Goal: Transaction & Acquisition: Purchase product/service

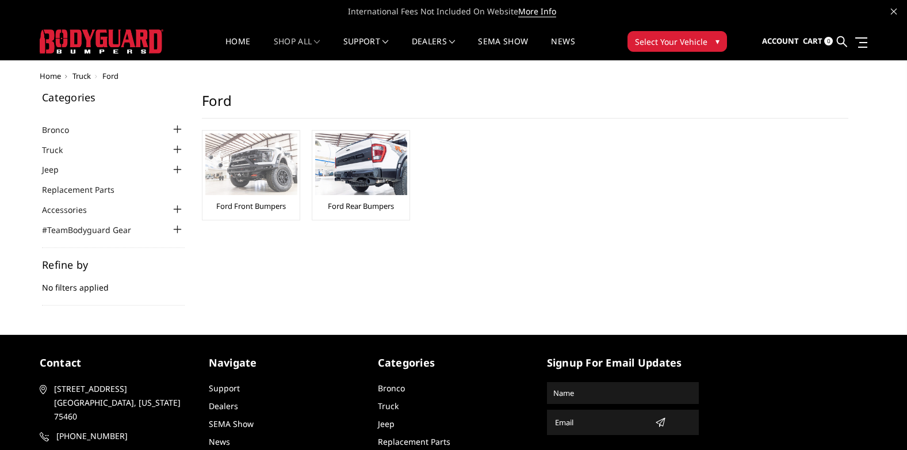
click at [285, 186] on img at bounding box center [251, 164] width 92 height 62
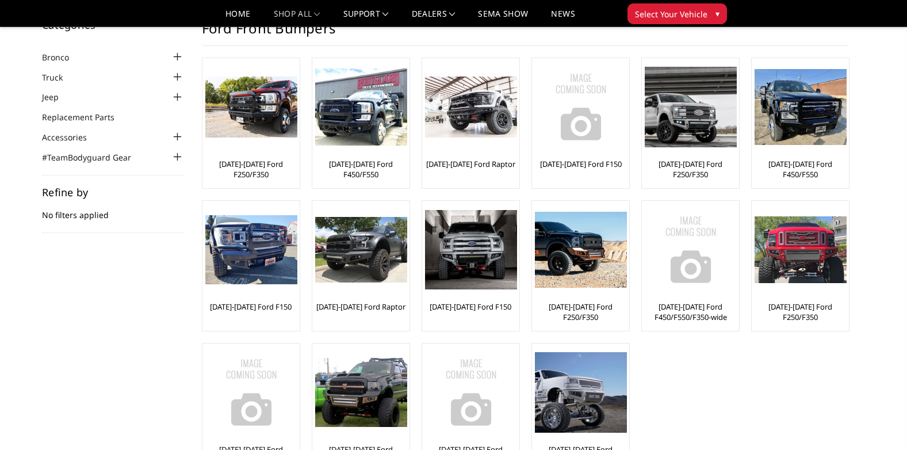
scroll to position [58, 0]
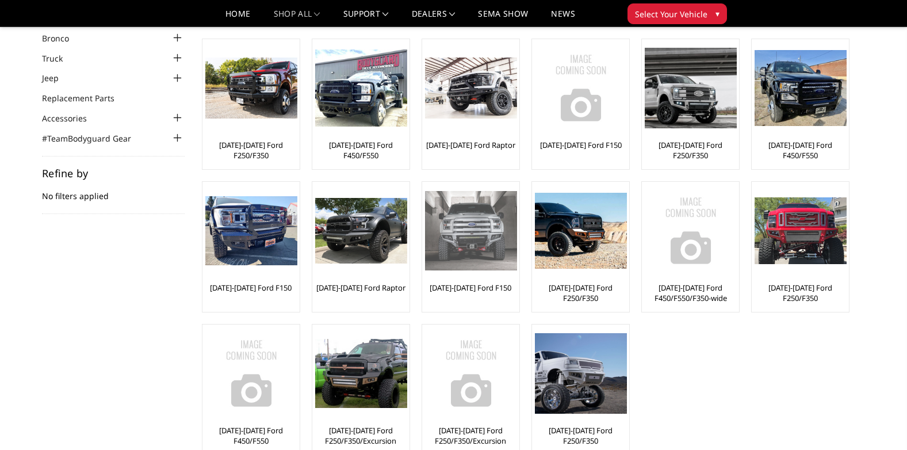
click at [494, 288] on link "[DATE]-[DATE] Ford F150" at bounding box center [471, 287] width 82 height 10
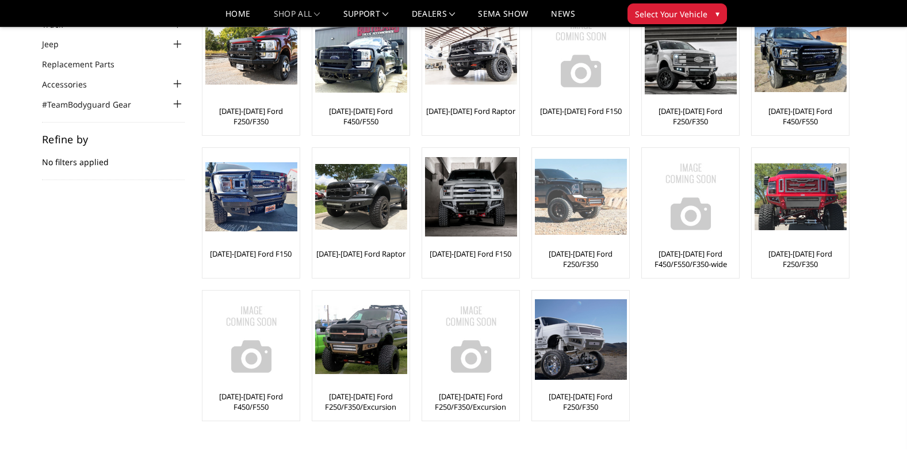
click at [590, 254] on link "[DATE]-[DATE] Ford F250/F350" at bounding box center [580, 258] width 91 height 21
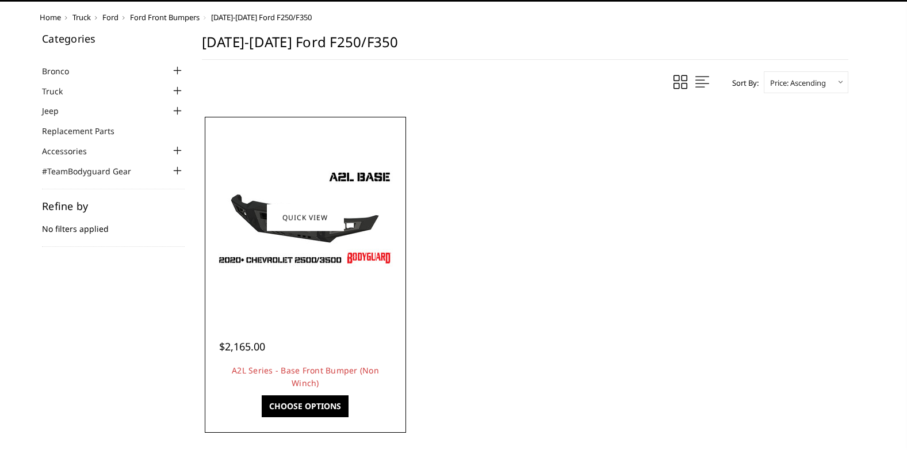
scroll to position [115, 0]
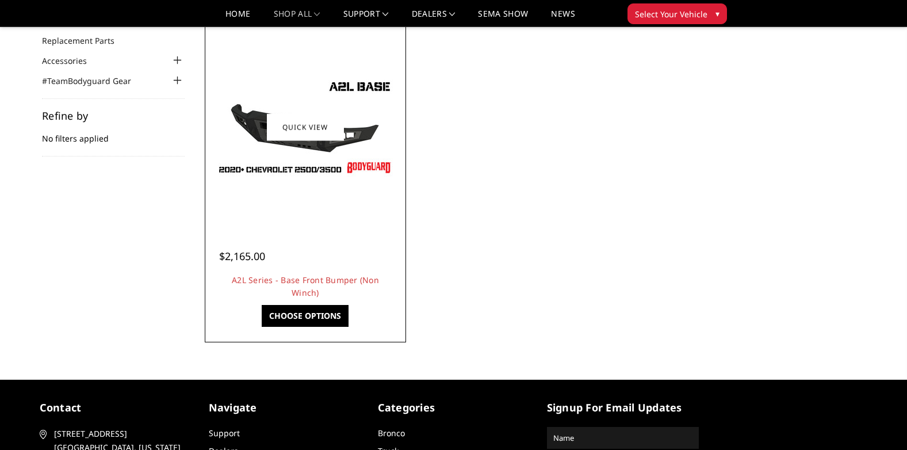
click at [324, 200] on div at bounding box center [306, 127] width 196 height 196
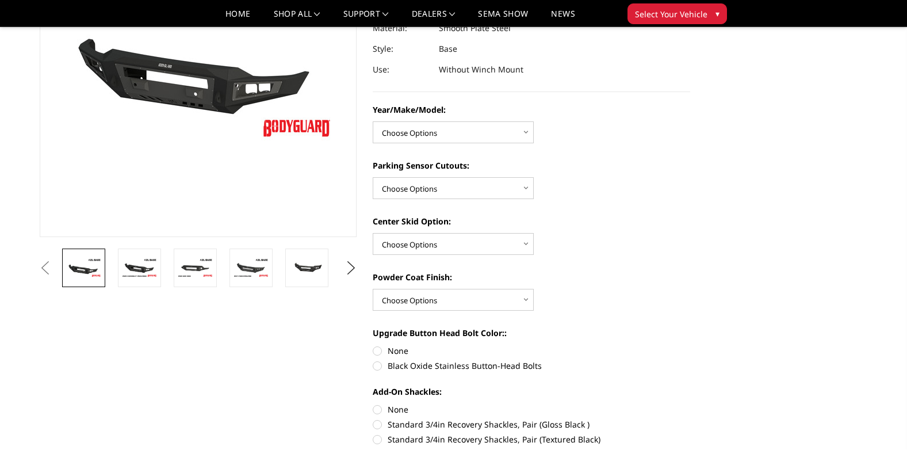
scroll to position [173, 0]
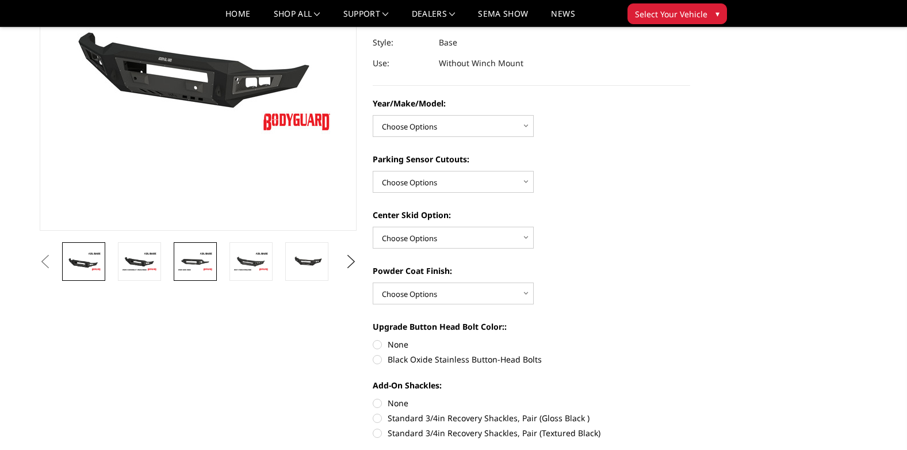
drag, startPoint x: 150, startPoint y: 263, endPoint x: 185, endPoint y: 269, distance: 35.0
click at [151, 263] on img at bounding box center [139, 261] width 36 height 20
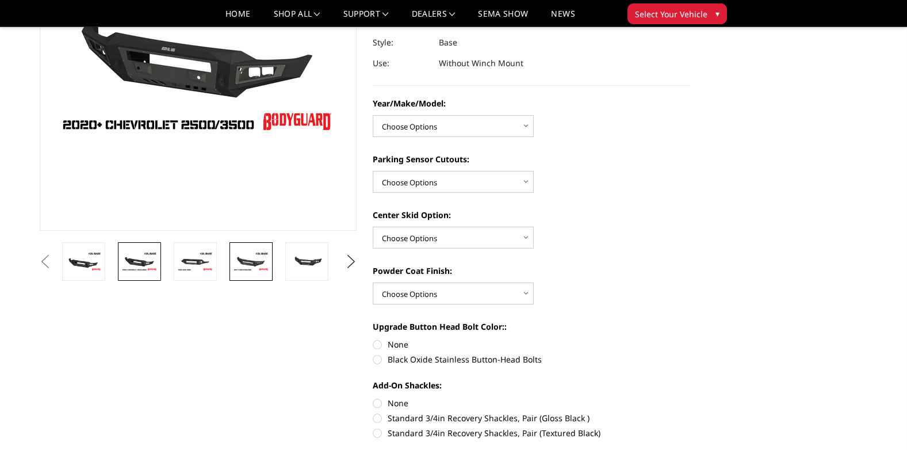
click at [233, 270] on img at bounding box center [251, 261] width 36 height 20
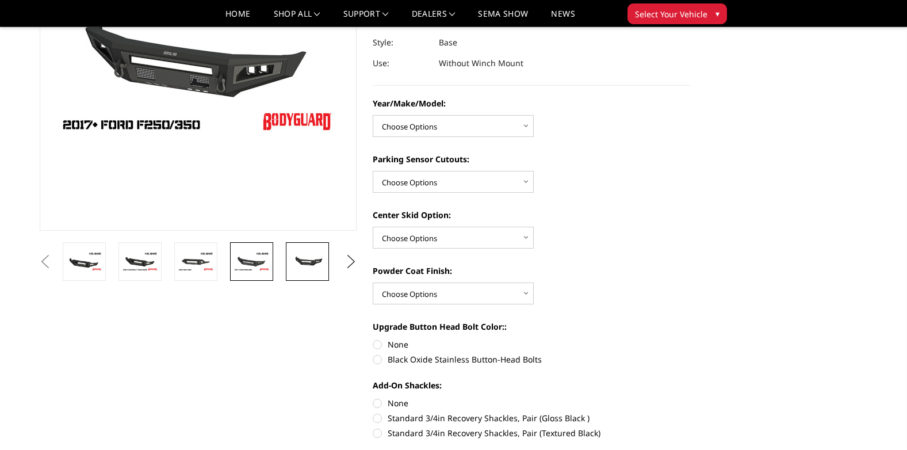
click at [296, 272] on link at bounding box center [307, 261] width 43 height 39
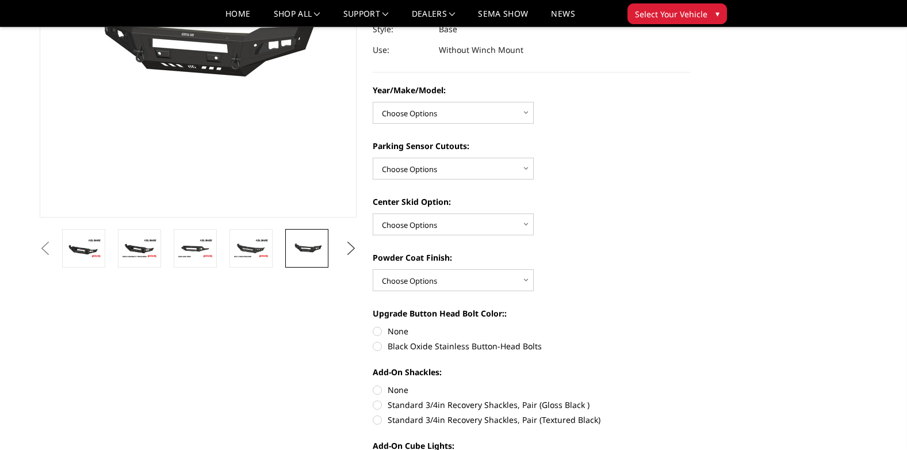
click at [355, 248] on button "Next" at bounding box center [350, 248] width 17 height 17
click at [351, 248] on button "Next" at bounding box center [350, 248] width 17 height 17
click at [353, 246] on button "Next" at bounding box center [350, 248] width 17 height 17
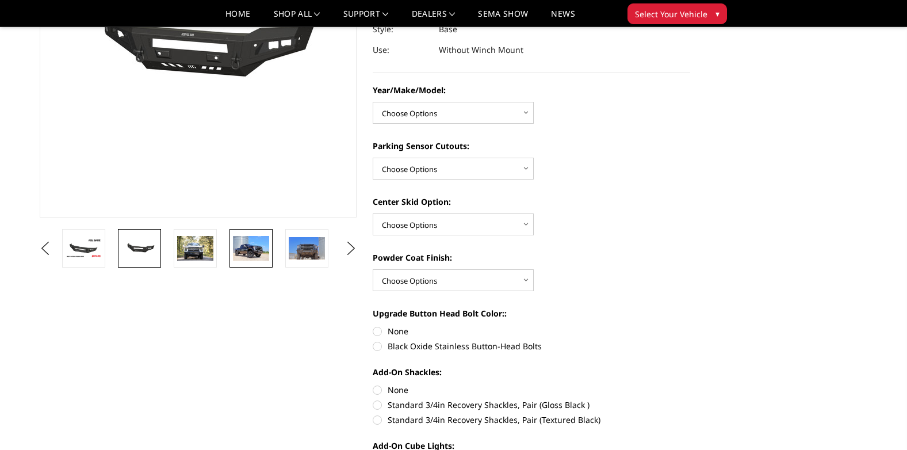
click at [255, 246] on img at bounding box center [251, 248] width 36 height 24
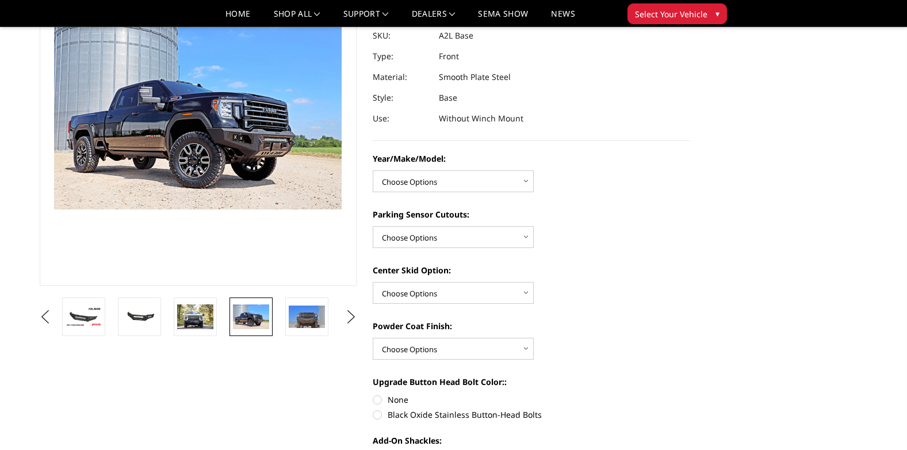
scroll to position [100, 0]
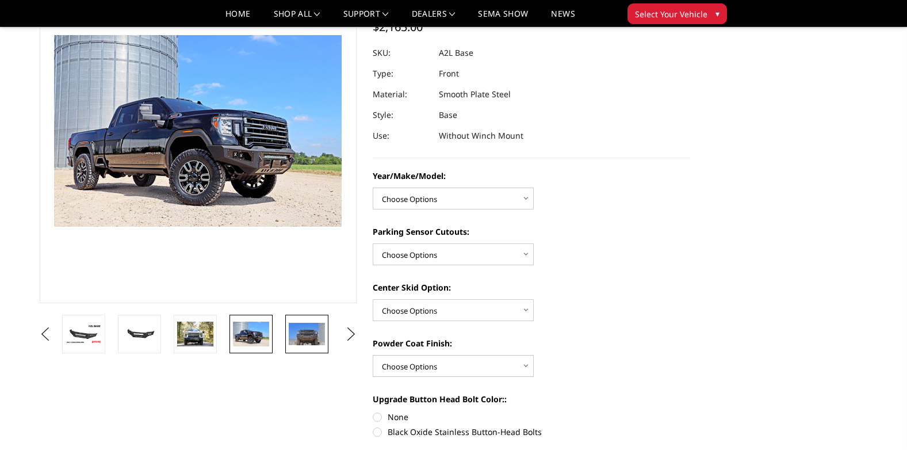
click at [302, 341] on img at bounding box center [307, 334] width 36 height 23
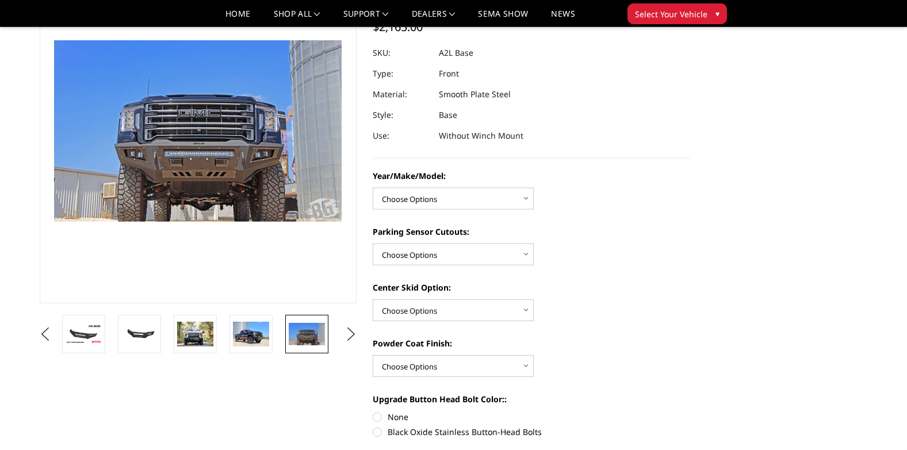
scroll to position [105, 0]
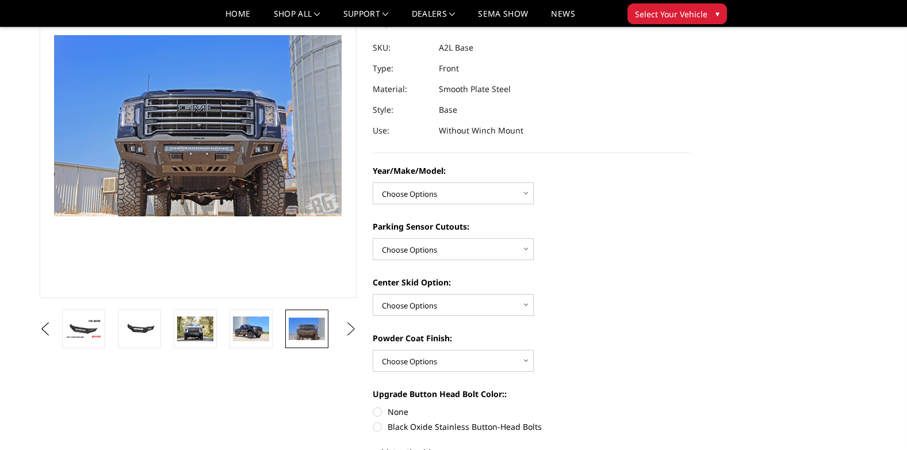
click at [347, 331] on button "Next" at bounding box center [350, 328] width 17 height 17
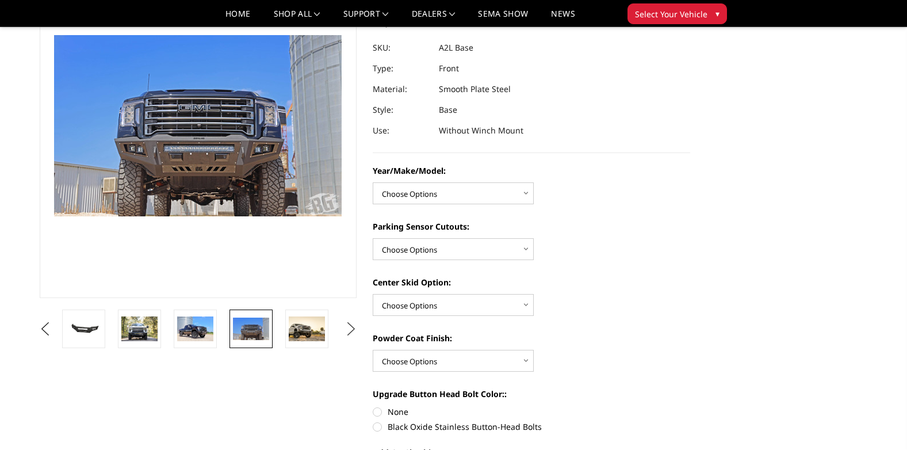
click at [347, 331] on button "Next" at bounding box center [350, 328] width 17 height 17
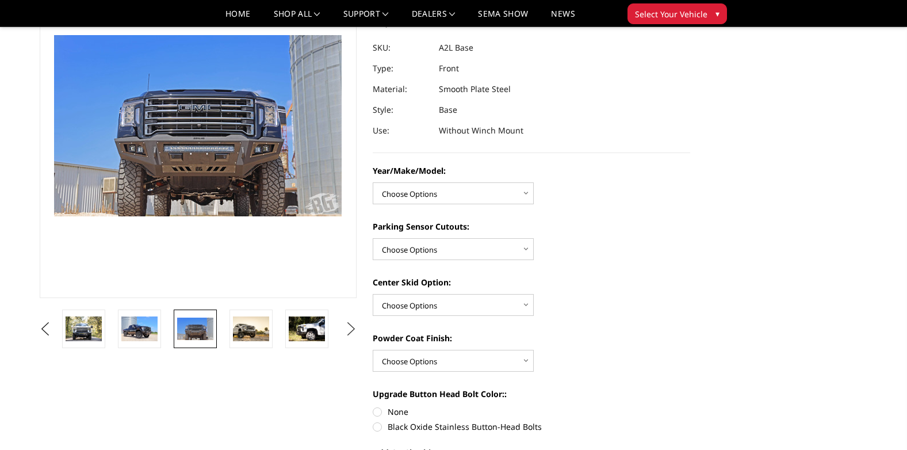
click at [347, 331] on button "Next" at bounding box center [350, 328] width 17 height 17
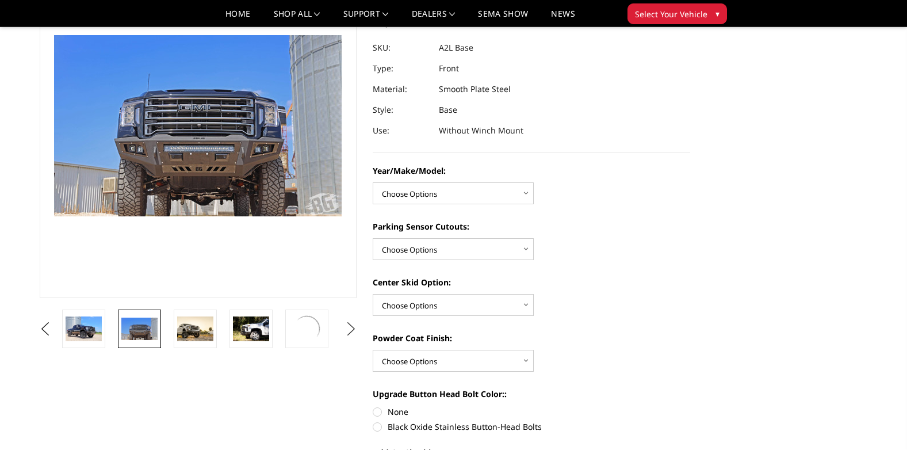
click at [347, 331] on button "Next" at bounding box center [350, 328] width 17 height 17
click at [308, 330] on img at bounding box center [307, 328] width 36 height 24
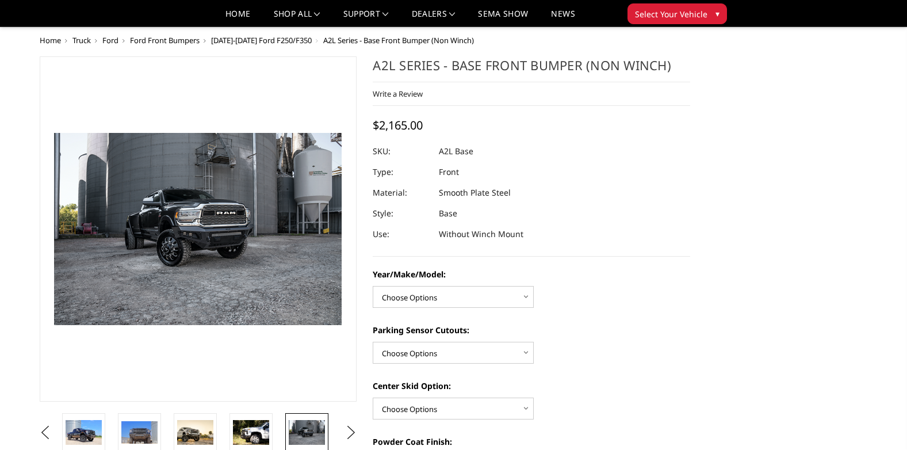
scroll to position [0, 0]
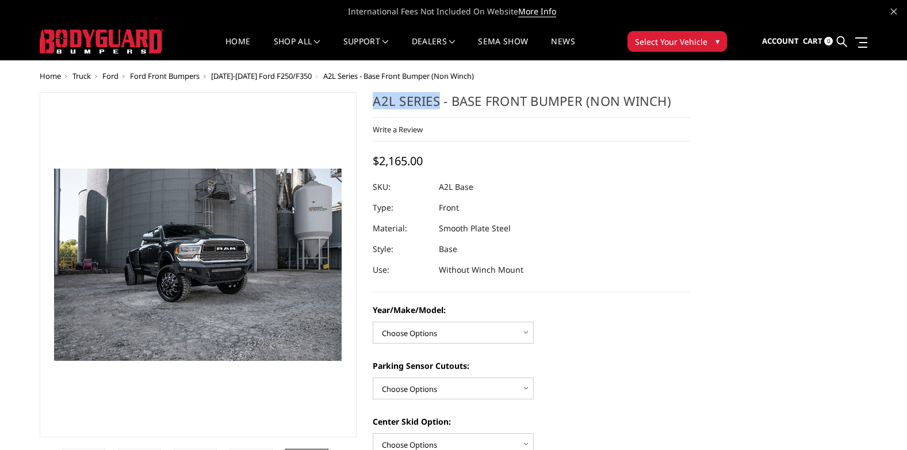
drag, startPoint x: 369, startPoint y: 104, endPoint x: 438, endPoint y: 99, distance: 69.1
copy h1 "A2L Series"
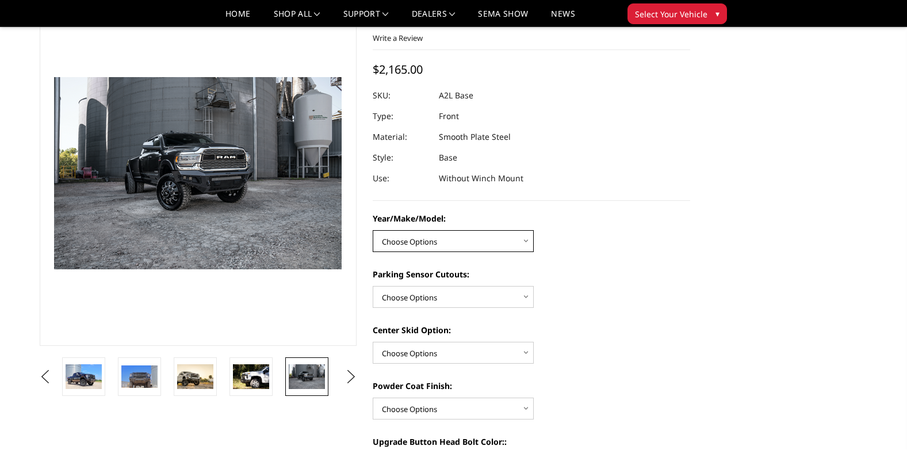
click at [439, 243] on select "Choose Options Chevrolet 15-19 2500/3500 Chevrolet 19-21 1500 Chevrolet 15-20 C…" at bounding box center [453, 241] width 161 height 22
select select "4336"
click at [373, 230] on select "Choose Options Chevrolet 15-19 2500/3500 Chevrolet 19-21 1500 Chevrolet 15-20 C…" at bounding box center [453, 241] width 161 height 22
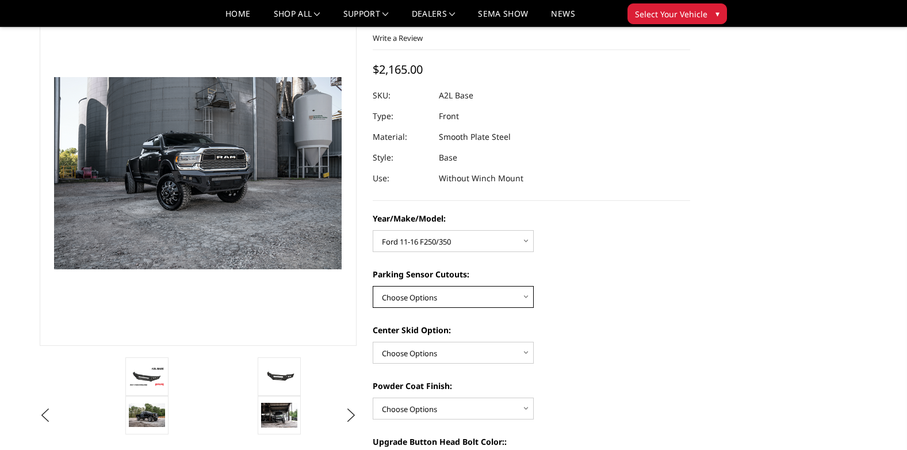
click at [467, 297] on select "Choose Options Yes - With Parking Sensor Cutouts No - Without Parking Sensor Cu…" at bounding box center [453, 297] width 161 height 22
select select "4329"
click at [373, 286] on select "Choose Options Yes - With Parking Sensor Cutouts No - Without Parking Sensor Cu…" at bounding box center [453, 297] width 161 height 22
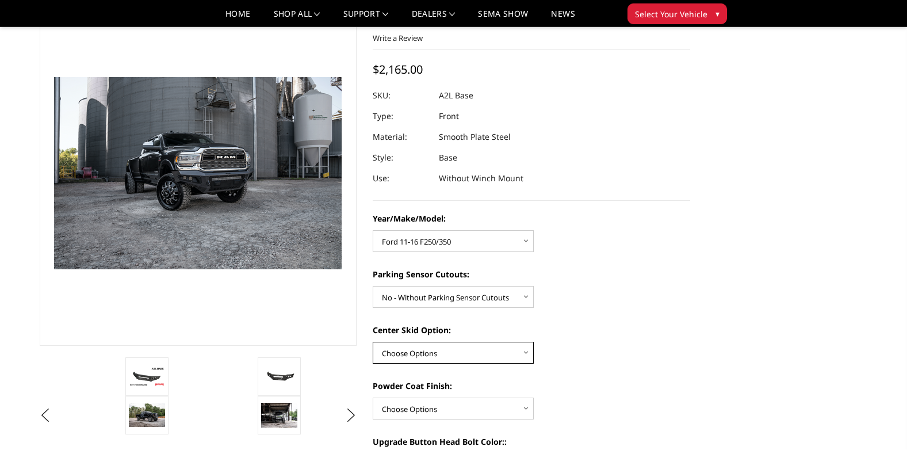
click at [495, 351] on select "Choose Options Single Light Bar Cutout" at bounding box center [453, 353] width 161 height 22
select select "4304"
click at [373, 342] on select "Choose Options Single Light Bar Cutout" at bounding box center [453, 353] width 161 height 22
click at [577, 372] on div "Year/Make/Model: Choose Options Chevrolet 15-19 2500/3500 Chevrolet 19-21 1500 …" at bounding box center [531, 455] width 317 height 487
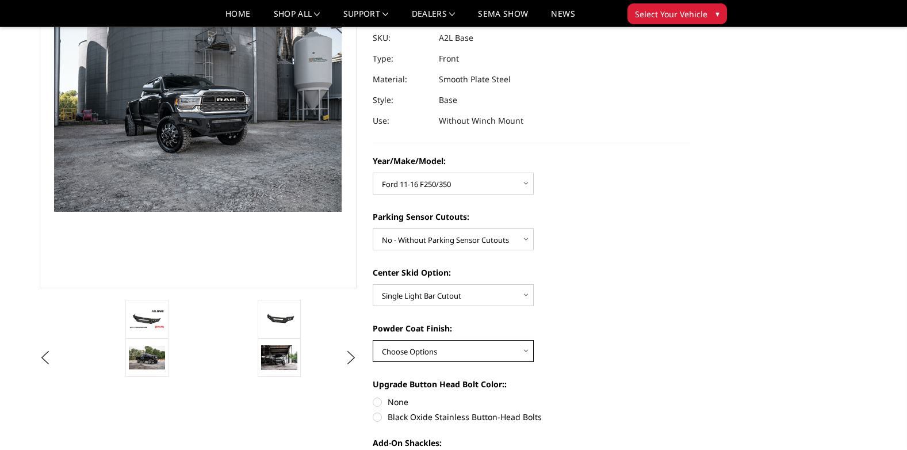
click at [506, 349] on select "Choose Options Bare metal (included) Texture Black Powder Coat" at bounding box center [453, 351] width 161 height 22
select select "4285"
click at [373, 340] on select "Choose Options Bare metal (included) Texture Black Powder Coat" at bounding box center [453, 351] width 161 height 22
click at [588, 374] on div "Year/Make/Model: Choose Options Chevrolet 15-19 2500/3500 Chevrolet 19-21 1500 …" at bounding box center [531, 398] width 317 height 487
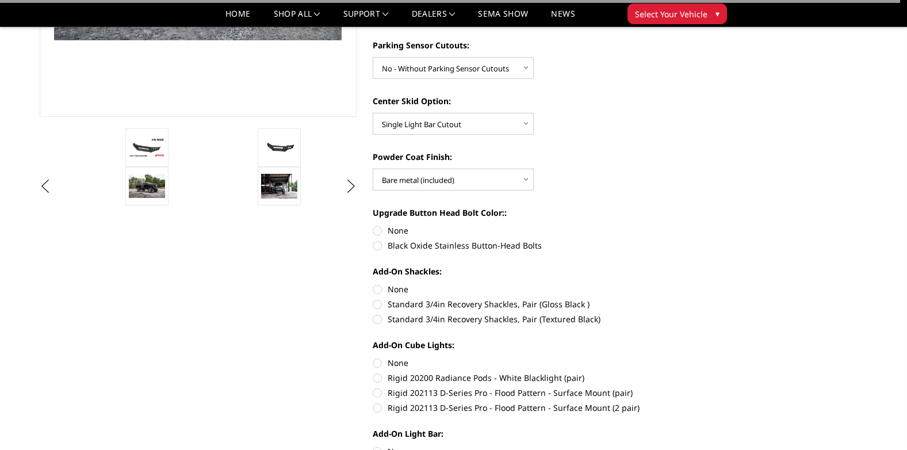
scroll to position [288, 0]
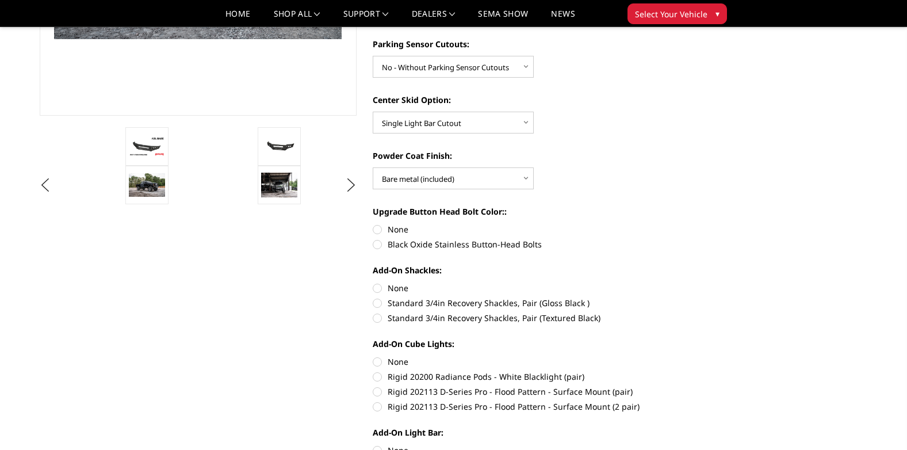
click at [402, 230] on label "None" at bounding box center [531, 229] width 317 height 12
click at [373, 224] on input "None" at bounding box center [373, 223] width 1 height 1
radio input "true"
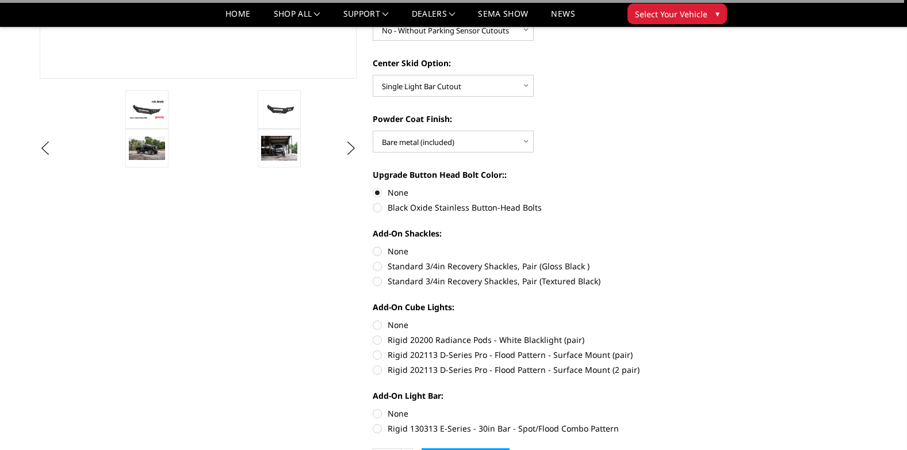
scroll to position [345, 0]
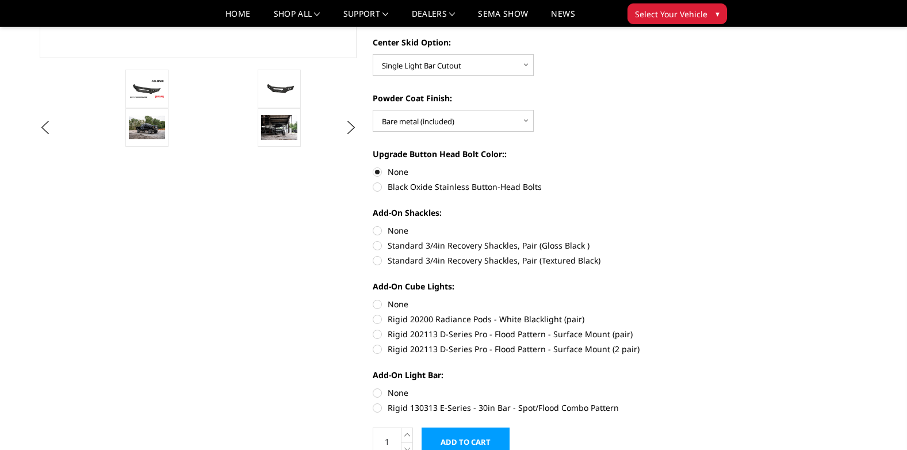
click at [403, 257] on label "Standard 3/4in Recovery Shackles, Pair (Textured Black)" at bounding box center [531, 260] width 317 height 12
click at [690, 240] on input "Standard 3/4in Recovery Shackles, Pair (Textured Black)" at bounding box center [690, 239] width 1 height 1
radio input "true"
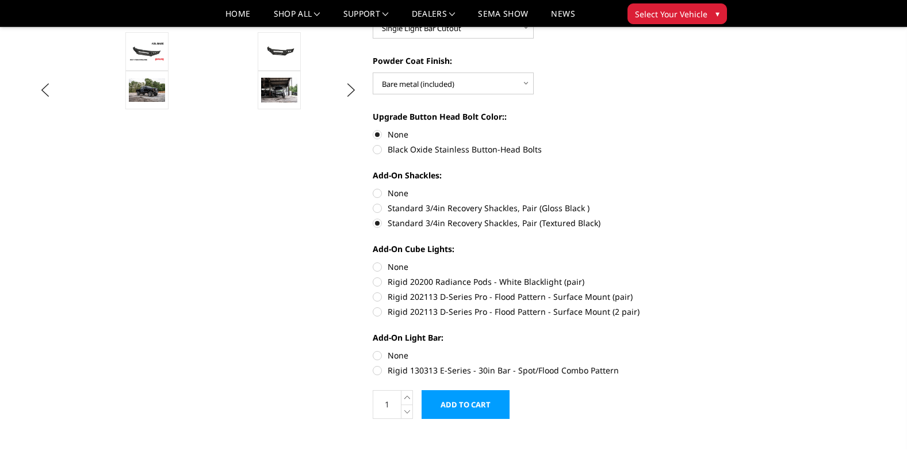
scroll to position [403, 0]
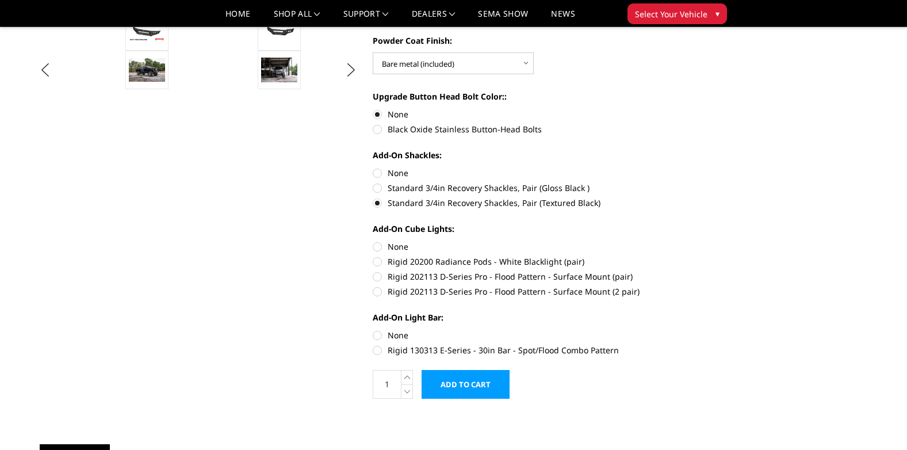
click at [380, 246] on label "None" at bounding box center [531, 246] width 317 height 12
click at [373, 241] on input "None" at bounding box center [373, 240] width 1 height 1
radio input "true"
click at [381, 351] on label "Rigid 130313 E-Series - 30in Bar - Spot/Flood Combo Pattern" at bounding box center [531, 350] width 317 height 12
click at [690, 330] on input "Rigid 130313 E-Series - 30in Bar - Spot/Flood Combo Pattern" at bounding box center [690, 329] width 1 height 1
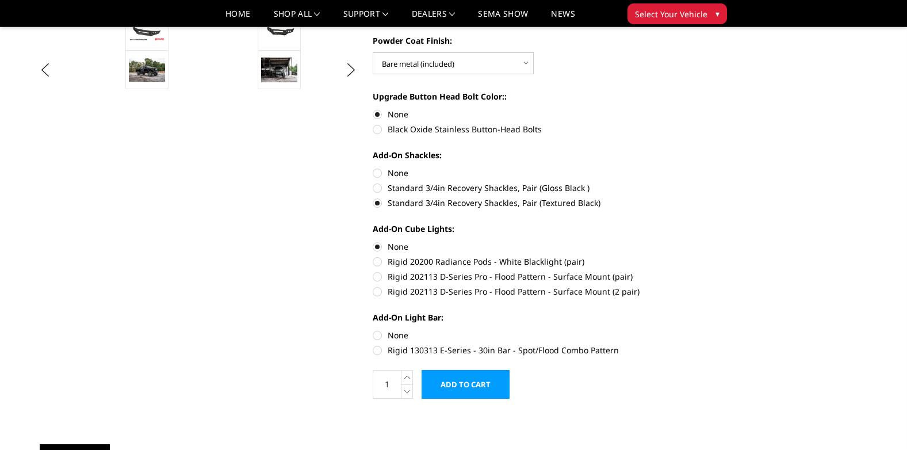
radio input "true"
click at [379, 289] on label "Rigid 202113 D-Series Pro - Flood Pattern - Surface Mount (2 pair)" at bounding box center [531, 291] width 317 height 12
click at [690, 271] on input "Rigid 202113 D-Series Pro - Flood Pattern - Surface Mount (2 pair)" at bounding box center [690, 270] width 1 height 1
radio input "true"
drag, startPoint x: 378, startPoint y: 248, endPoint x: 379, endPoint y: 256, distance: 8.1
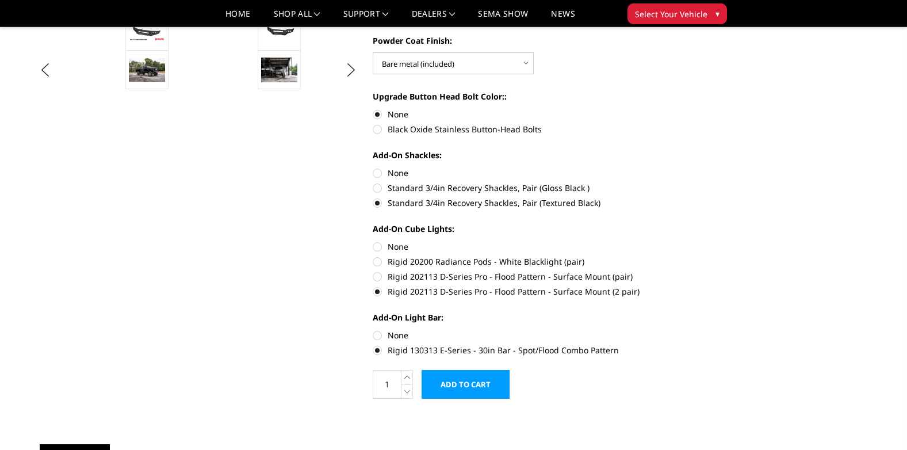
click at [378, 248] on label "None" at bounding box center [531, 246] width 317 height 12
click at [373, 241] on input "None" at bounding box center [373, 240] width 1 height 1
radio input "true"
click at [377, 334] on label "None" at bounding box center [531, 335] width 317 height 12
click at [373, 330] on input "None" at bounding box center [373, 329] width 1 height 1
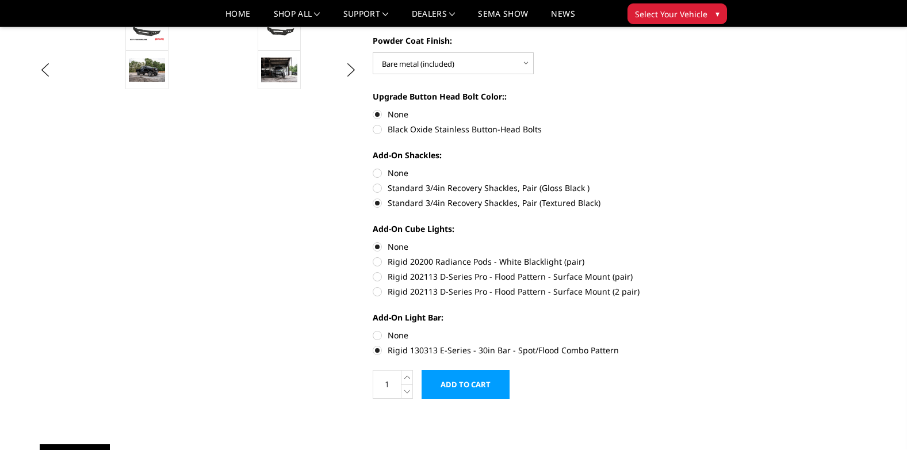
radio input "true"
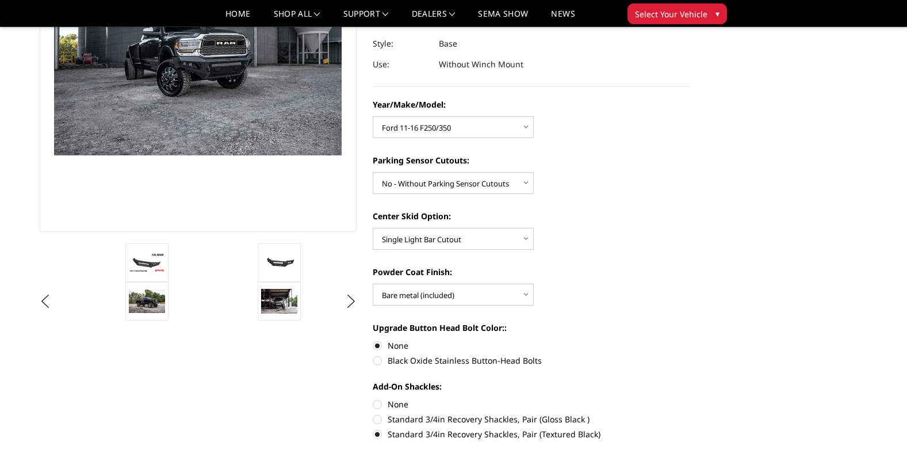
scroll to position [173, 0]
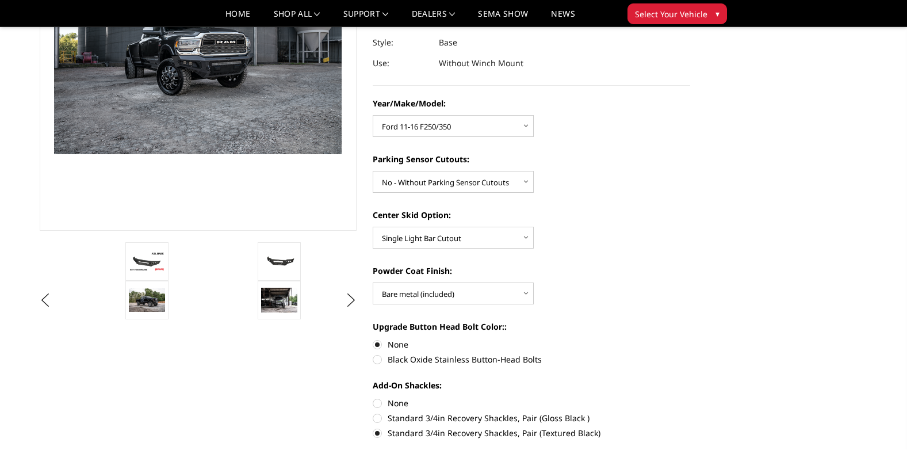
click at [376, 404] on label "None" at bounding box center [531, 403] width 317 height 12
click at [373, 397] on input "None" at bounding box center [373, 397] width 1 height 1
radio input "true"
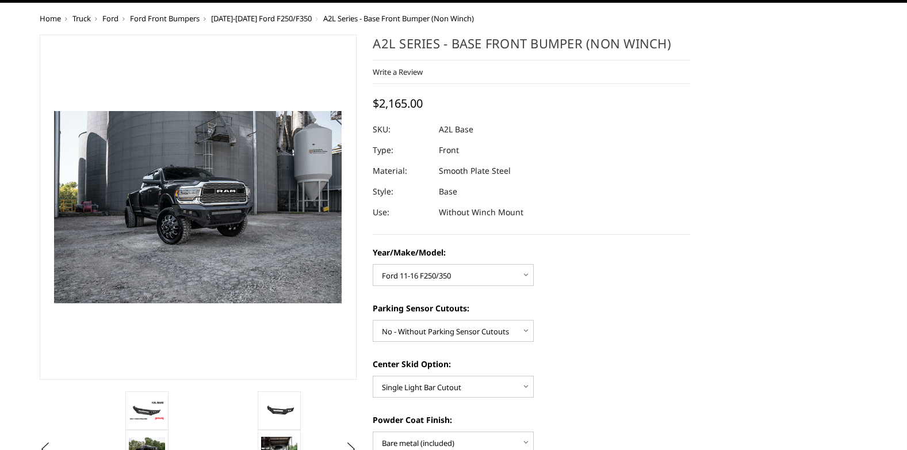
scroll to position [0, 0]
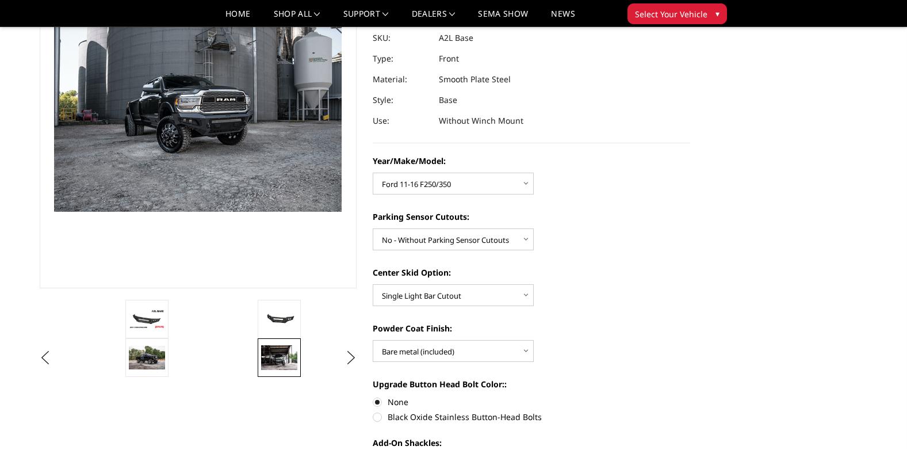
click at [280, 355] on img at bounding box center [279, 357] width 36 height 24
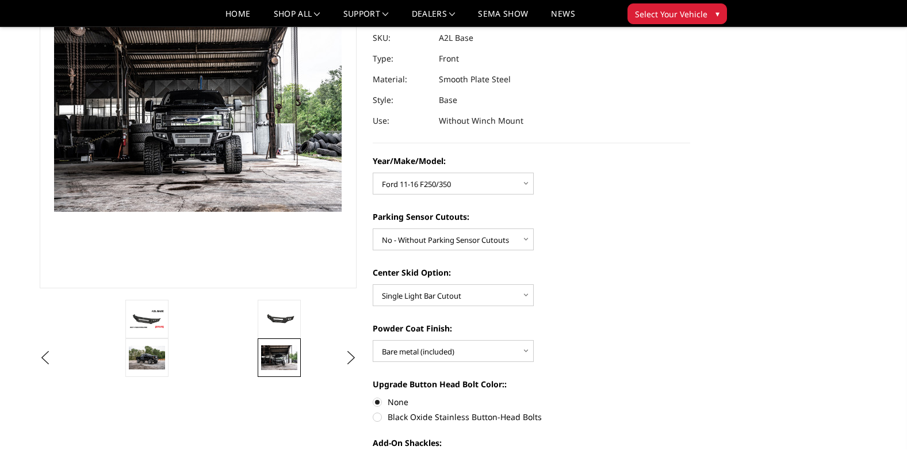
scroll to position [116, 0]
click at [357, 360] on button "Next" at bounding box center [350, 357] width 17 height 17
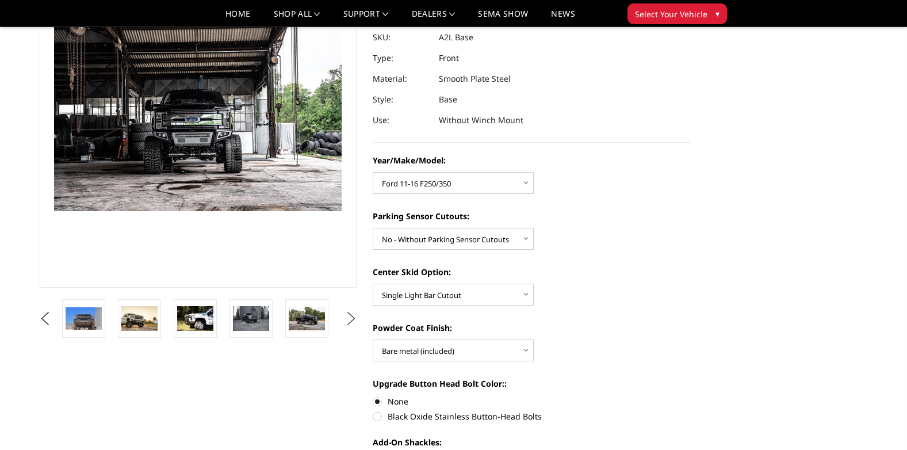
click at [191, 317] on img at bounding box center [195, 318] width 36 height 24
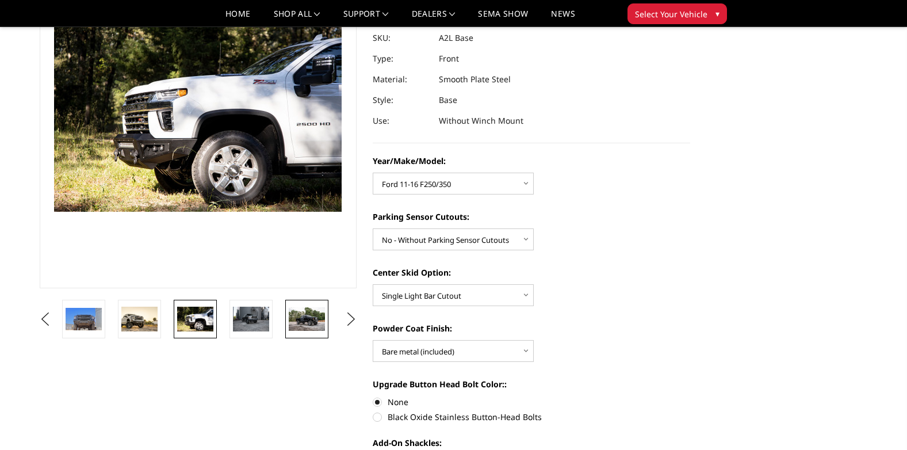
click at [309, 314] on img at bounding box center [307, 319] width 36 height 24
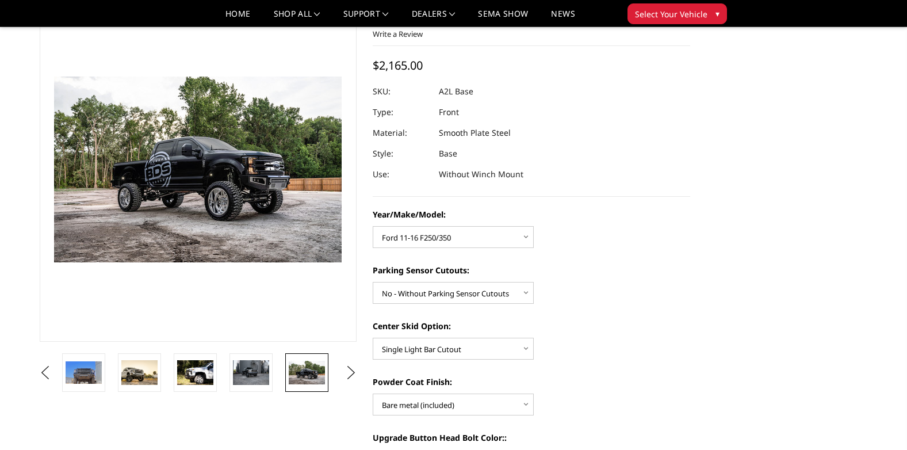
scroll to position [61, 0]
click at [262, 370] on img at bounding box center [251, 373] width 36 height 24
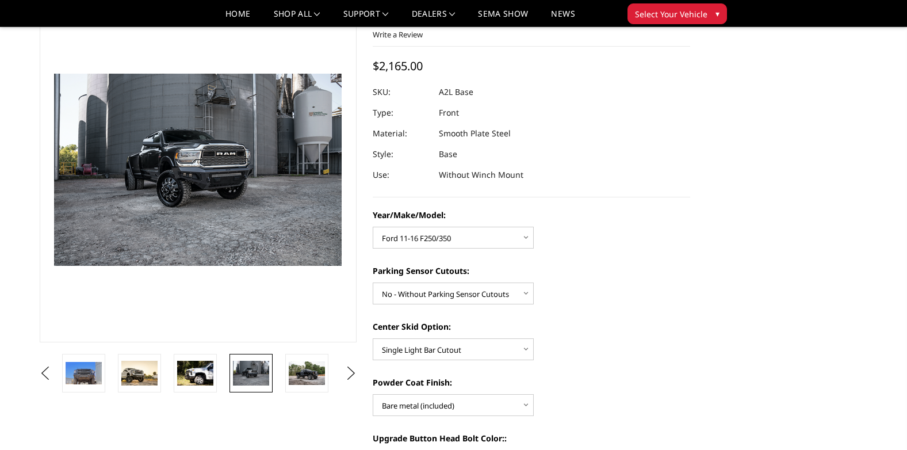
scroll to position [58, 0]
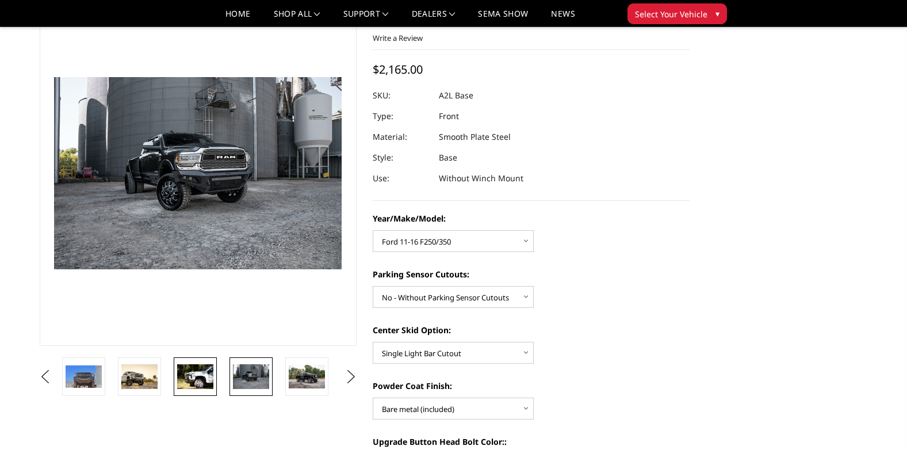
click at [202, 366] on img at bounding box center [195, 376] width 36 height 24
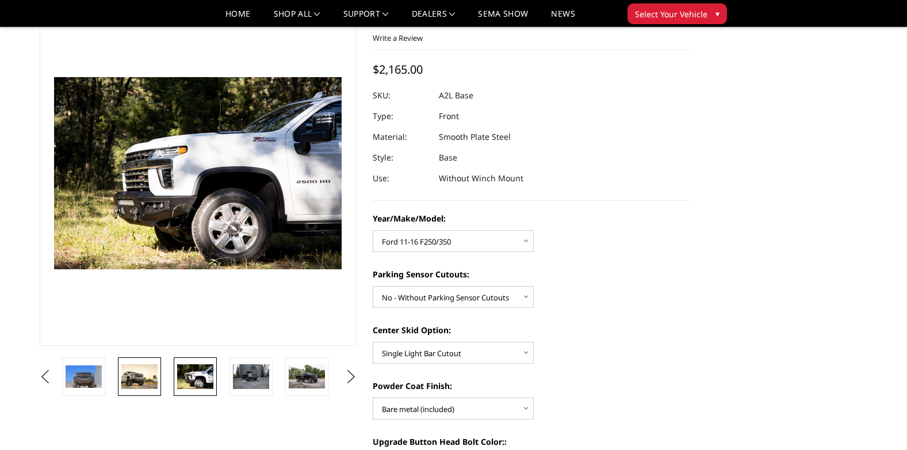
click at [150, 375] on img at bounding box center [139, 376] width 36 height 25
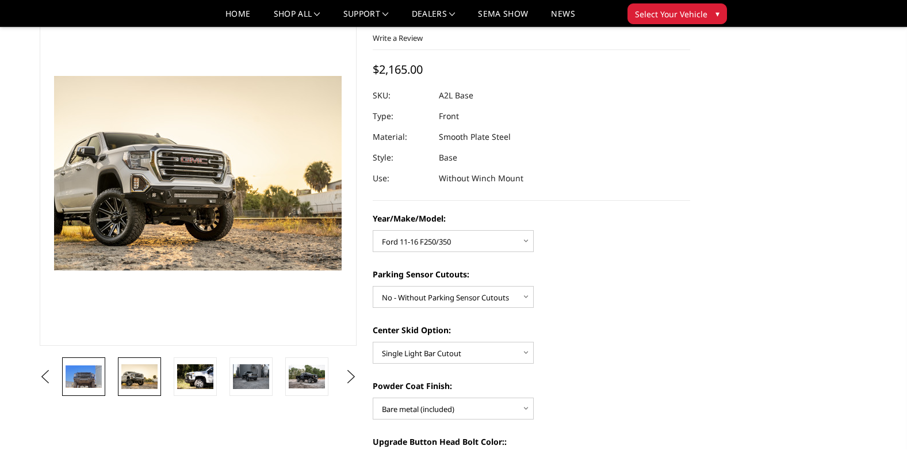
click at [101, 374] on img at bounding box center [84, 376] width 36 height 23
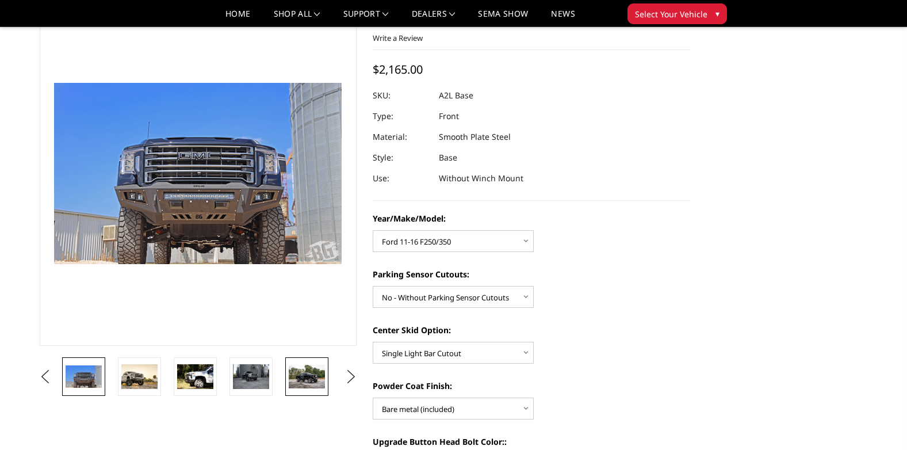
click at [320, 385] on img at bounding box center [307, 377] width 36 height 24
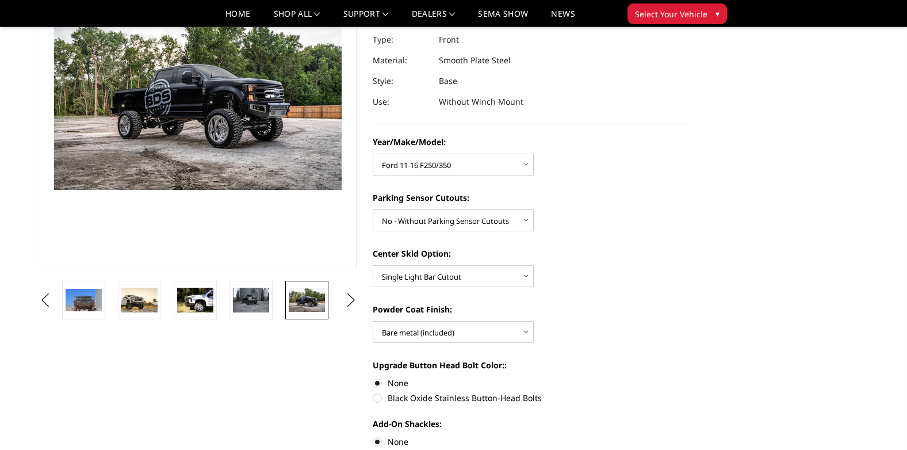
scroll to position [115, 0]
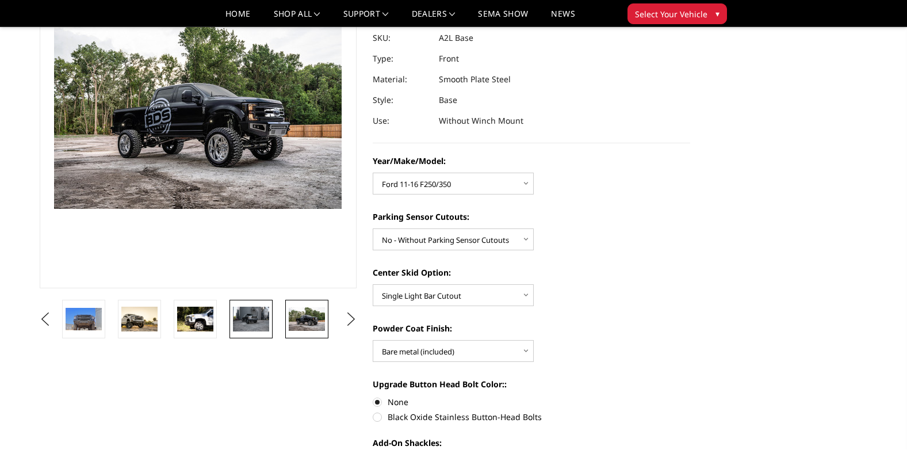
click at [258, 322] on img at bounding box center [251, 319] width 36 height 24
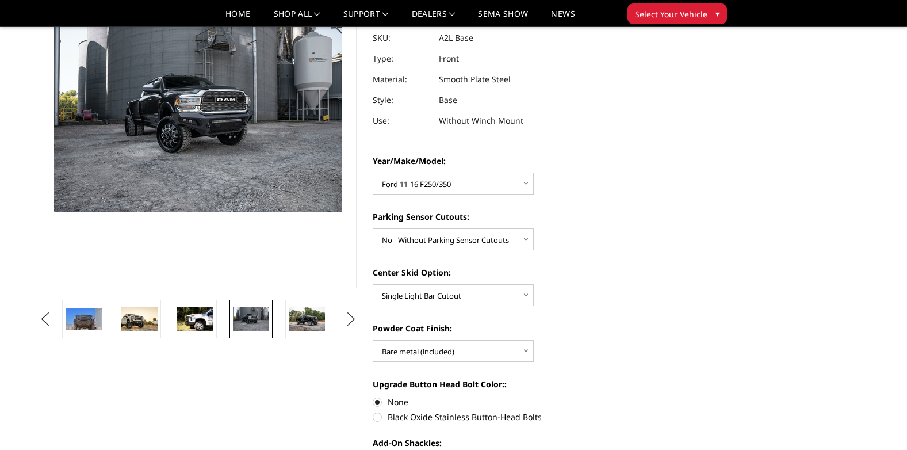
click at [347, 320] on button "Next" at bounding box center [350, 319] width 17 height 17
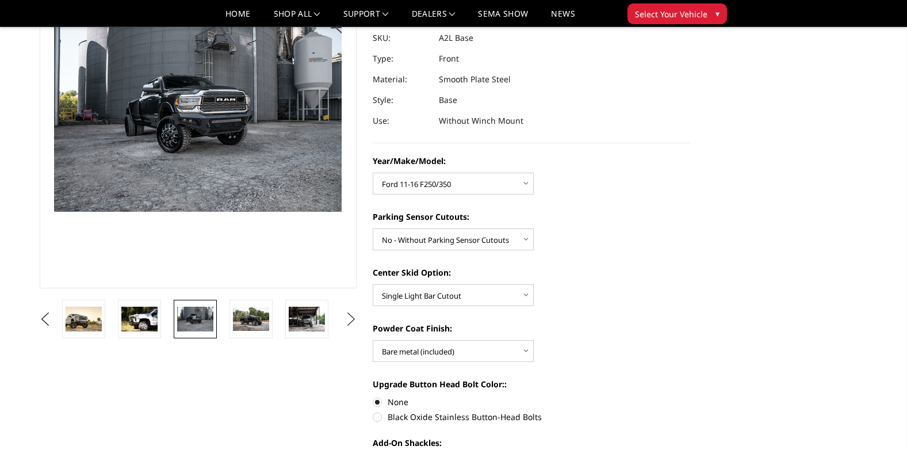
click at [347, 320] on button "Next" at bounding box center [350, 319] width 17 height 17
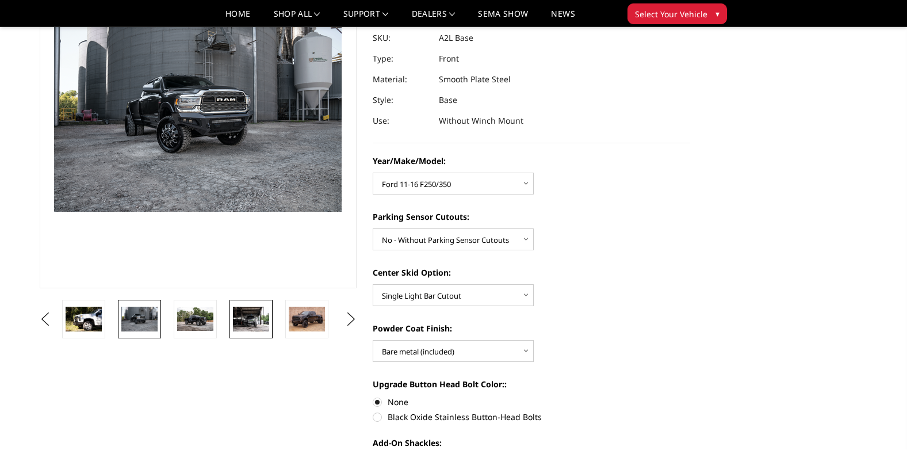
click at [266, 317] on img at bounding box center [251, 319] width 36 height 24
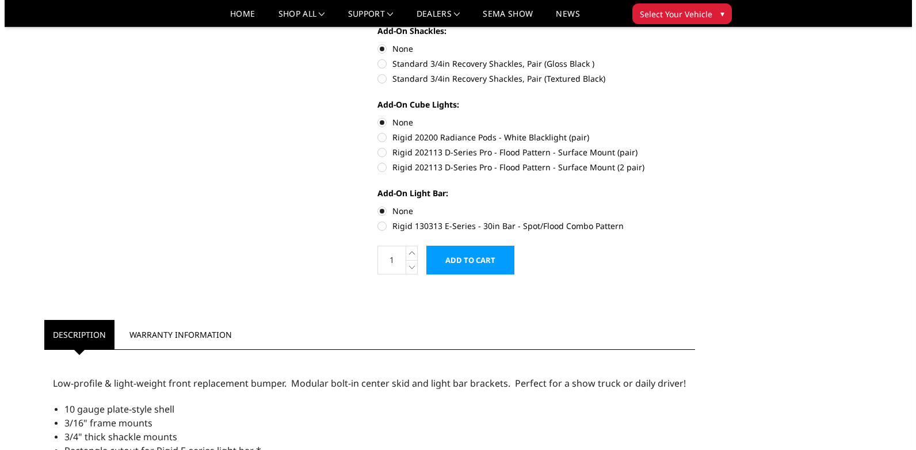
scroll to position [633, 0]
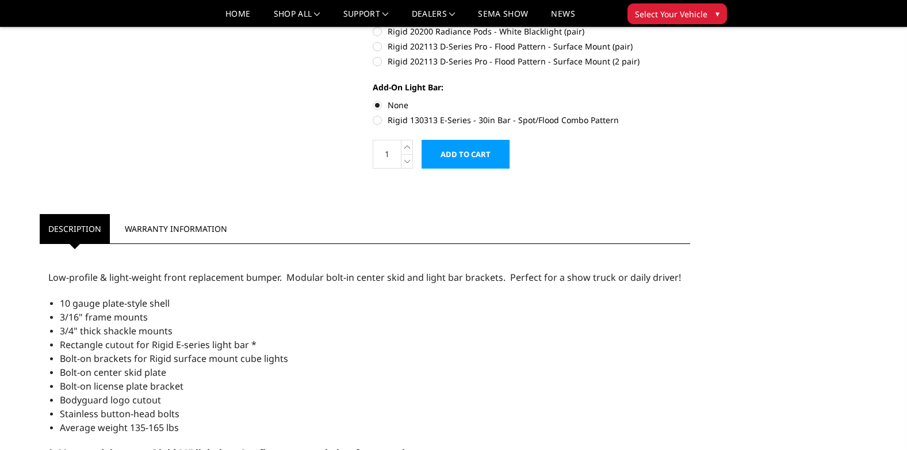
click at [474, 156] on input "Add to Cart" at bounding box center [466, 154] width 88 height 29
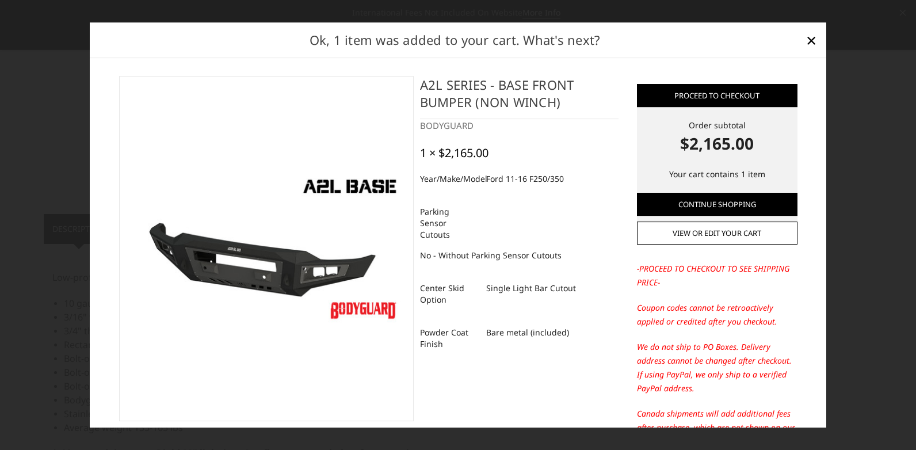
scroll to position [0, 0]
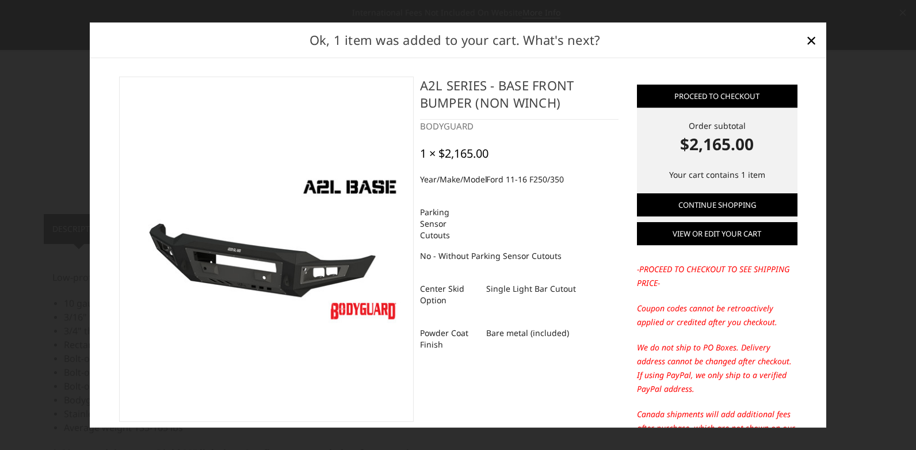
click at [680, 227] on link "View or edit your cart" at bounding box center [717, 234] width 160 height 23
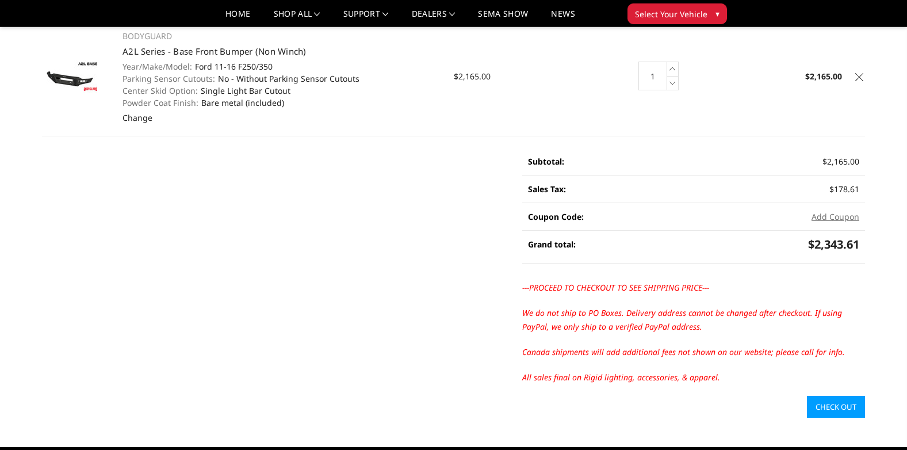
scroll to position [115, 0]
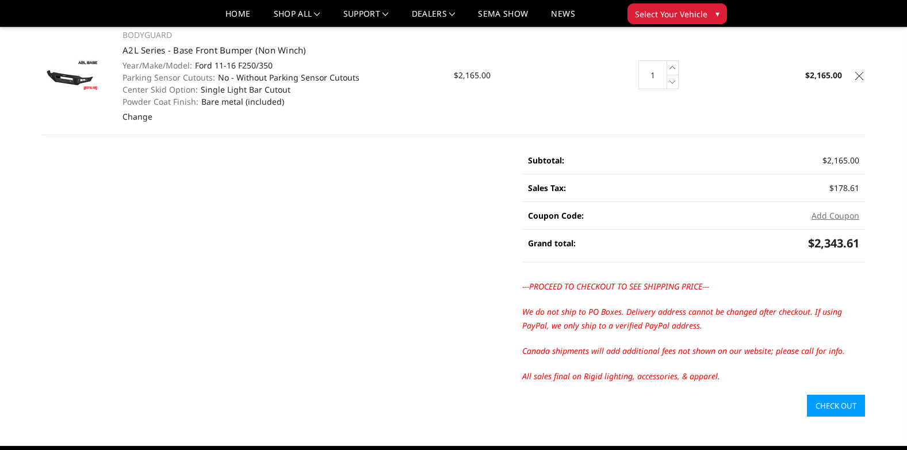
click at [825, 404] on link "Check out" at bounding box center [836, 406] width 58 height 22
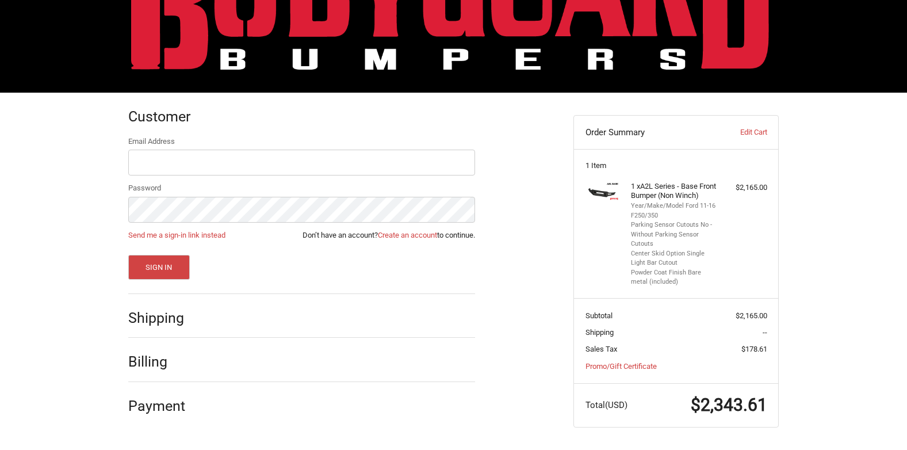
scroll to position [89, 0]
click at [234, 363] on div "Billing" at bounding box center [301, 361] width 347 height 39
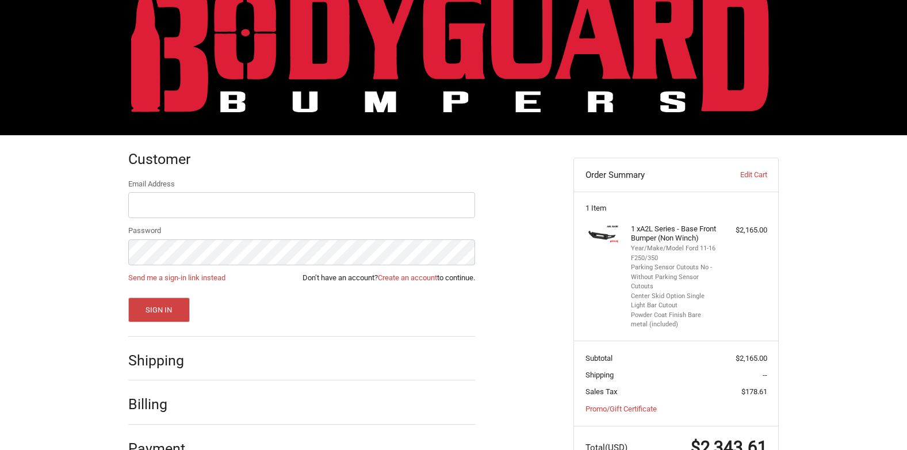
scroll to position [0, 0]
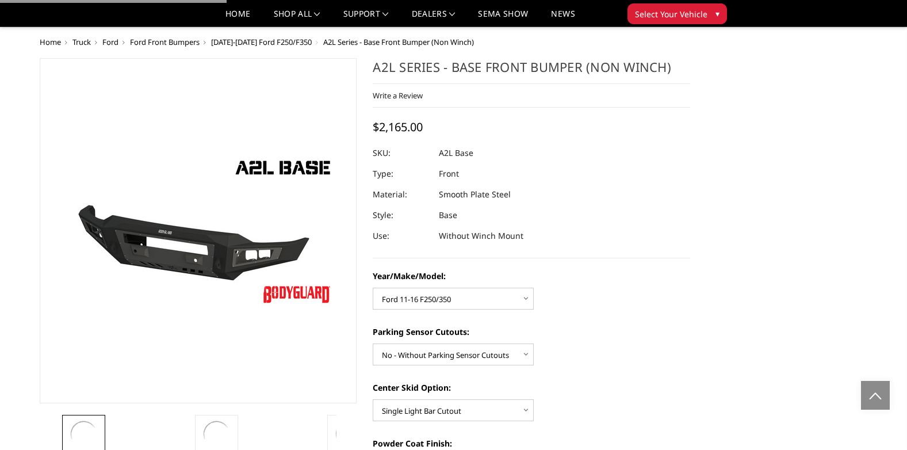
select select "4336"
select select "4329"
select select "4304"
select select "4285"
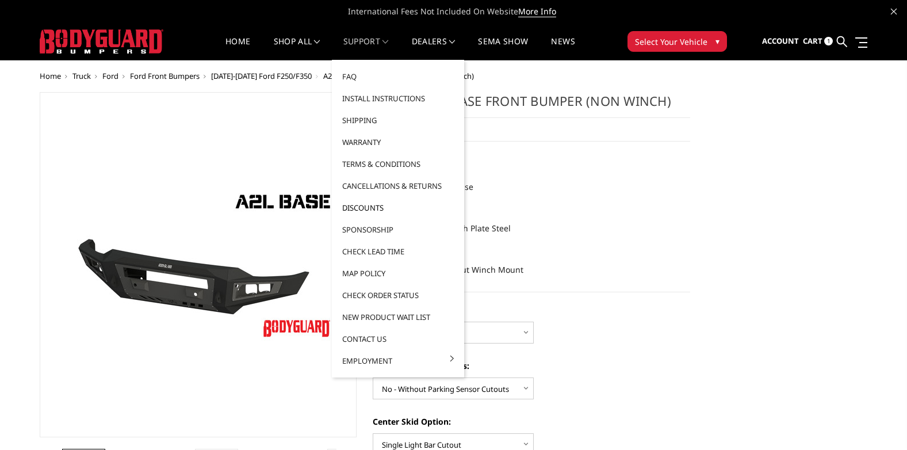
click at [376, 204] on link "Discounts" at bounding box center [397, 208] width 123 height 22
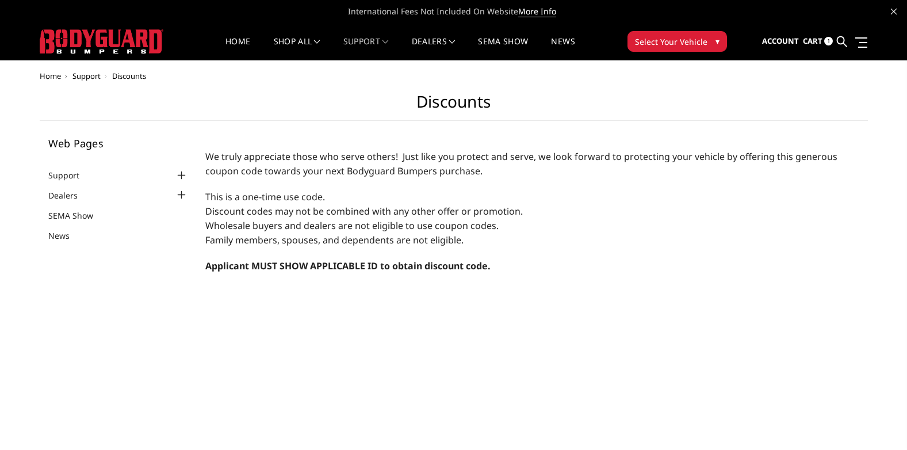
click at [825, 40] on span "1" at bounding box center [828, 41] width 9 height 9
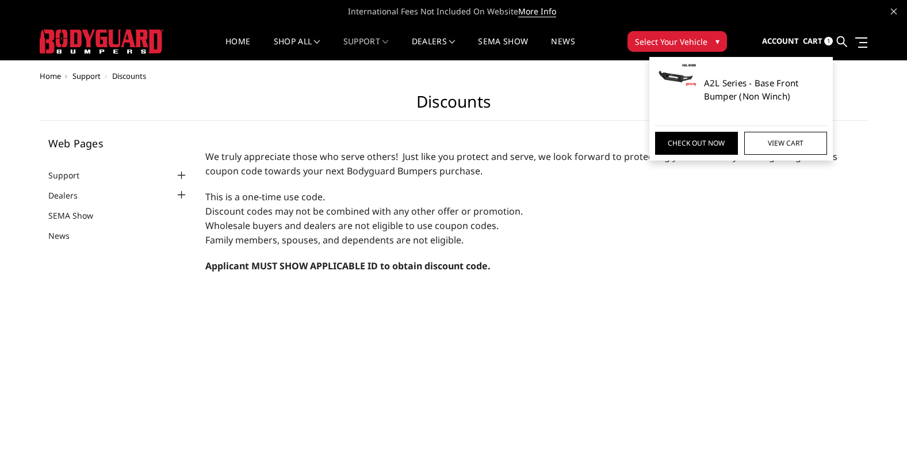
click at [755, 83] on link "A2L Series - Base Front Bumper (Non Winch)" at bounding box center [766, 89] width 124 height 26
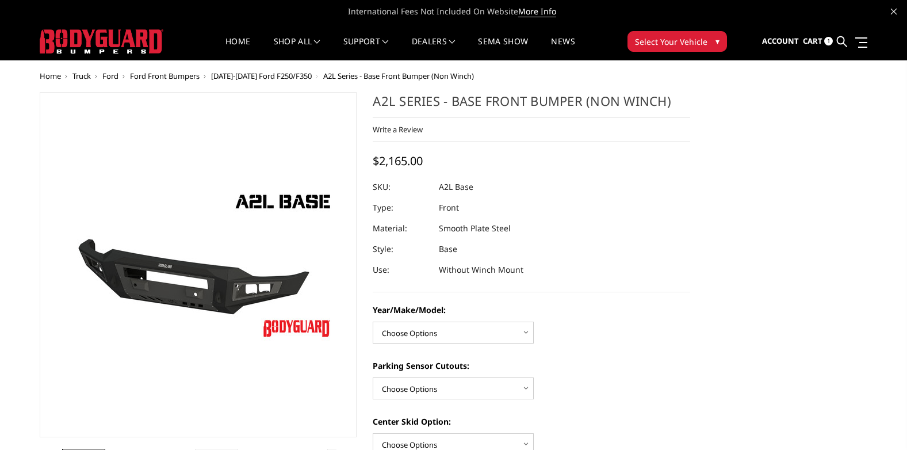
click at [830, 42] on span "1" at bounding box center [828, 41] width 9 height 9
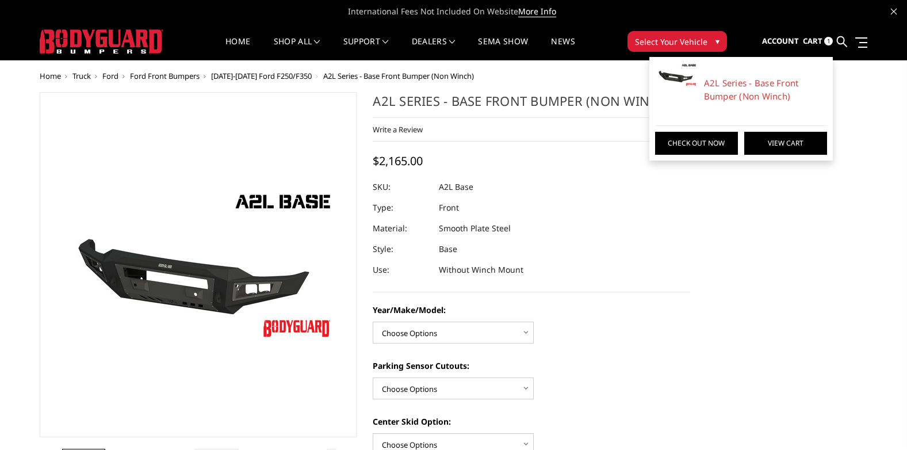
click at [776, 140] on link "View Cart" at bounding box center [785, 143] width 83 height 23
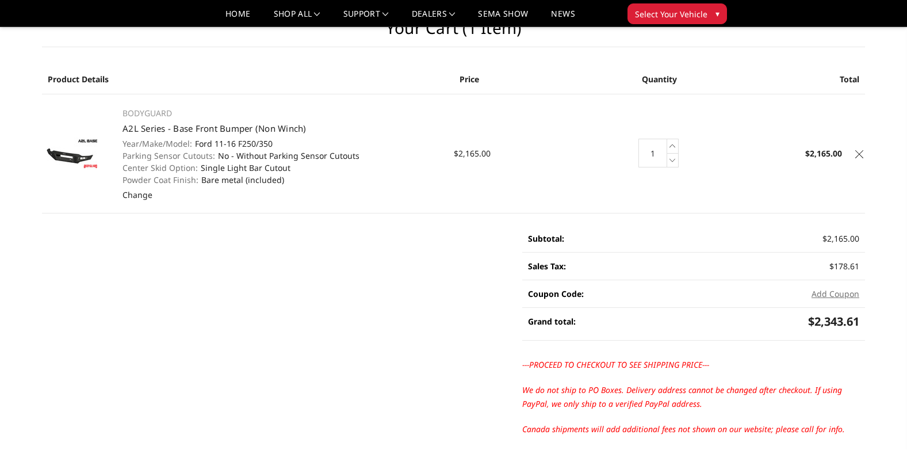
scroll to position [58, 0]
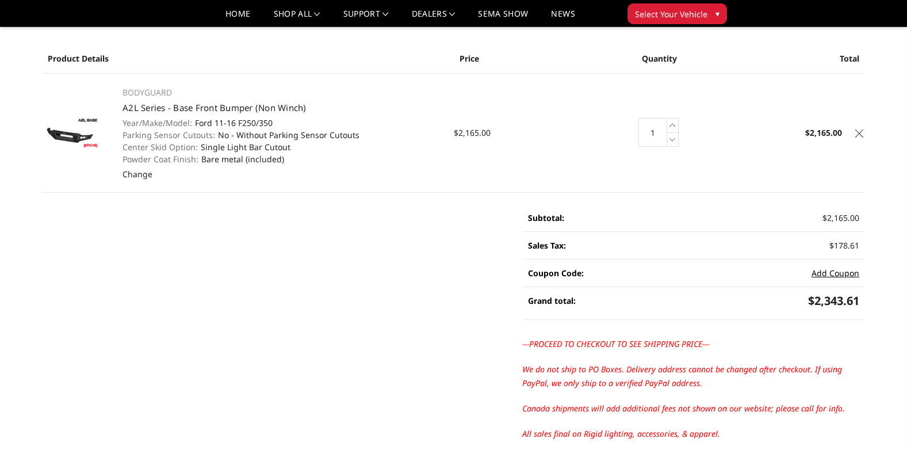
click at [850, 273] on button "Add Coupon" at bounding box center [835, 273] width 48 height 12
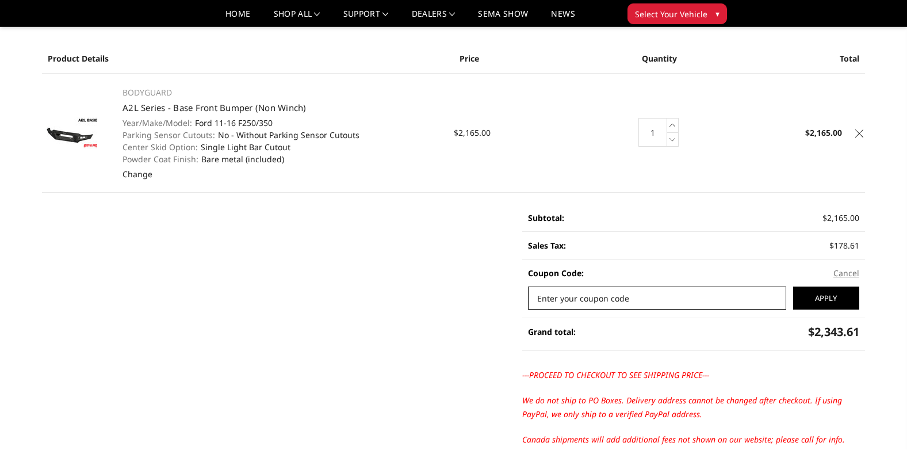
paste input "fir-c48d91b9b"
type input "fir-c48d91b9b"
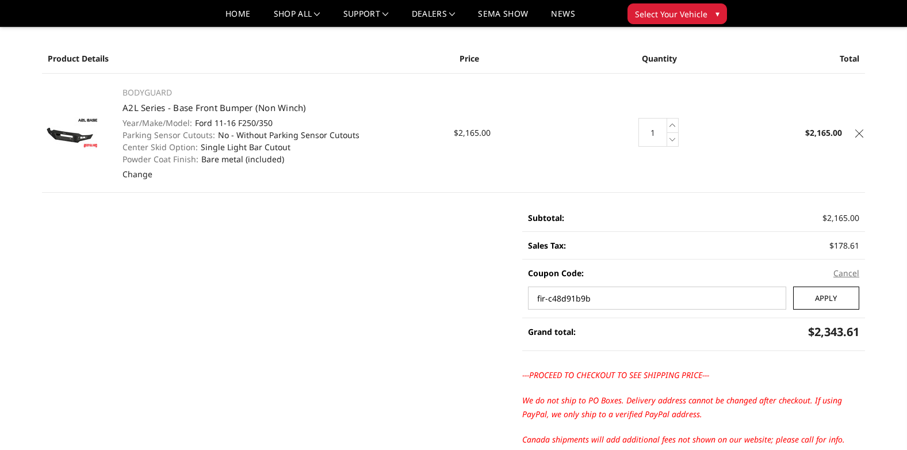
click at [840, 294] on input "Apply" at bounding box center [826, 297] width 66 height 23
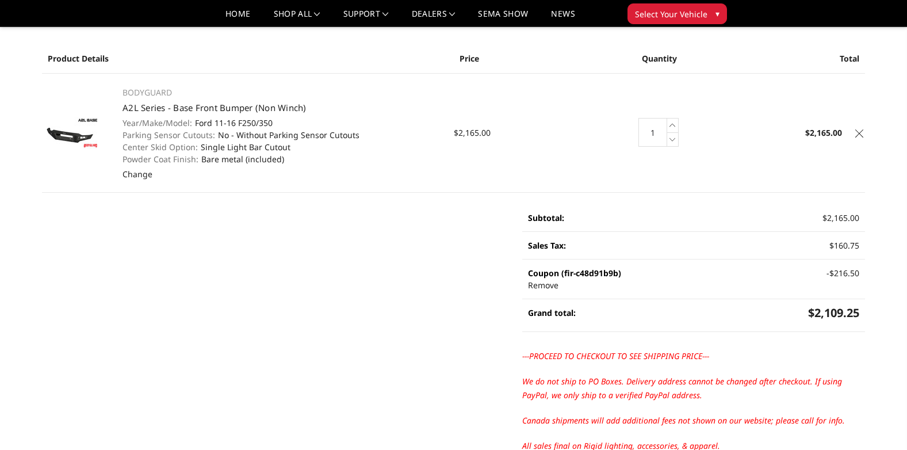
click at [80, 139] on img at bounding box center [71, 133] width 58 height 32
click at [140, 105] on link "A2L Series - Base Front Bumper (Non Winch)" at bounding box center [214, 108] width 184 height 12
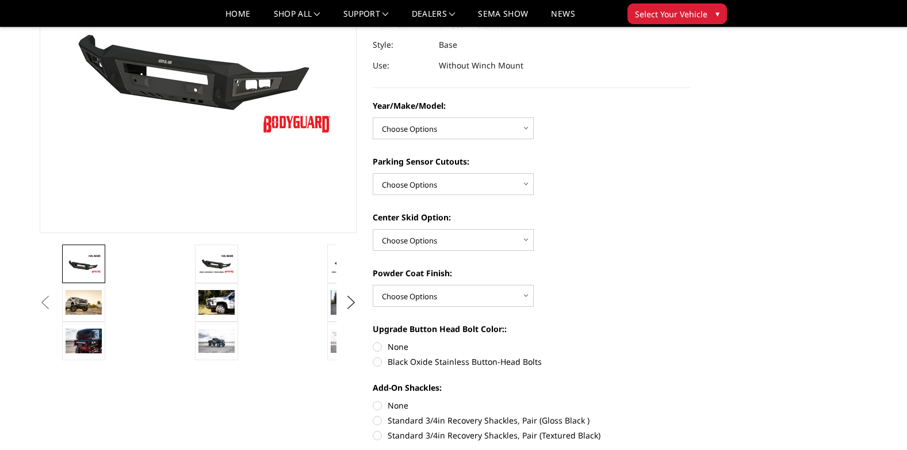
scroll to position [173, 0]
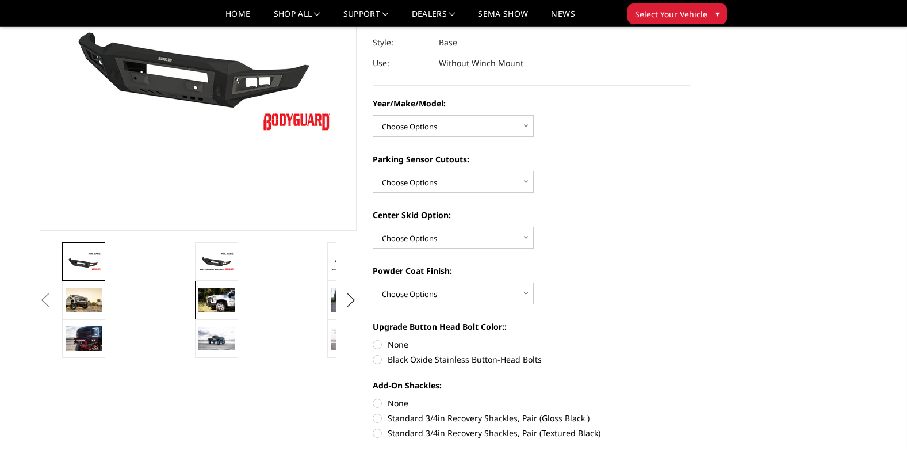
click at [228, 299] on img at bounding box center [216, 300] width 36 height 24
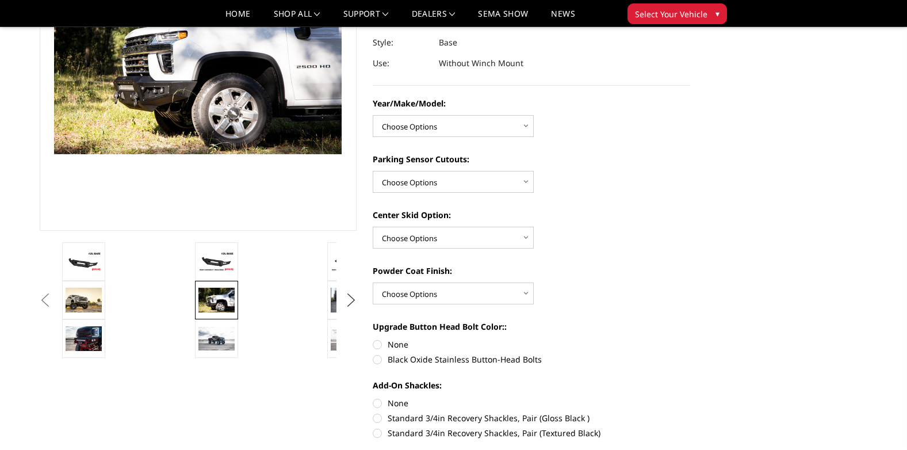
click at [355, 299] on button "Next" at bounding box center [350, 300] width 17 height 17
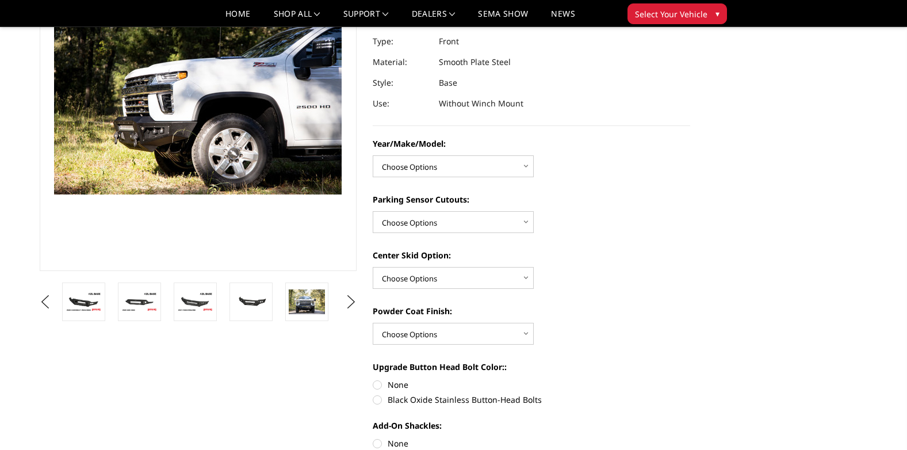
scroll to position [58, 0]
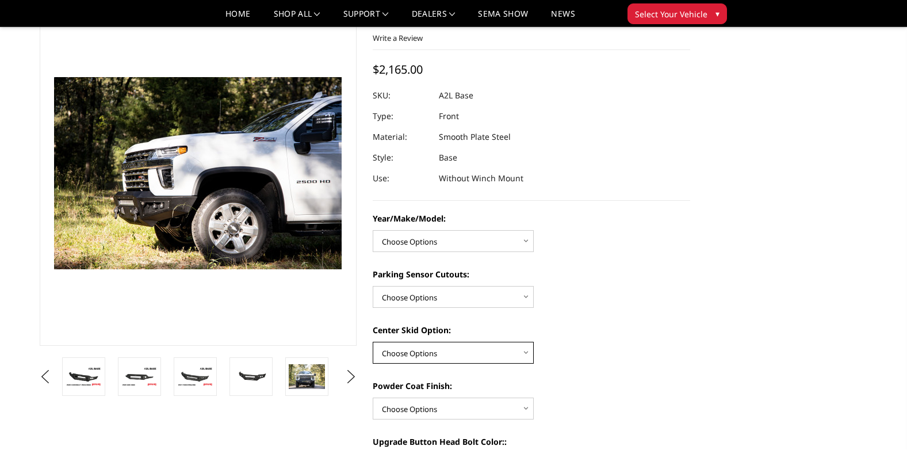
click at [466, 347] on select "Choose Options Single Light Bar Cutout" at bounding box center [453, 353] width 161 height 22
click at [616, 346] on div "Center Skid Option: Choose Options Single Light Bar Cutout" at bounding box center [531, 344] width 317 height 40
click at [348, 374] on button "Next" at bounding box center [350, 376] width 17 height 17
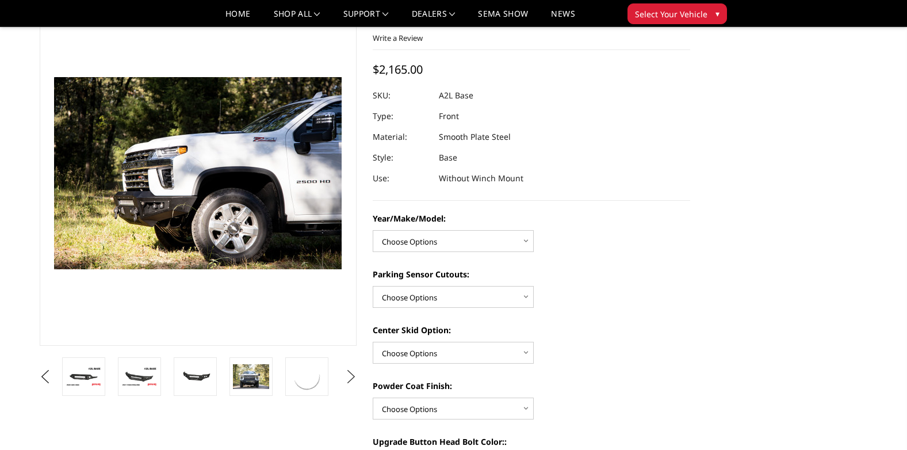
click at [348, 374] on button "Next" at bounding box center [350, 376] width 17 height 17
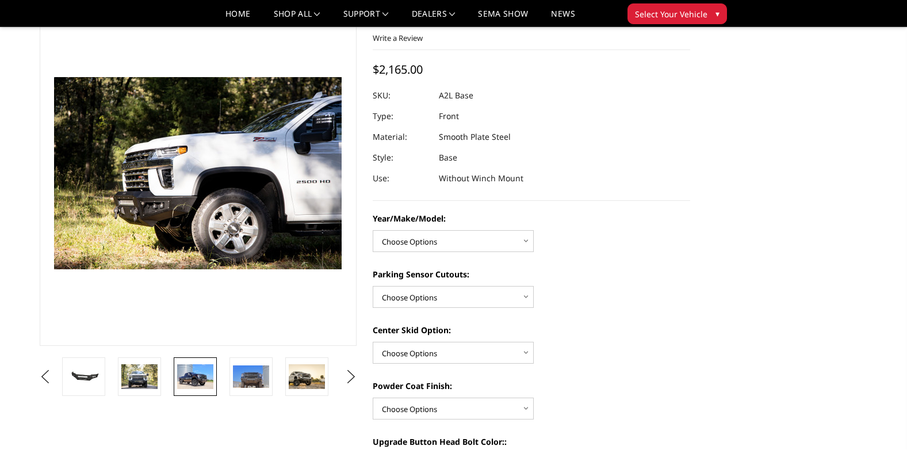
click at [206, 373] on img at bounding box center [195, 376] width 36 height 24
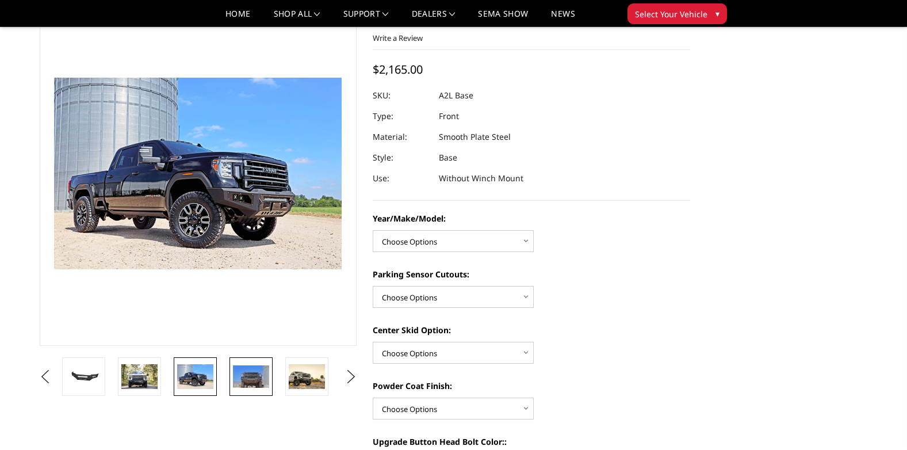
click at [251, 383] on img at bounding box center [251, 376] width 36 height 23
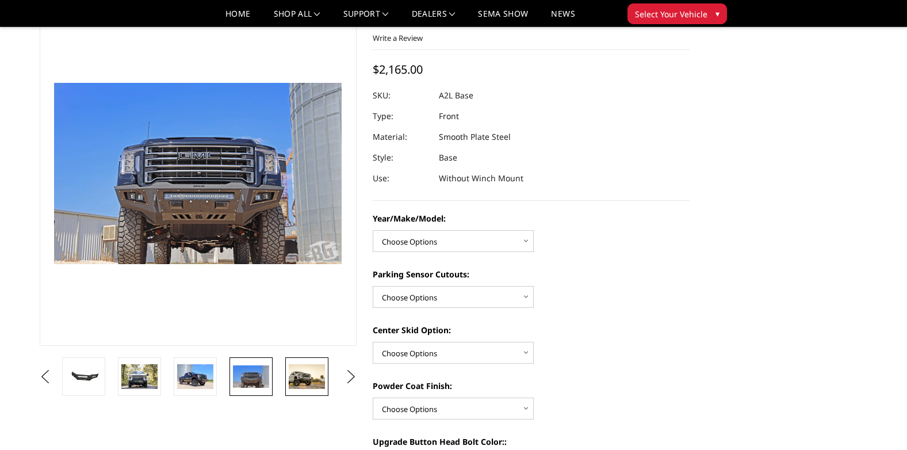
click at [299, 377] on img at bounding box center [307, 376] width 36 height 25
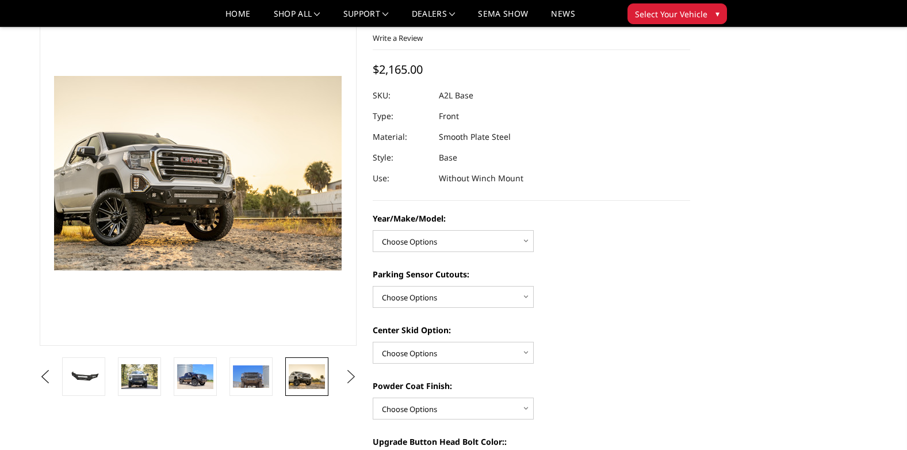
click at [347, 374] on button "Next" at bounding box center [350, 376] width 17 height 17
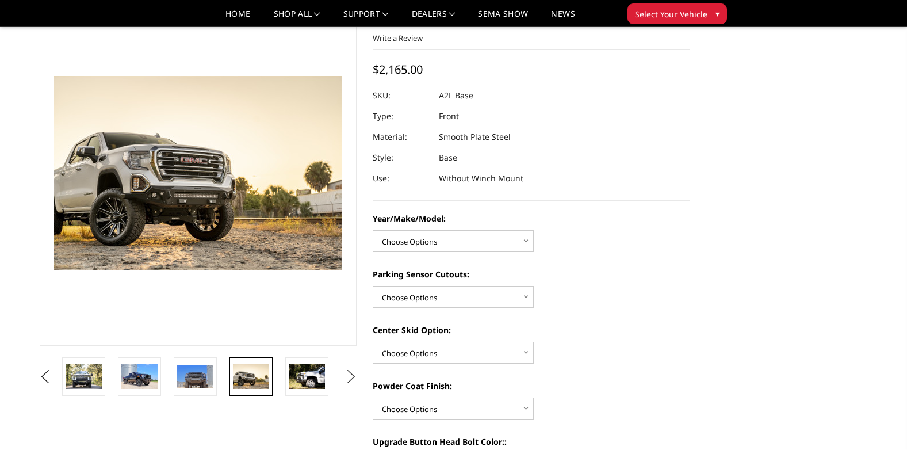
click at [347, 374] on button "Next" at bounding box center [350, 376] width 17 height 17
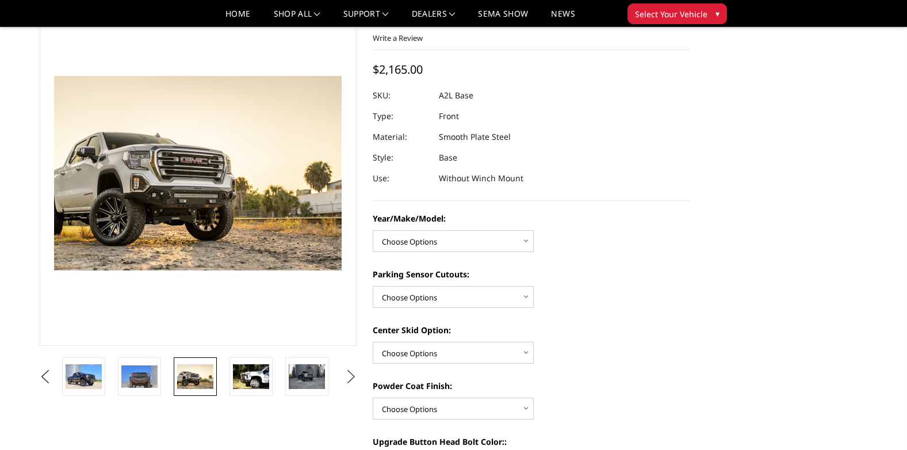
click at [347, 374] on button "Next" at bounding box center [350, 376] width 17 height 17
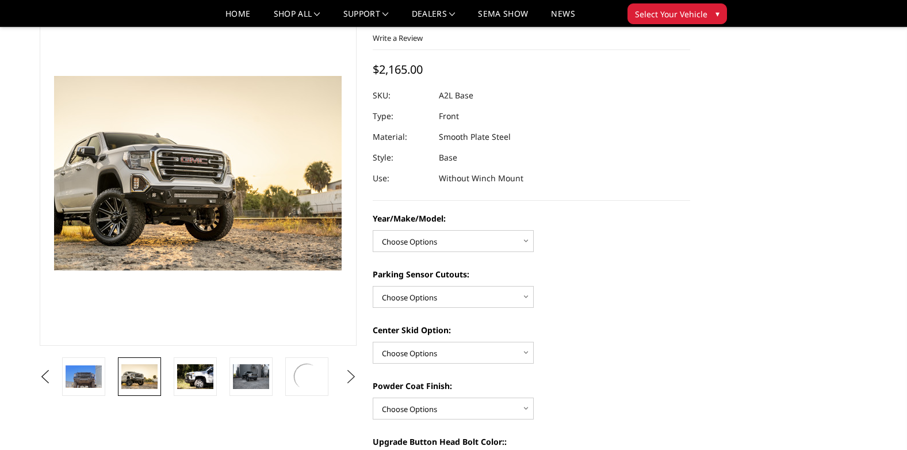
click at [347, 374] on button "Next" at bounding box center [350, 376] width 17 height 17
click at [260, 377] on img at bounding box center [251, 376] width 36 height 24
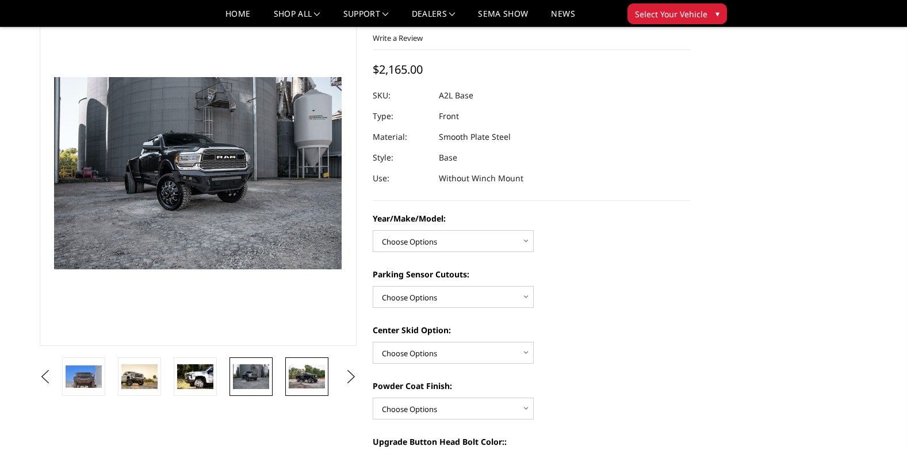
click at [294, 376] on img at bounding box center [307, 377] width 36 height 24
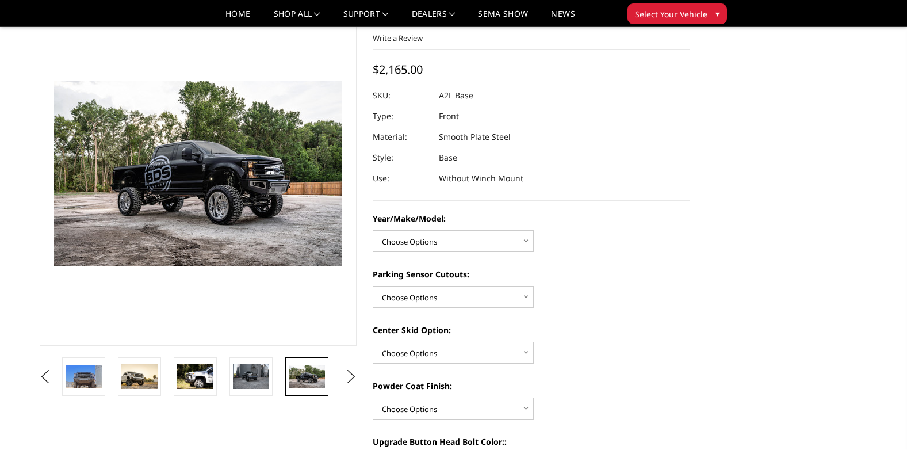
scroll to position [115, 0]
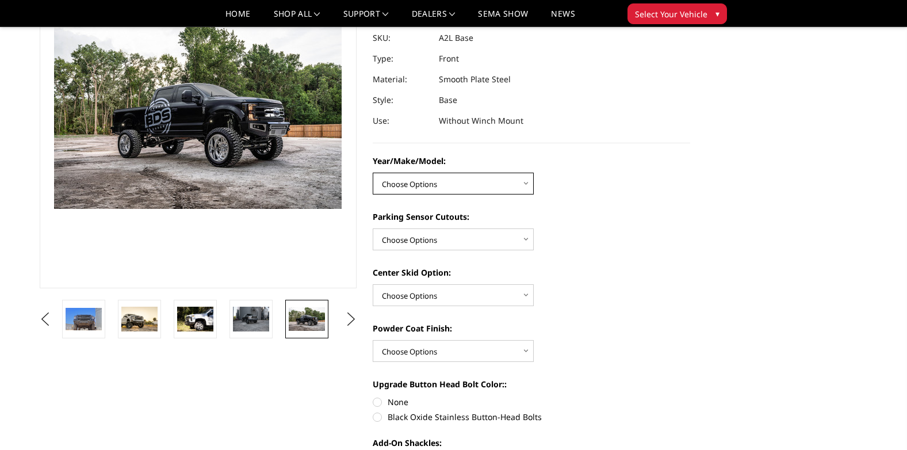
click at [490, 183] on select "Choose Options Chevrolet 15-19 2500/3500 Chevrolet 19-21 1500 Chevrolet 15-20 C…" at bounding box center [453, 184] width 161 height 22
select select "4336"
click at [373, 173] on select "Choose Options Chevrolet 15-19 2500/3500 Chevrolet 19-21 1500 Chevrolet 15-20 C…" at bounding box center [453, 184] width 161 height 22
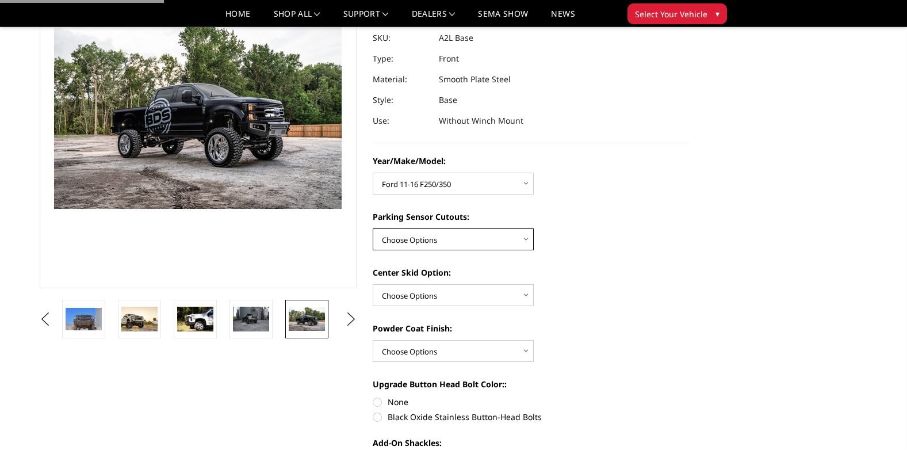
click at [451, 239] on select "Choose Options Yes - With Parking Sensor Cutouts No - Without Parking Sensor Cu…" at bounding box center [453, 239] width 161 height 22
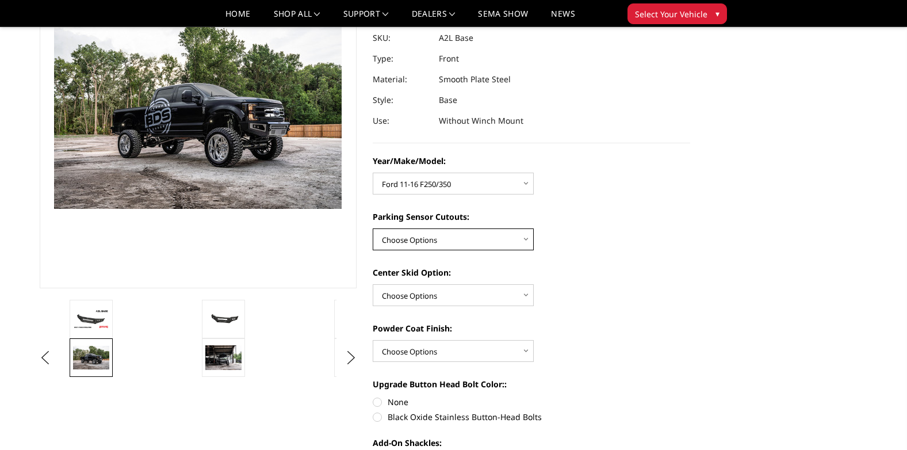
select select "4329"
click at [373, 228] on select "Choose Options Yes - With Parking Sensor Cutouts No - Without Parking Sensor Cu…" at bounding box center [453, 239] width 161 height 22
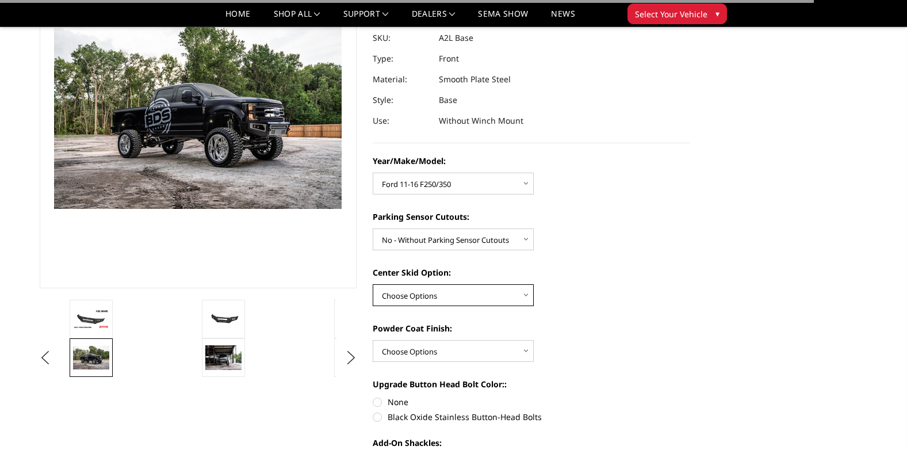
click at [462, 291] on select "Choose Options Single Light Bar Cutout" at bounding box center [453, 295] width 161 height 22
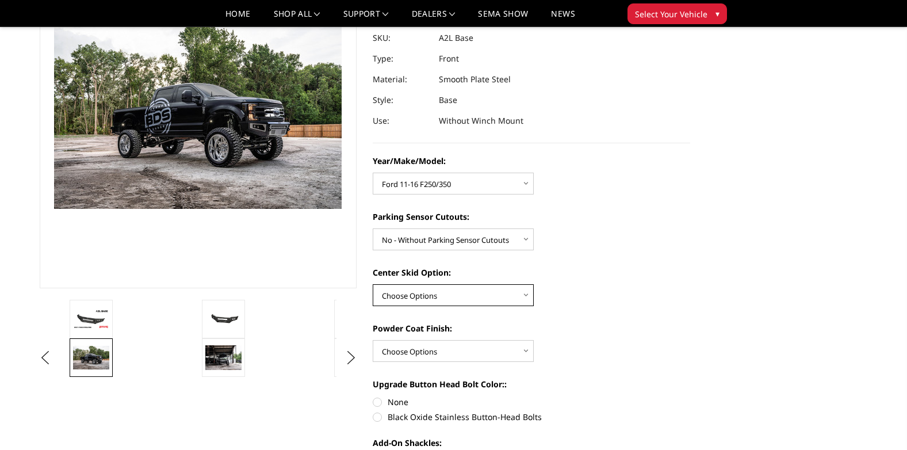
select select "4304"
click at [373, 284] on select "Choose Options Single Light Bar Cutout" at bounding box center [453, 295] width 161 height 22
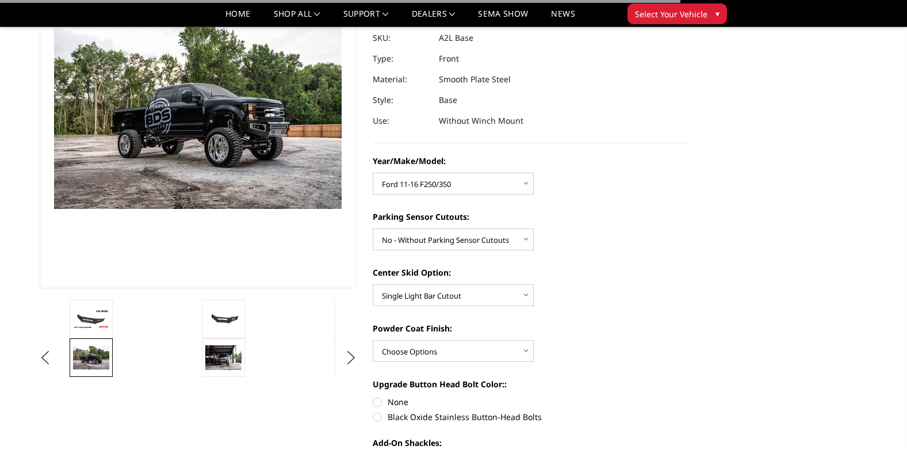
click at [591, 297] on div "Center Skid Option: Choose Options Single Light Bar Cutout" at bounding box center [531, 286] width 317 height 40
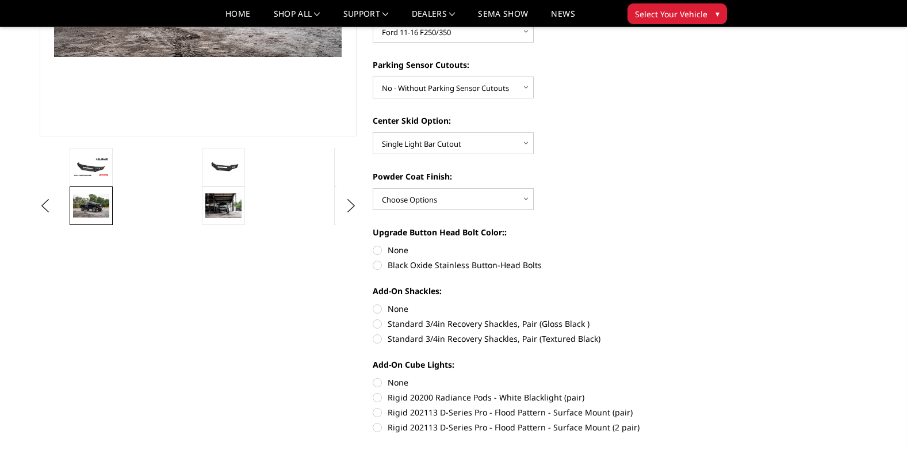
scroll to position [288, 0]
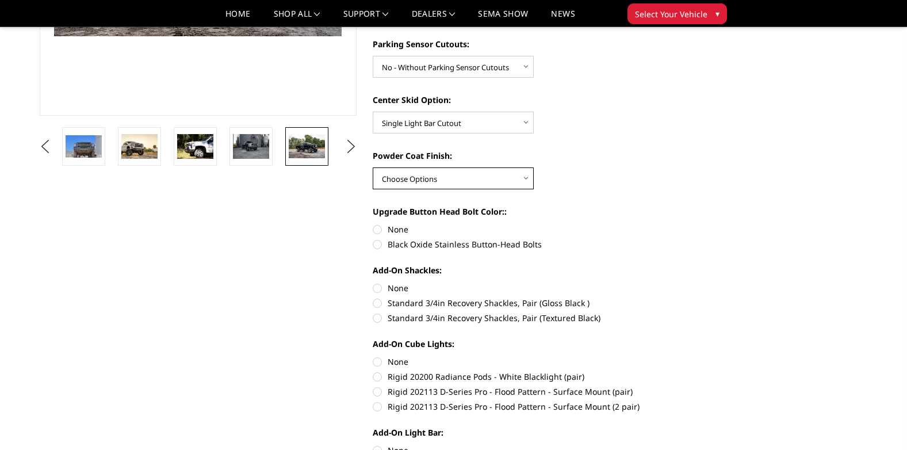
click at [503, 177] on select "Choose Options Bare metal (included) Texture Black Powder Coat" at bounding box center [453, 178] width 161 height 22
click at [373, 167] on select "Choose Options Bare metal (included) Texture Black Powder Coat" at bounding box center [453, 178] width 161 height 22
click at [611, 184] on div "Powder Coat Finish: Choose Options Bare metal (included) Texture Black Powder C…" at bounding box center [531, 170] width 317 height 40
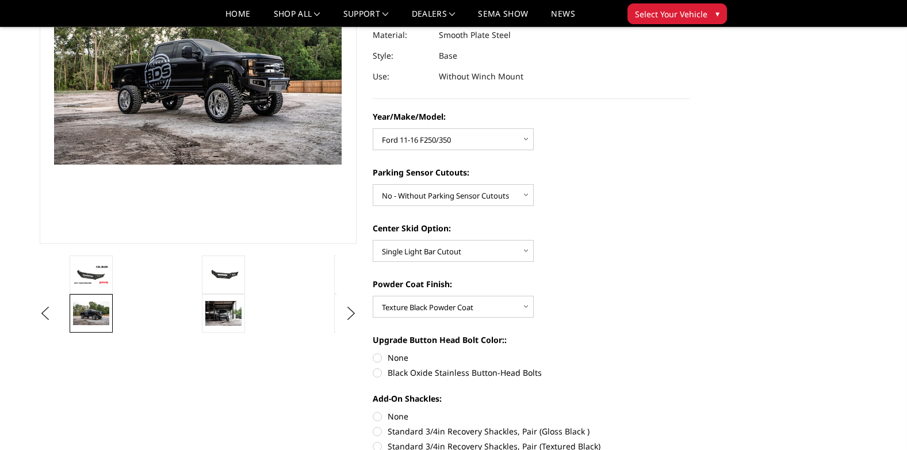
scroll to position [173, 0]
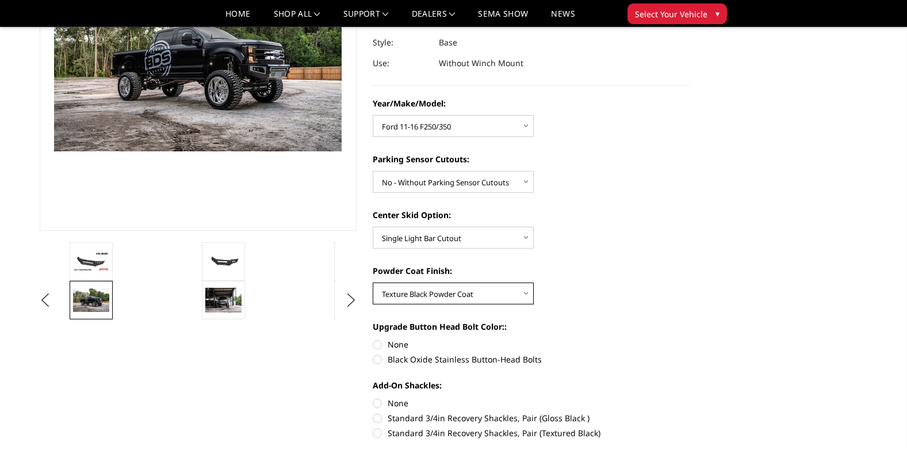
click at [515, 286] on select "Choose Options Bare metal (included) Texture Black Powder Coat" at bounding box center [453, 293] width 161 height 22
select select "4285"
click at [373, 282] on select "Choose Options Bare metal (included) Texture Black Powder Coat" at bounding box center [453, 293] width 161 height 22
click at [657, 282] on div "Powder Coat Finish: Choose Options Bare metal (included) Texture Black Powder C…" at bounding box center [531, 285] width 317 height 40
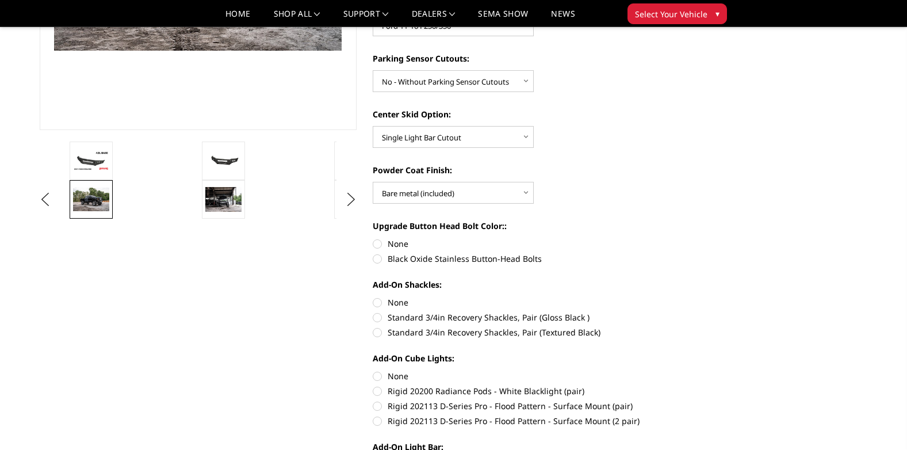
scroll to position [288, 0]
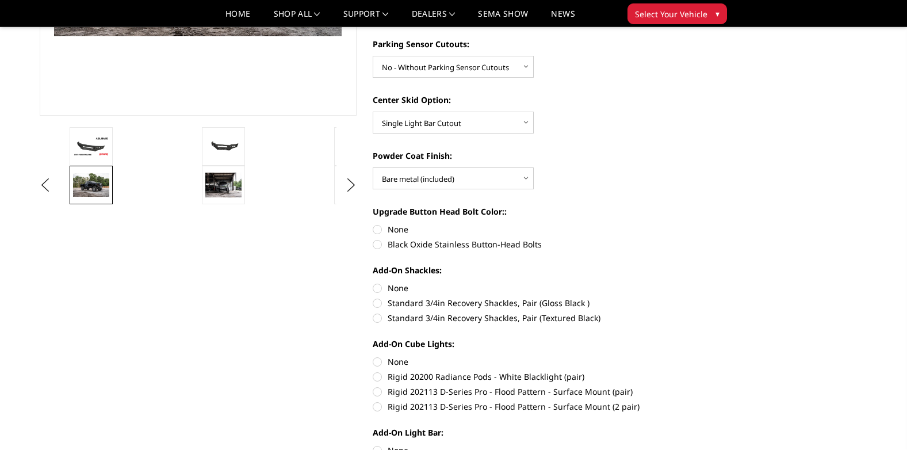
click at [404, 228] on label "None" at bounding box center [531, 229] width 317 height 12
click at [373, 224] on input "None" at bounding box center [373, 223] width 1 height 1
radio input "true"
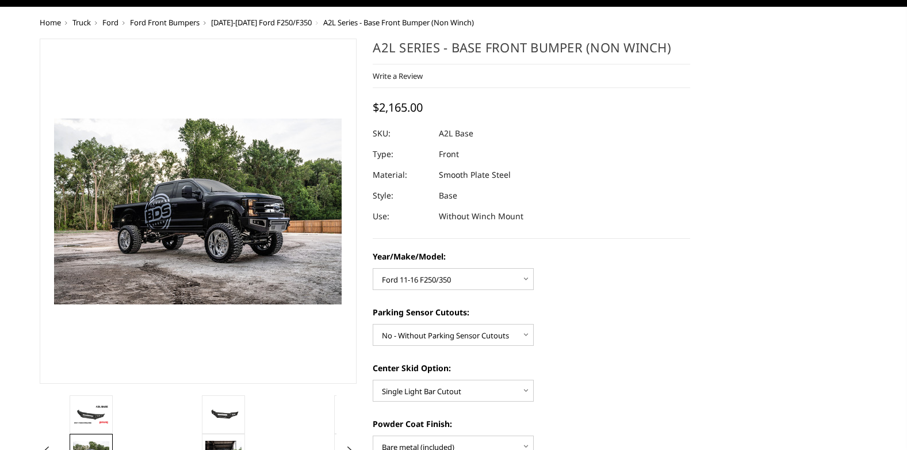
scroll to position [0, 0]
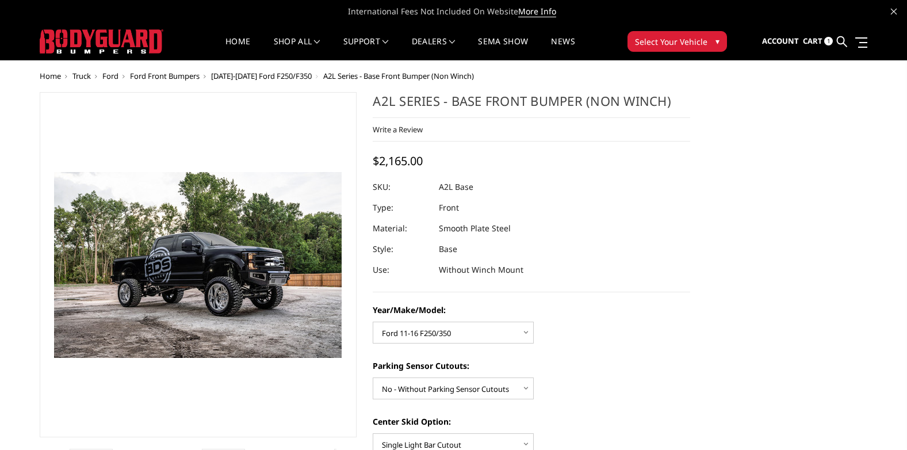
click at [827, 43] on span "1" at bounding box center [828, 41] width 9 height 9
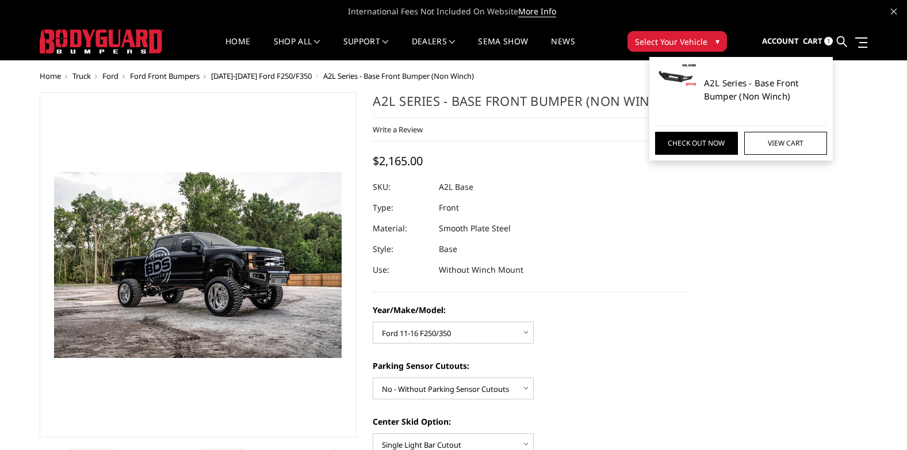
click at [778, 88] on link "A2L Series - Base Front Bumper (Non Winch)" at bounding box center [766, 89] width 124 height 26
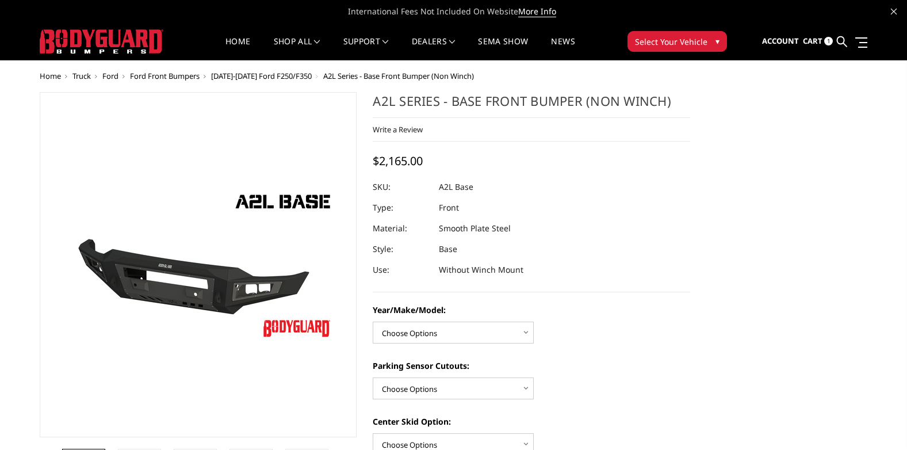
click at [829, 43] on span "1" at bounding box center [828, 41] width 9 height 9
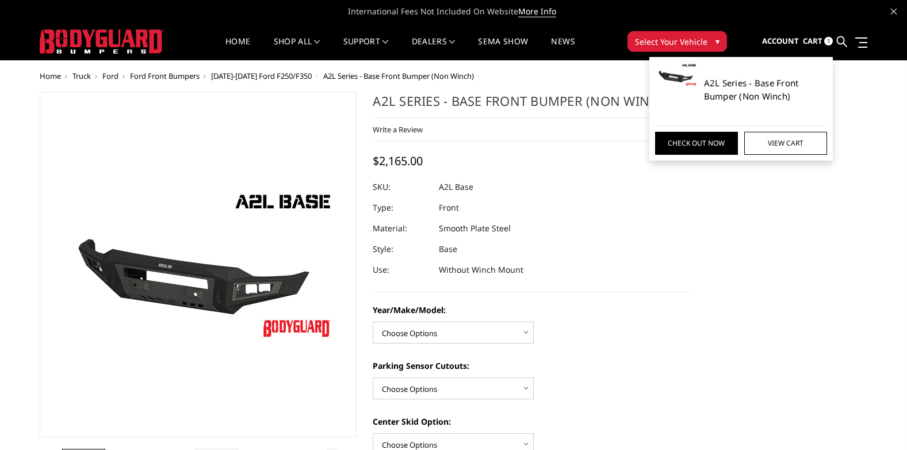
click at [780, 85] on link "A2L Series - Base Front Bumper (Non Winch)" at bounding box center [766, 89] width 124 height 26
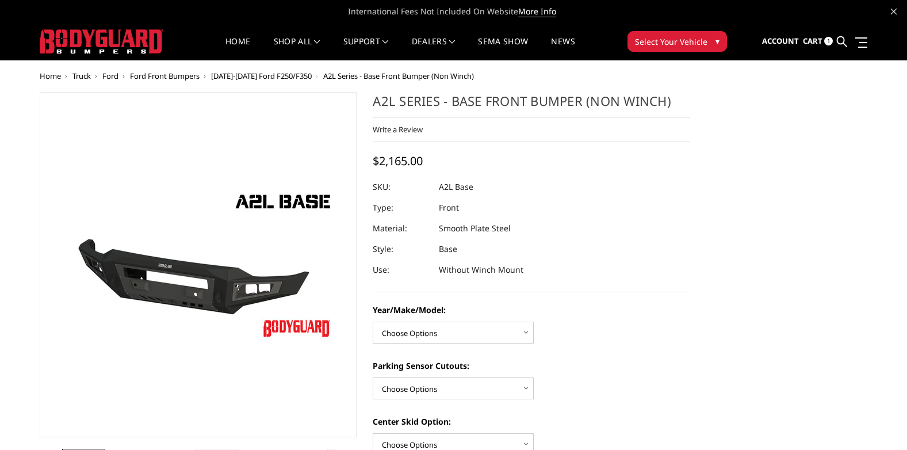
click at [815, 40] on span "Cart" at bounding box center [813, 41] width 20 height 10
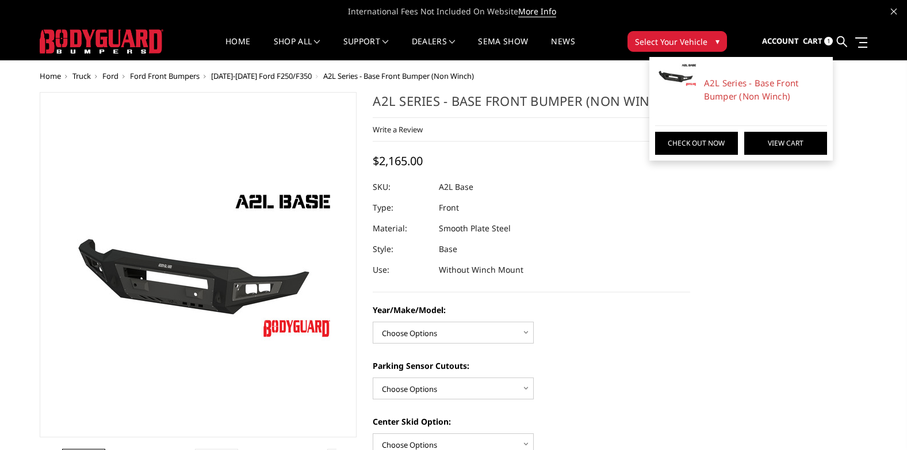
click at [791, 141] on link "View Cart" at bounding box center [785, 143] width 83 height 23
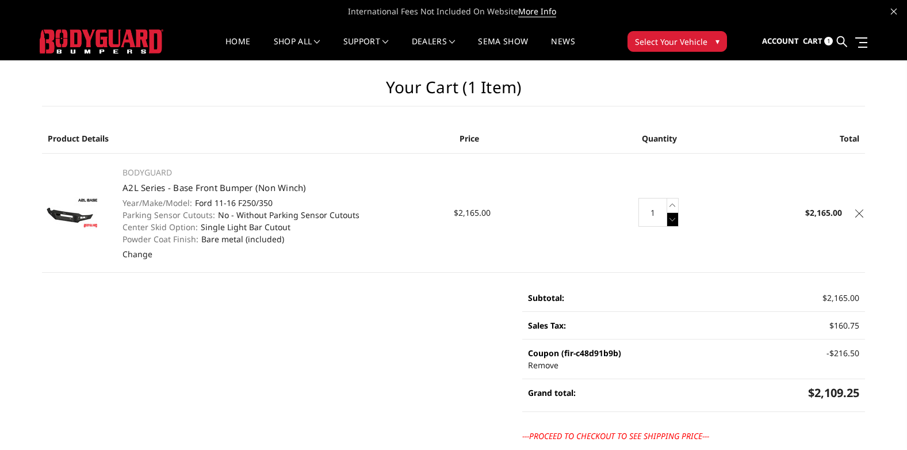
click at [672, 219] on icon at bounding box center [673, 219] width 12 height 14
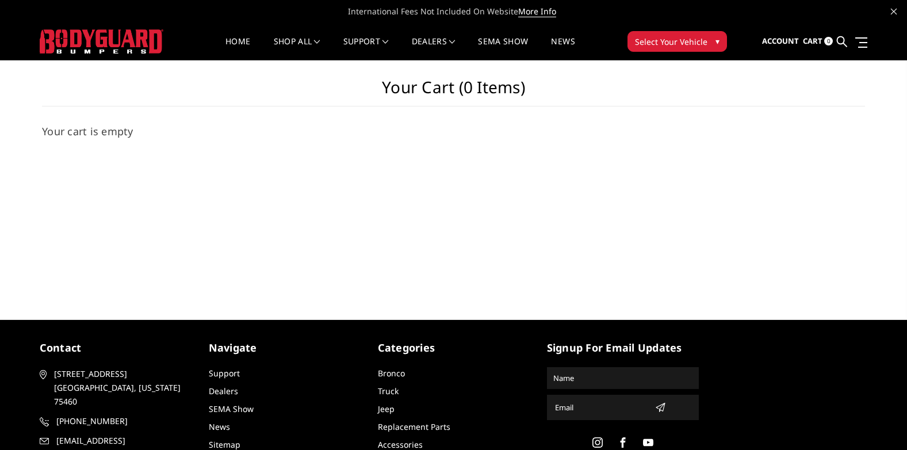
click at [715, 43] on span "▾" at bounding box center [717, 41] width 4 height 12
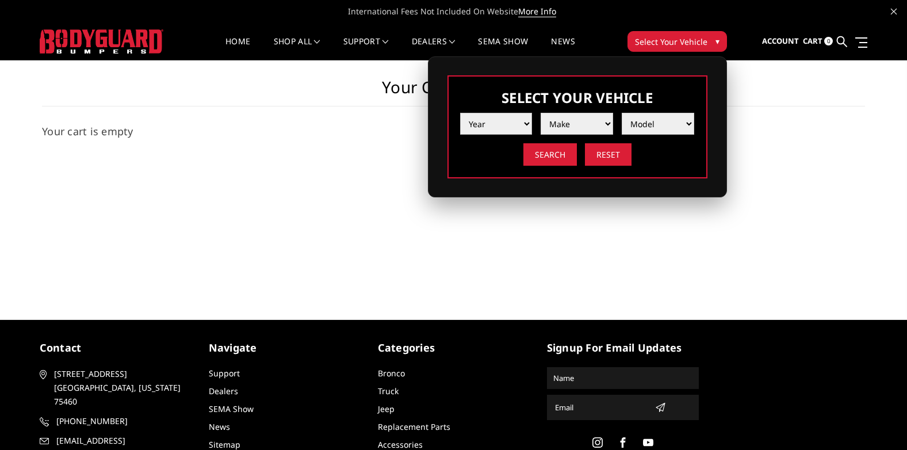
click at [516, 124] on select "Year [DATE] 2024 2023 2022 2021 2020 2019 2018 2017 2016 2015 2014 2013 2012 20…" at bounding box center [496, 124] width 72 height 22
select select "yr_2015"
click at [460, 113] on select "Year [DATE] 2024 2023 2022 2021 2020 2019 2018 2017 2016 2015 2014 2013 2012 20…" at bounding box center [496, 124] width 72 height 22
click at [583, 124] on select "Make Chevrolet Ford GMC Ram Toyota" at bounding box center [577, 124] width 72 height 22
select select "mk_ford"
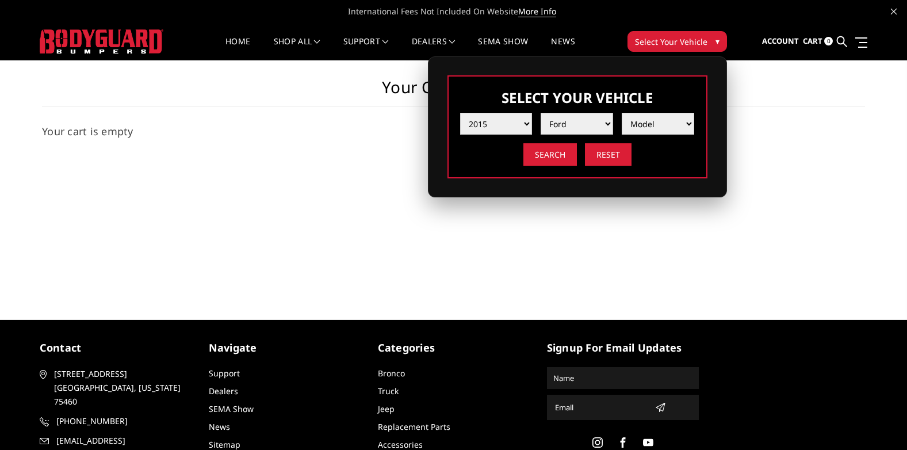
click at [541, 113] on select "Make Chevrolet Ford GMC Ram Toyota" at bounding box center [577, 124] width 72 height 22
drag, startPoint x: 607, startPoint y: 144, endPoint x: 649, endPoint y: 116, distance: 50.1
click at [649, 116] on select "Model F150 F250 / F350 F450 F550" at bounding box center [658, 124] width 72 height 22
select select "md_f250-f350"
click at [622, 113] on select "Model F150 F250 / F350 F450 F550" at bounding box center [658, 124] width 72 height 22
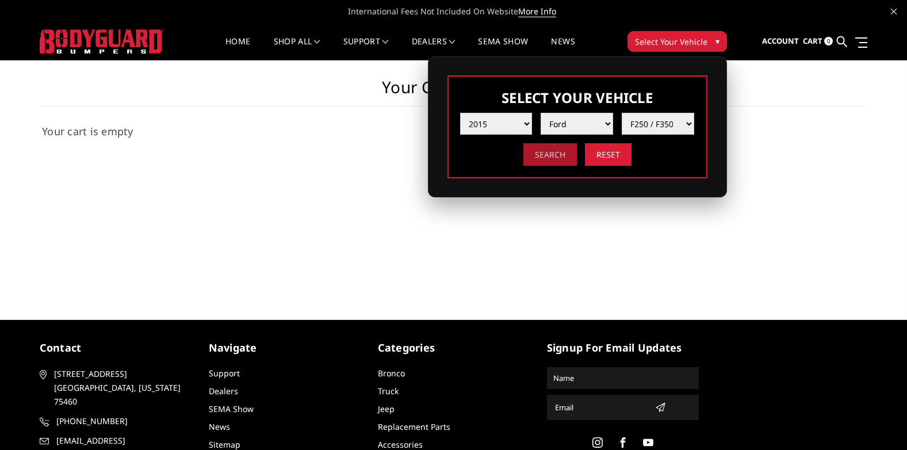
click at [565, 159] on input "Search" at bounding box center [549, 154] width 53 height 22
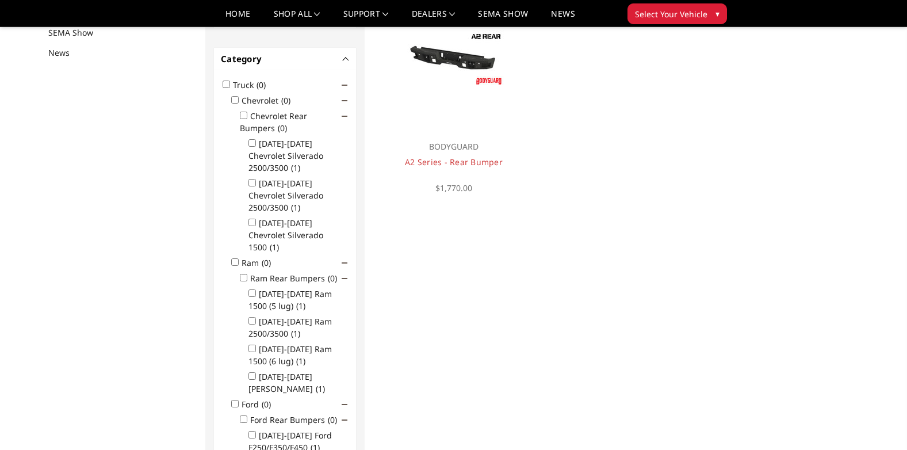
scroll to position [150, 0]
click at [493, 163] on link "A2 Series - Rear Bumper" at bounding box center [454, 161] width 98 height 11
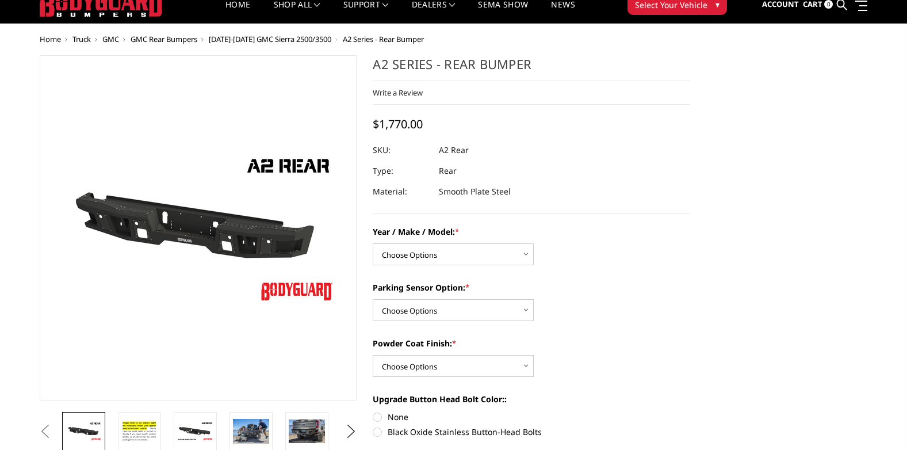
scroll to position [58, 0]
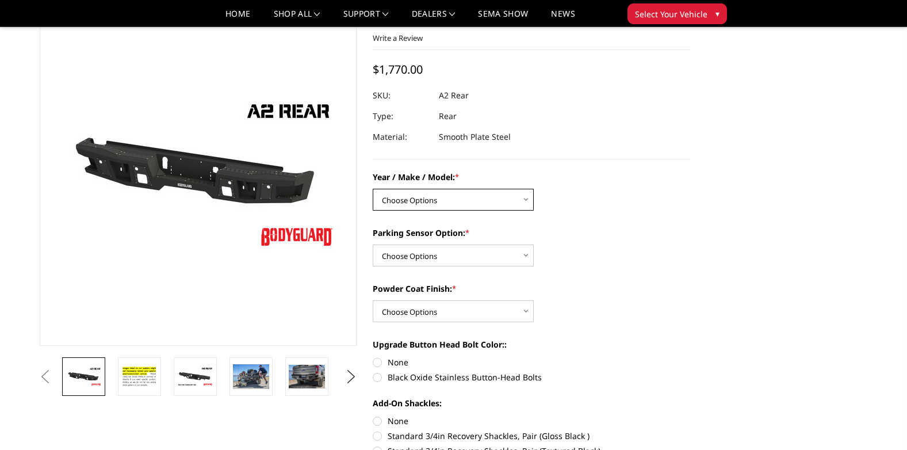
click at [464, 198] on select "Choose Options Chevrolet/GMC 20-24 2500 / 3500 Chevrolet/GMC 15-19 2500 / 3500 …" at bounding box center [453, 200] width 161 height 22
select select "1466"
click at [373, 189] on select "Choose Options Chevrolet/GMC 20-24 2500 / 3500 Chevrolet/GMC 15-19 2500 / 3500 …" at bounding box center [453, 200] width 161 height 22
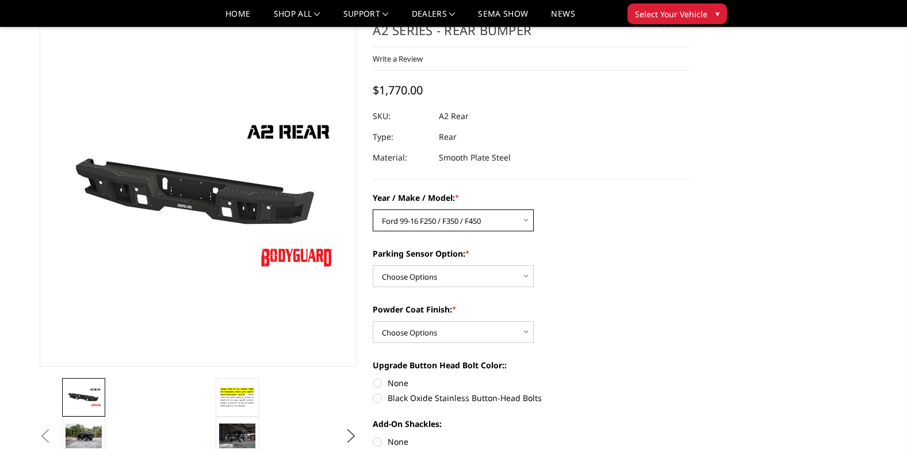
scroll to position [0, 0]
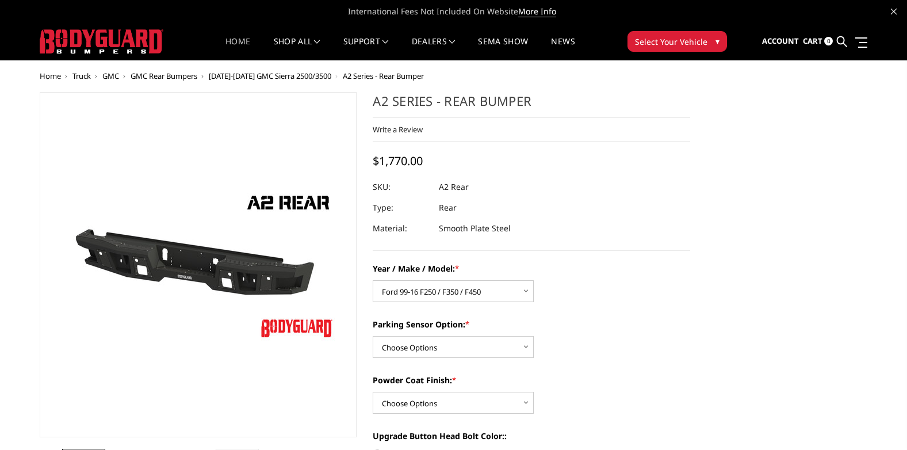
click at [240, 43] on link "Home" at bounding box center [237, 48] width 25 height 22
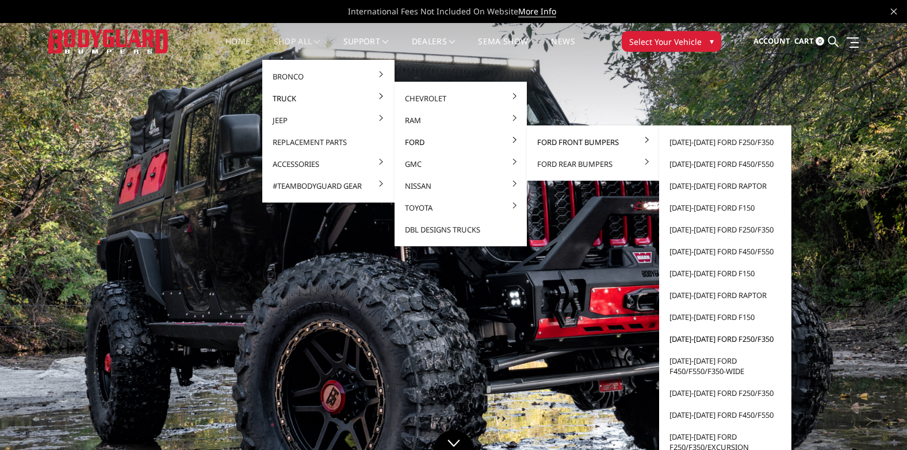
click at [745, 340] on link "[DATE]-[DATE] Ford F250/F350" at bounding box center [725, 339] width 123 height 22
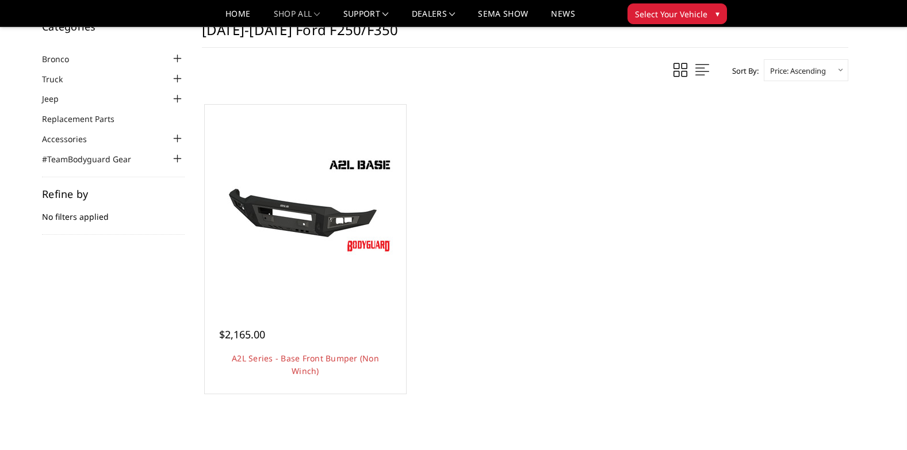
scroll to position [58, 0]
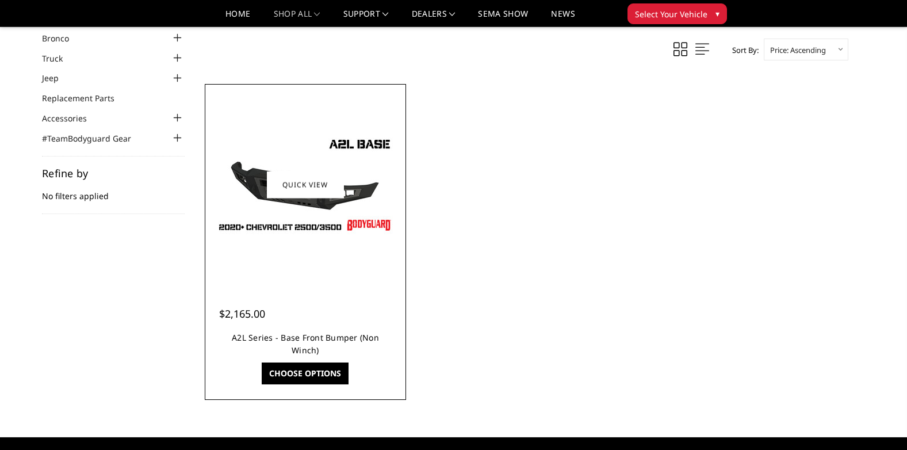
click at [310, 339] on link "A2L Series - Base Front Bumper (Non Winch)" at bounding box center [305, 344] width 147 height 24
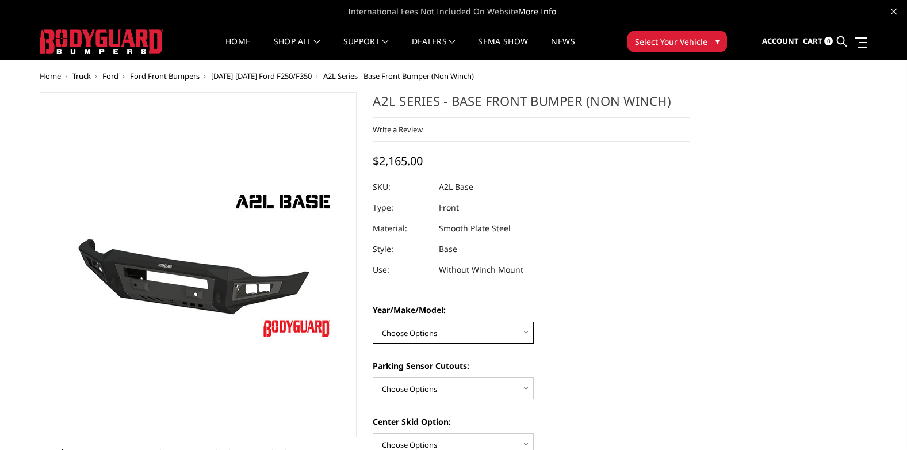
click at [476, 329] on select "Choose Options Chevrolet 15-19 2500/3500 Chevrolet 19-21 1500 Chevrolet 15-20 C…" at bounding box center [453, 332] width 161 height 22
select select "4336"
click at [373, 321] on select "Choose Options Chevrolet 15-19 2500/3500 Chevrolet 19-21 1500 Chevrolet 15-20 C…" at bounding box center [453, 332] width 161 height 22
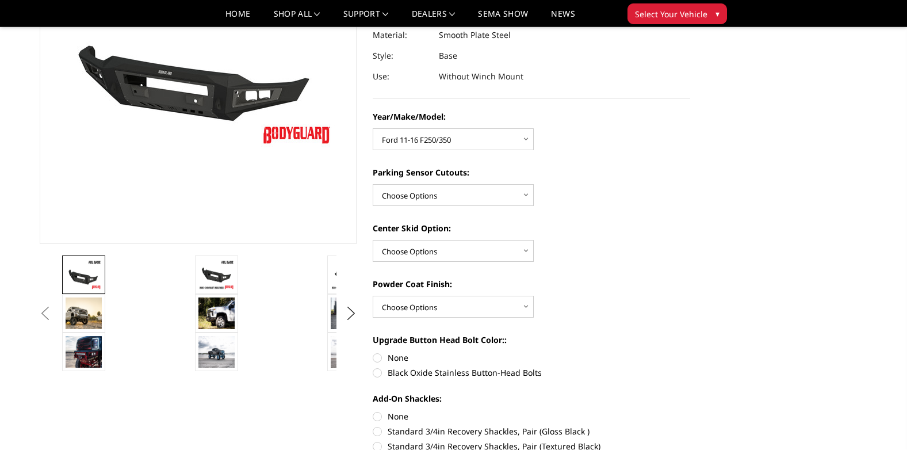
scroll to position [173, 0]
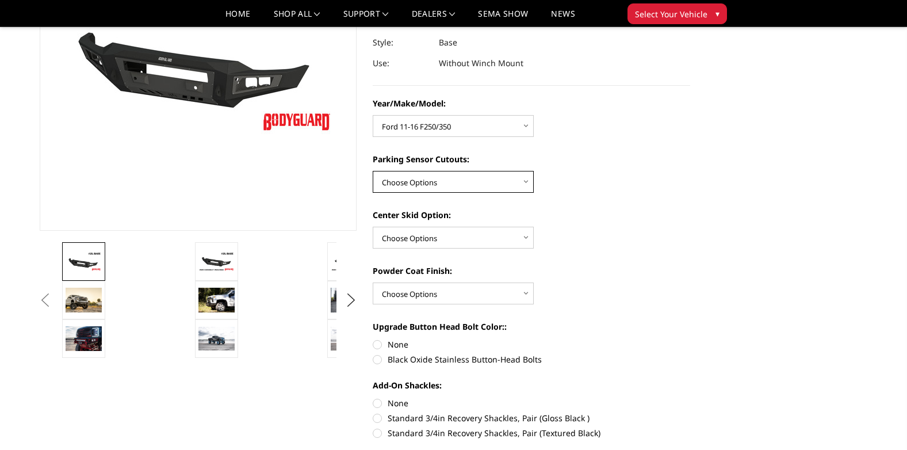
click at [471, 186] on select "Choose Options Yes - With Parking Sensor Cutouts No - Without Parking Sensor Cu…" at bounding box center [453, 182] width 161 height 22
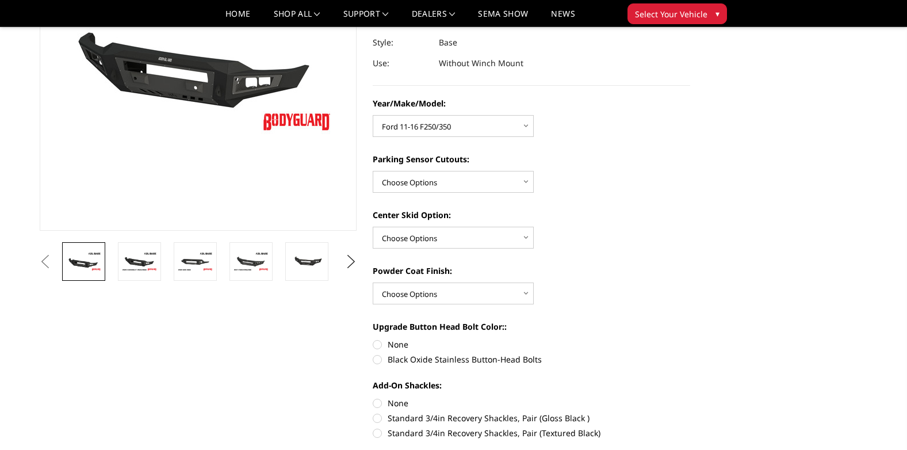
click at [466, 198] on div "Year/Make/Model: Choose Options Chevrolet 15-19 2500/3500 Chevrolet 19-21 1500 …" at bounding box center [531, 340] width 317 height 487
click at [467, 192] on select "Choose Options Yes - With Parking Sensor Cutouts No - Without Parking Sensor Cu…" at bounding box center [453, 182] width 161 height 22
select select "4329"
click at [373, 171] on select "Choose Options Yes - With Parking Sensor Cutouts No - Without Parking Sensor Cu…" at bounding box center [453, 182] width 161 height 22
click at [592, 213] on label "Center Skid Option:" at bounding box center [531, 215] width 317 height 12
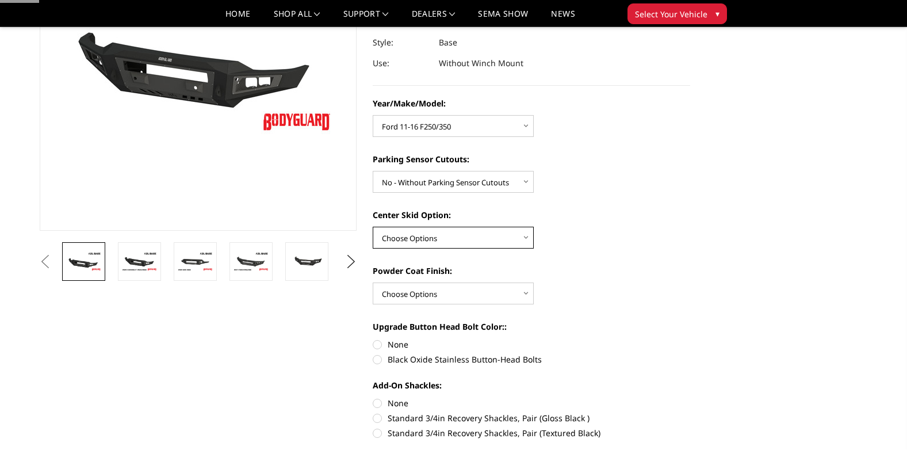
click at [534, 227] on select "Choose Options Single Light Bar Cutout" at bounding box center [453, 238] width 161 height 22
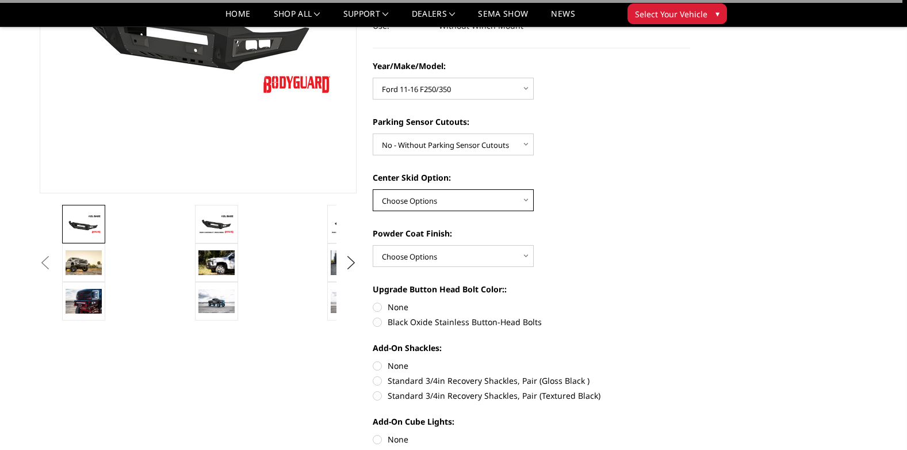
scroll to position [230, 0]
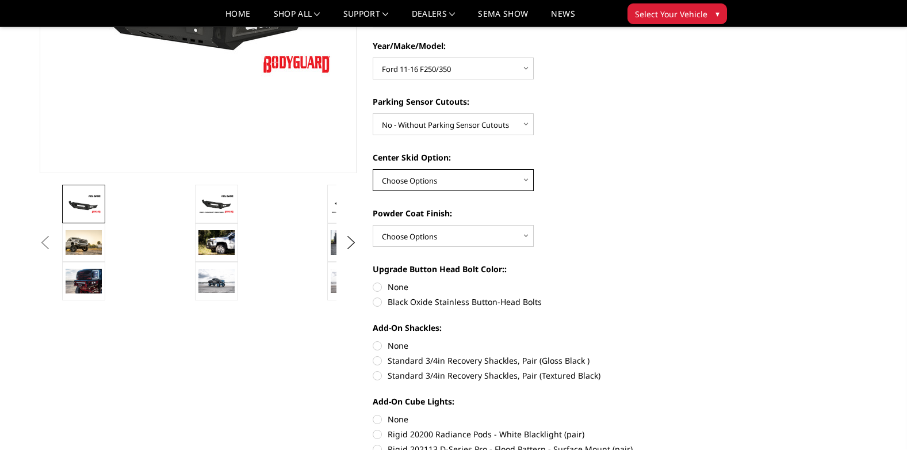
click at [506, 181] on select "Choose Options Single Light Bar Cutout" at bounding box center [453, 180] width 161 height 22
select select "4304"
click at [373, 169] on select "Choose Options Single Light Bar Cutout" at bounding box center [453, 180] width 161 height 22
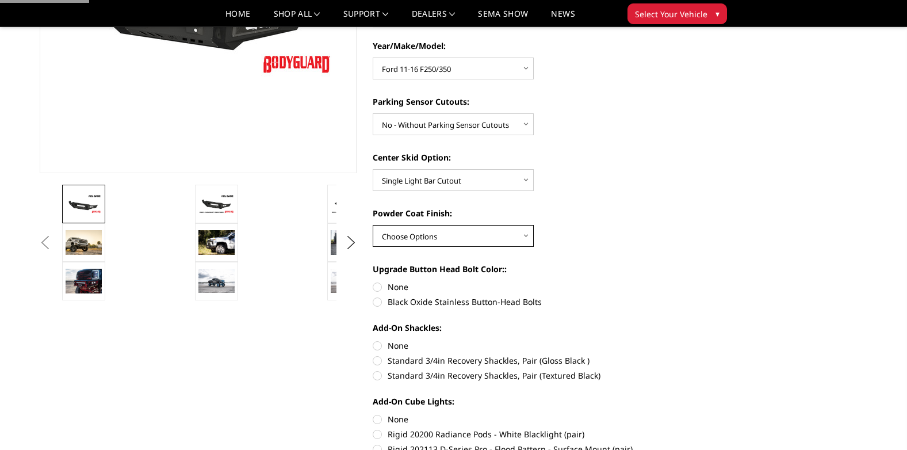
click at [483, 232] on select "Choose Options Bare metal (included) Texture Black Powder Coat" at bounding box center [453, 236] width 161 height 22
select select "4285"
click at [373, 225] on select "Choose Options Bare metal (included) Texture Black Powder Coat" at bounding box center [453, 236] width 161 height 22
click at [592, 251] on div "Year/Make/Model: Choose Options Chevrolet 15-19 2500/3500 Chevrolet 19-21 1500 …" at bounding box center [531, 283] width 317 height 487
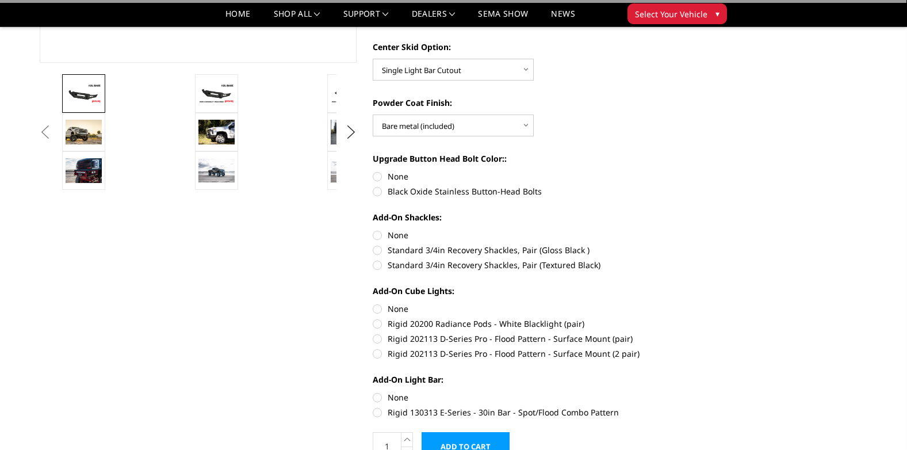
scroll to position [345, 0]
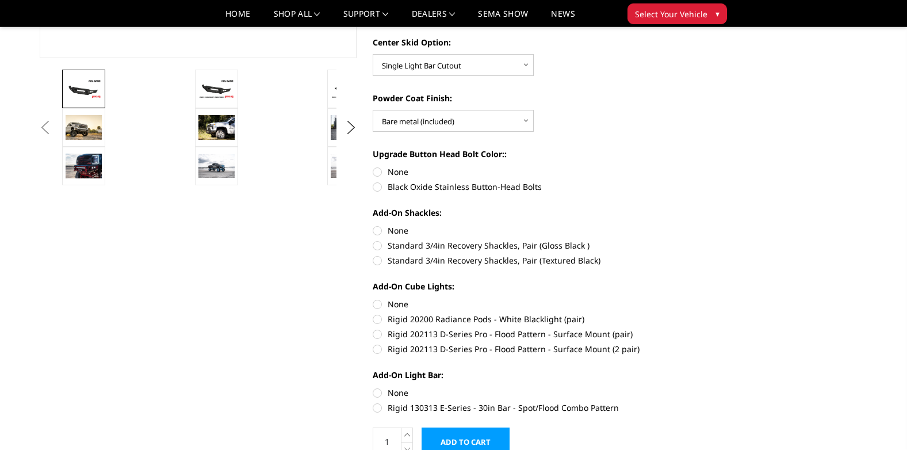
click at [403, 174] on label "None" at bounding box center [531, 172] width 317 height 12
click at [373, 166] on input "None" at bounding box center [373, 166] width 1 height 1
radio input "true"
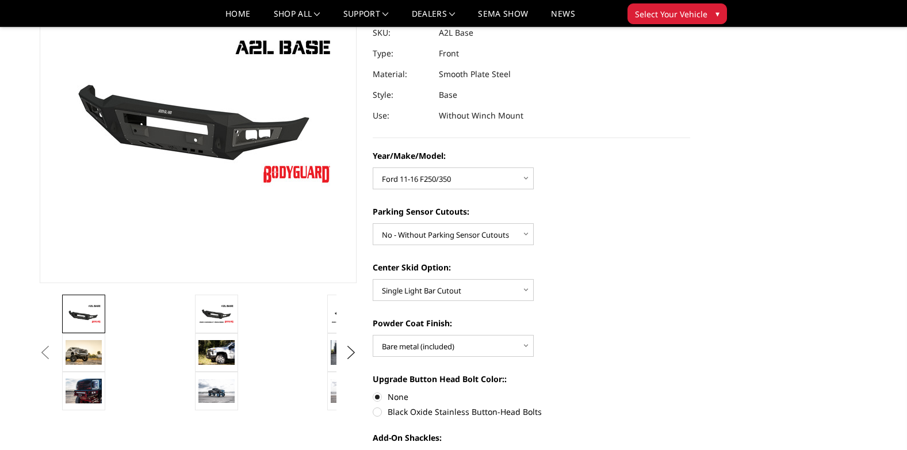
scroll to position [115, 0]
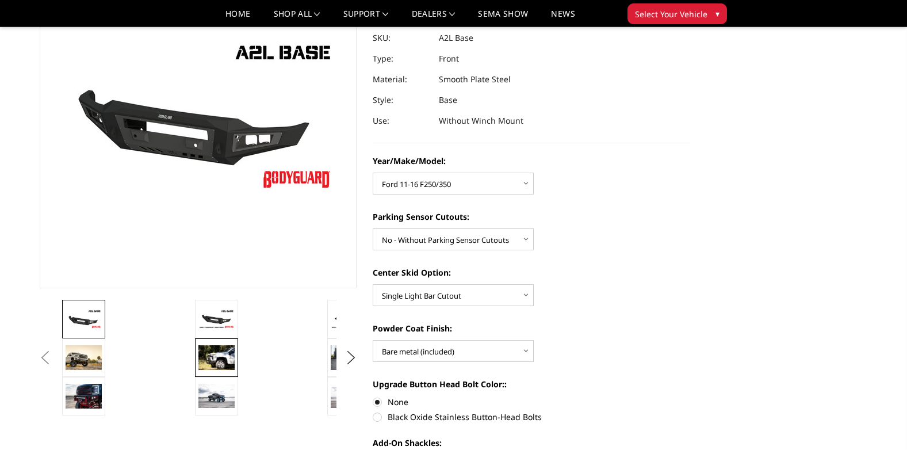
click at [221, 365] on img at bounding box center [216, 357] width 36 height 24
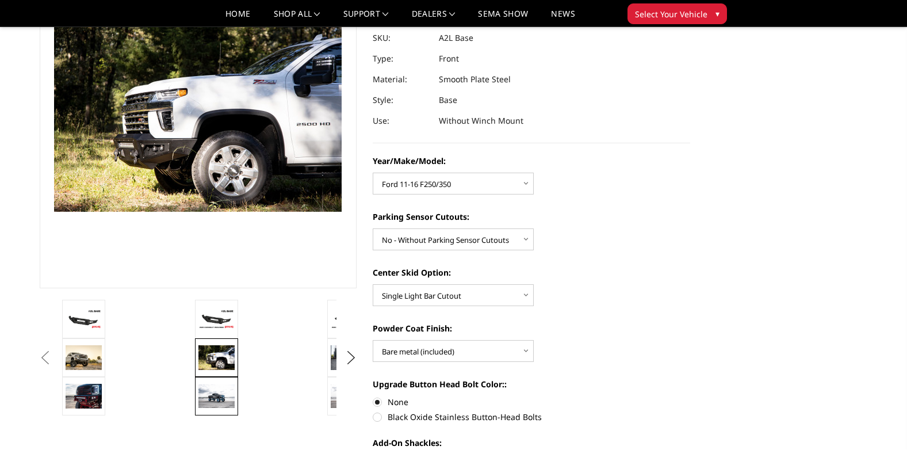
click at [213, 399] on img at bounding box center [216, 396] width 36 height 24
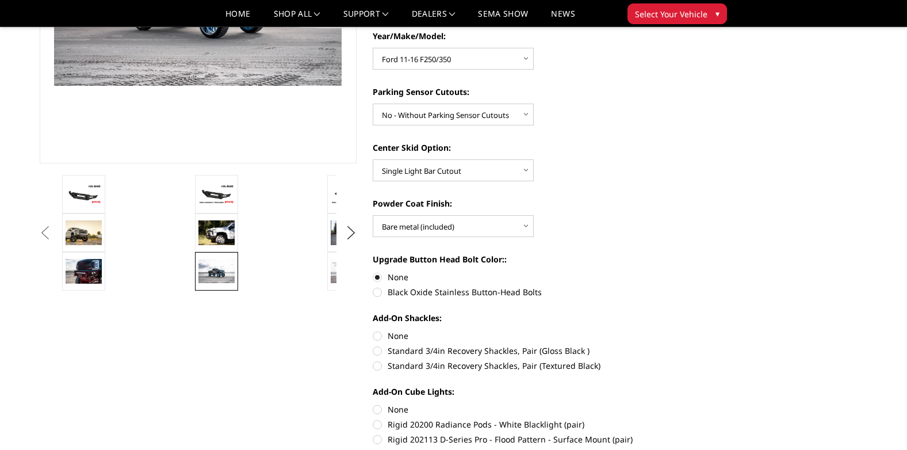
scroll to position [289, 0]
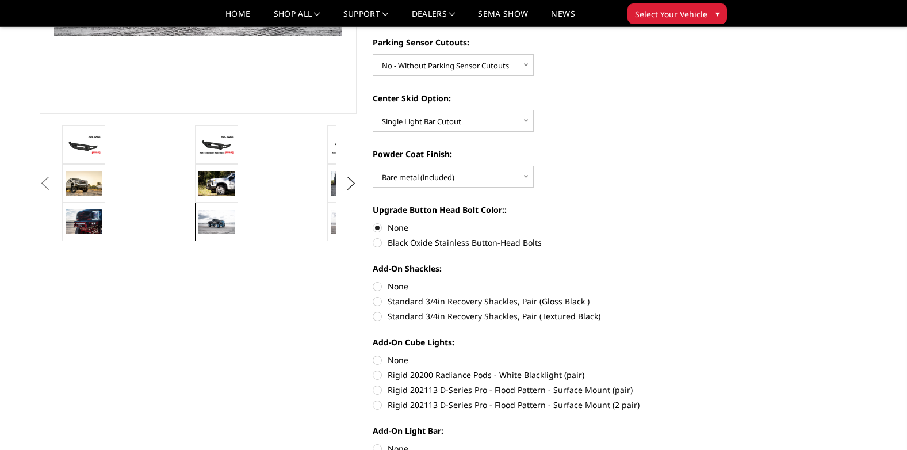
click at [423, 302] on label "Standard 3/4in Recovery Shackles, Pair (Gloss Black )" at bounding box center [531, 301] width 317 height 12
click at [690, 281] on input "Standard 3/4in Recovery Shackles, Pair (Gloss Black )" at bounding box center [690, 280] width 1 height 1
radio input "true"
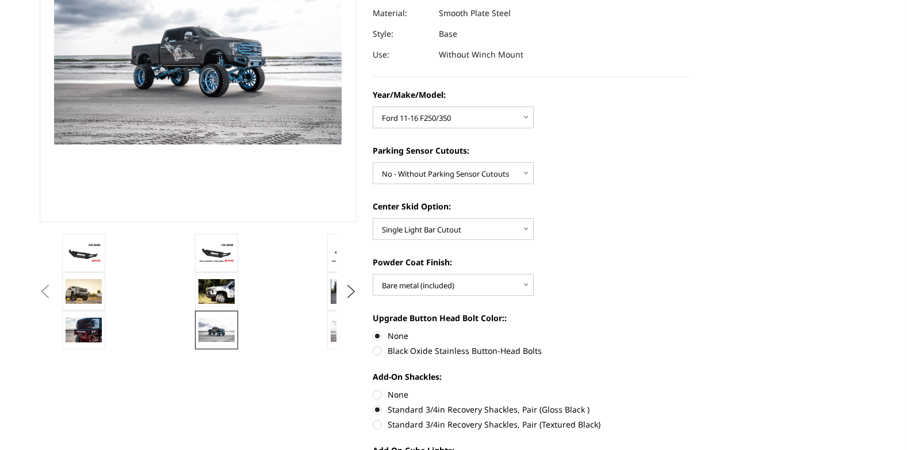
scroll to position [232, 0]
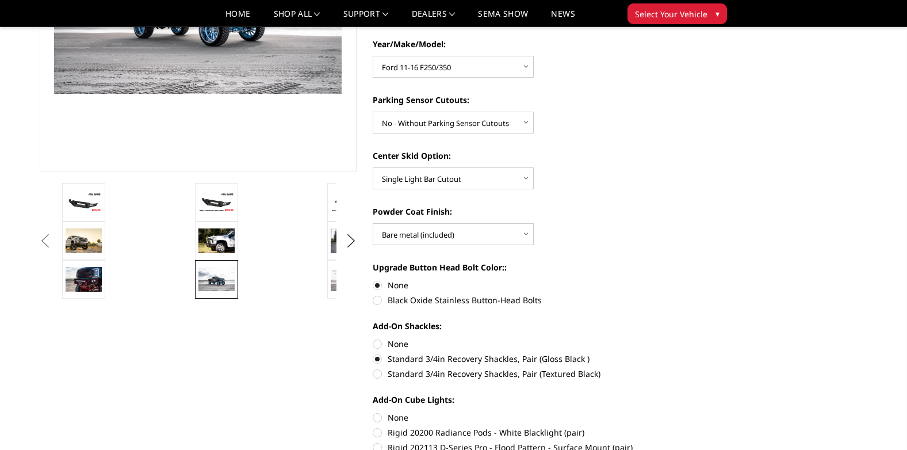
click at [397, 344] on label "None" at bounding box center [531, 344] width 317 height 12
click at [373, 338] on input "None" at bounding box center [373, 338] width 1 height 1
radio input "true"
click at [95, 277] on img at bounding box center [84, 279] width 36 height 24
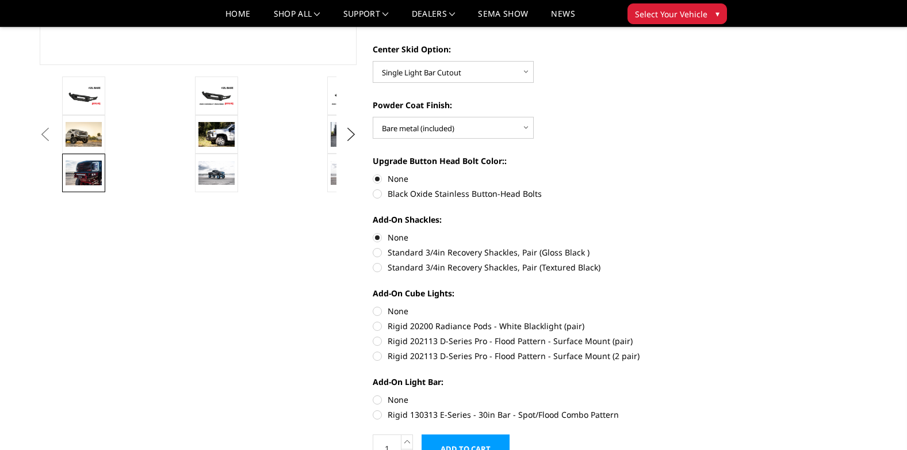
scroll to position [403, 0]
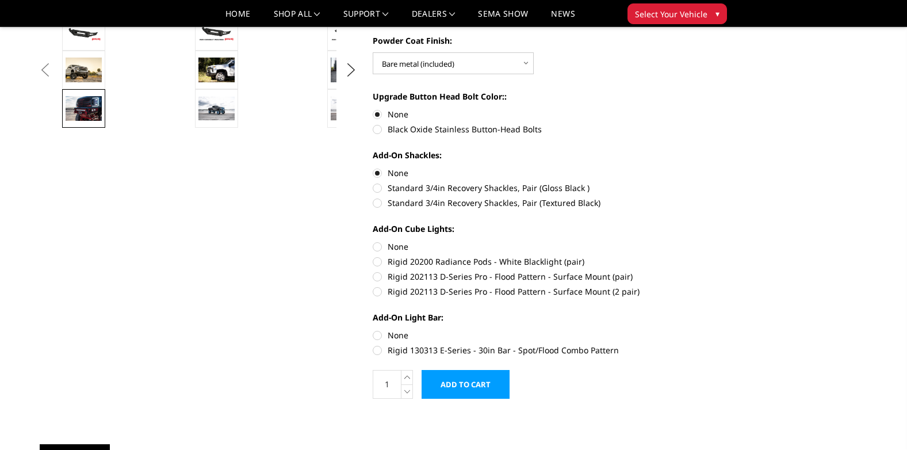
click at [391, 244] on label "None" at bounding box center [531, 246] width 317 height 12
click at [373, 241] on input "None" at bounding box center [373, 240] width 1 height 1
radio input "true"
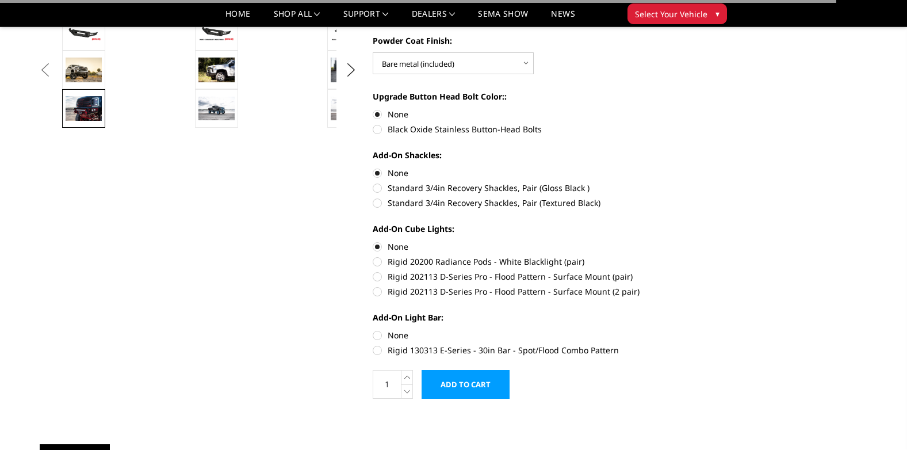
click at [392, 335] on label "None" at bounding box center [531, 335] width 317 height 12
click at [373, 330] on input "None" at bounding box center [373, 329] width 1 height 1
radio input "true"
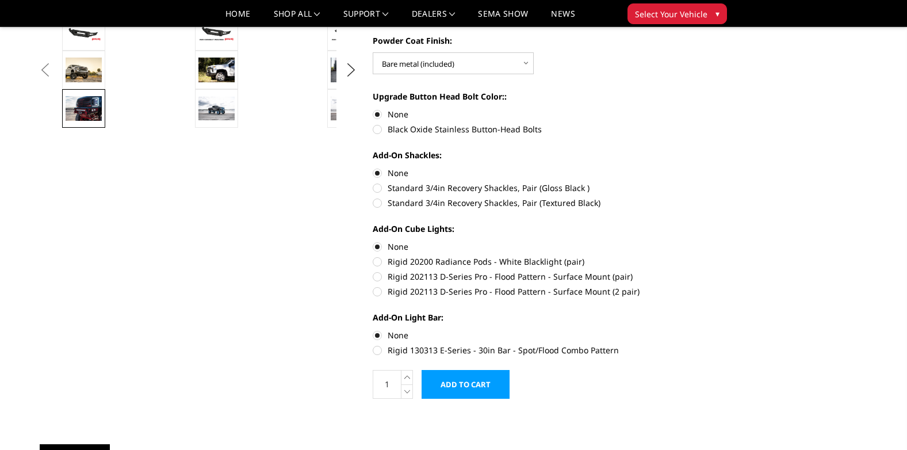
click at [469, 385] on input "Add to Cart" at bounding box center [466, 384] width 88 height 29
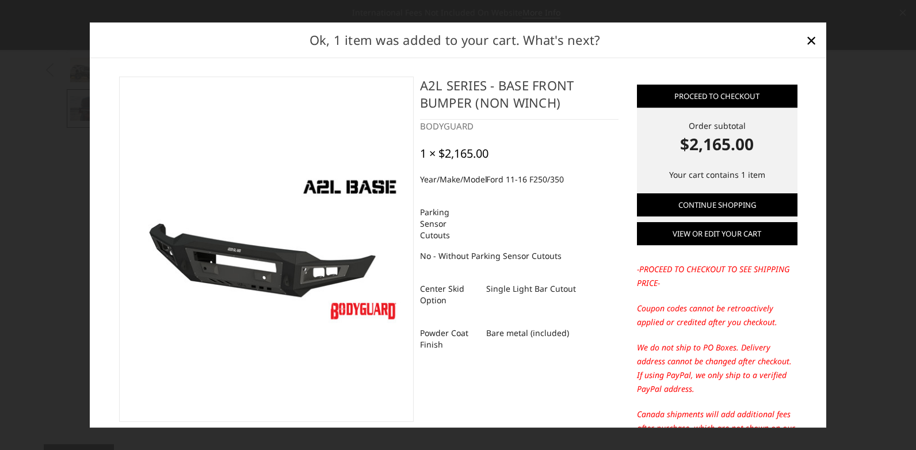
click at [733, 232] on link "View or edit your cart" at bounding box center [717, 234] width 160 height 23
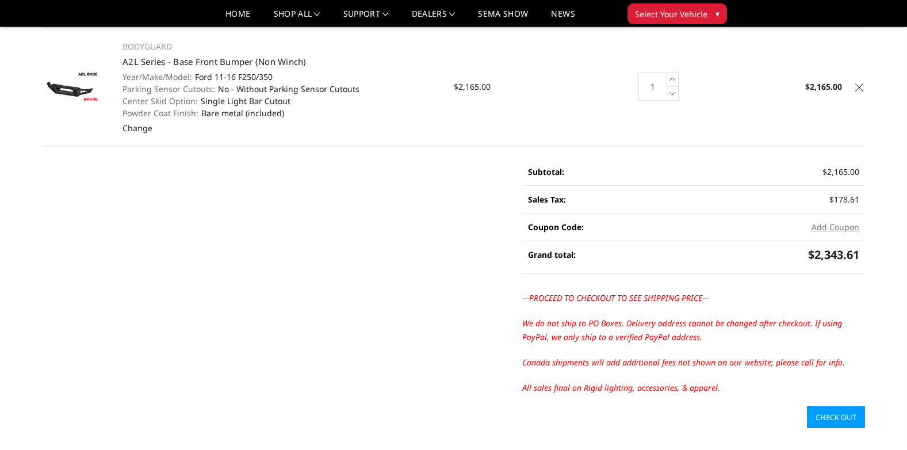
scroll to position [115, 0]
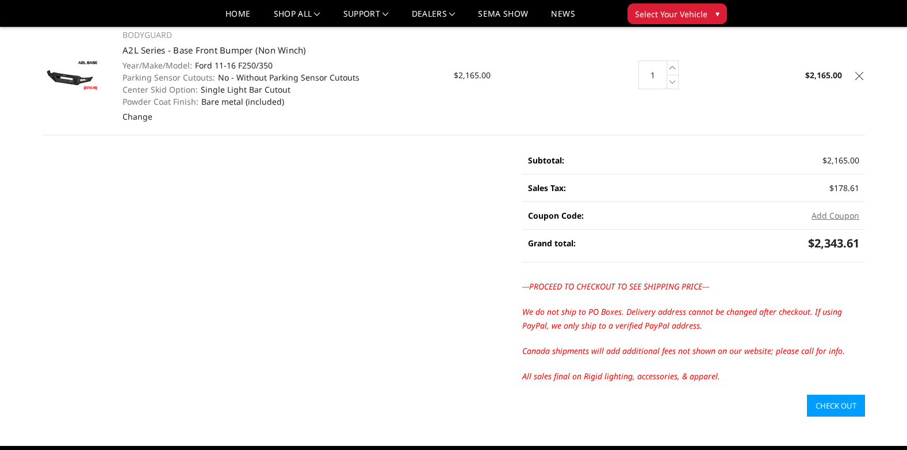
click at [844, 210] on button "Add Coupon" at bounding box center [835, 215] width 48 height 12
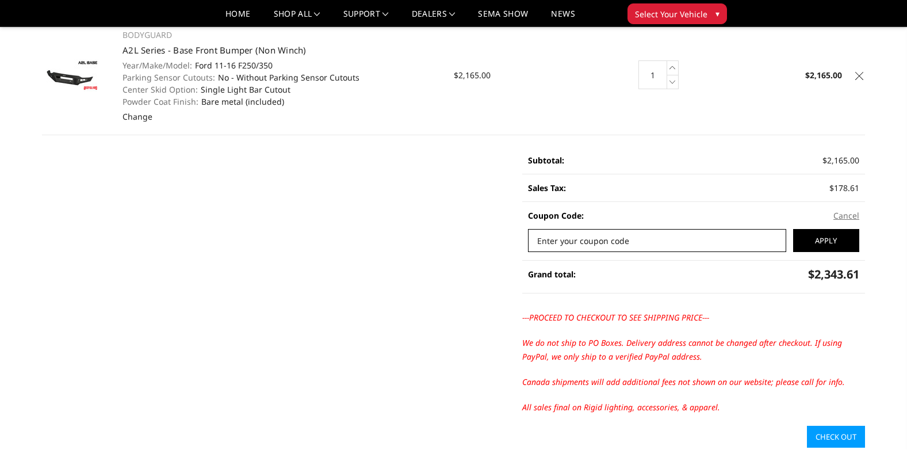
paste input "fir-c48d91b9b"
type input "fir-c48d91b9b"
click at [822, 228] on div "Add Coupon Cancel" at bounding box center [777, 215] width 166 height 27
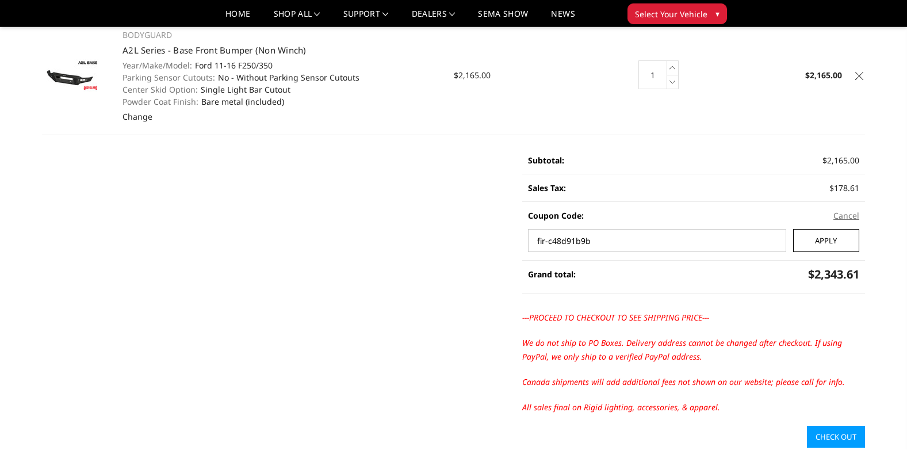
click at [823, 239] on input "Apply" at bounding box center [826, 240] width 66 height 23
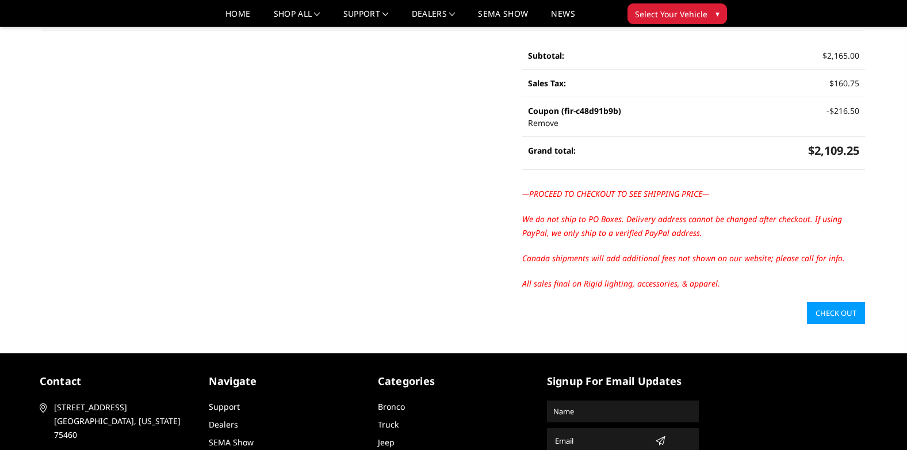
scroll to position [230, 0]
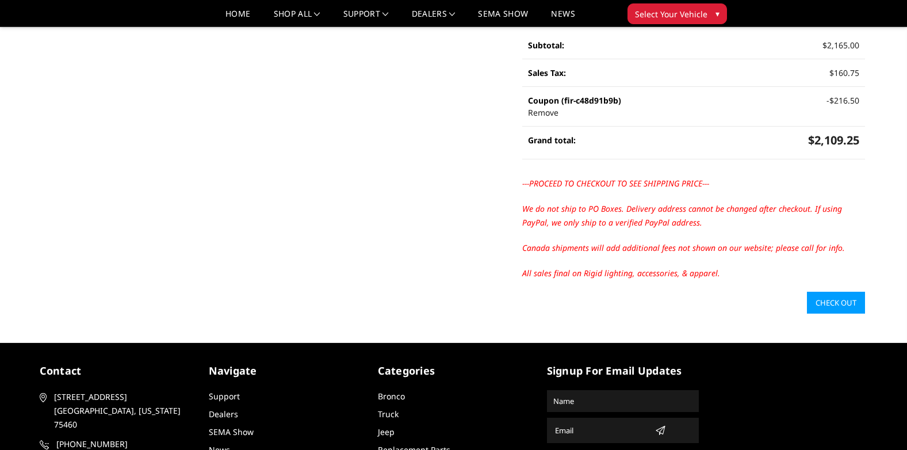
click at [821, 303] on link "Check out" at bounding box center [836, 303] width 58 height 22
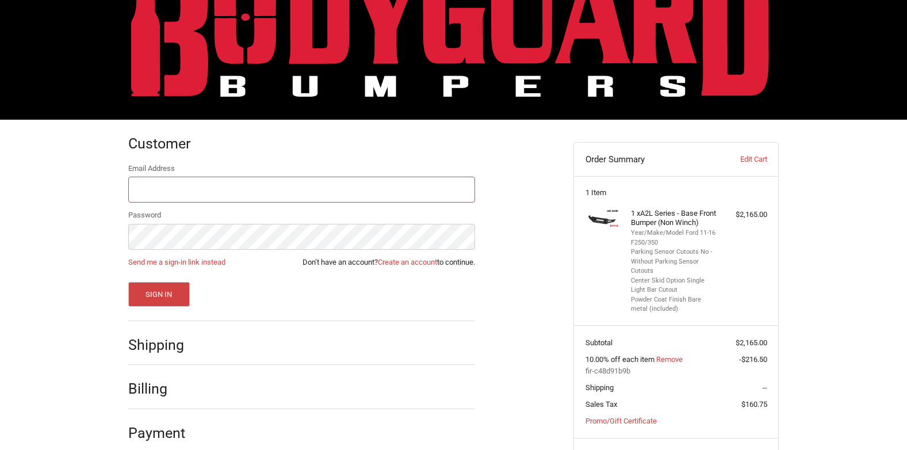
scroll to position [82, 0]
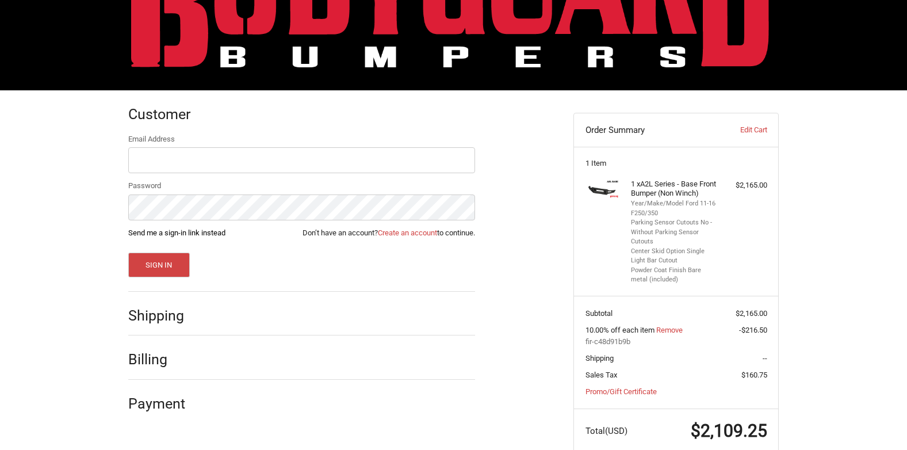
click at [215, 231] on link "Send me a sign-in link instead" at bounding box center [176, 232] width 97 height 9
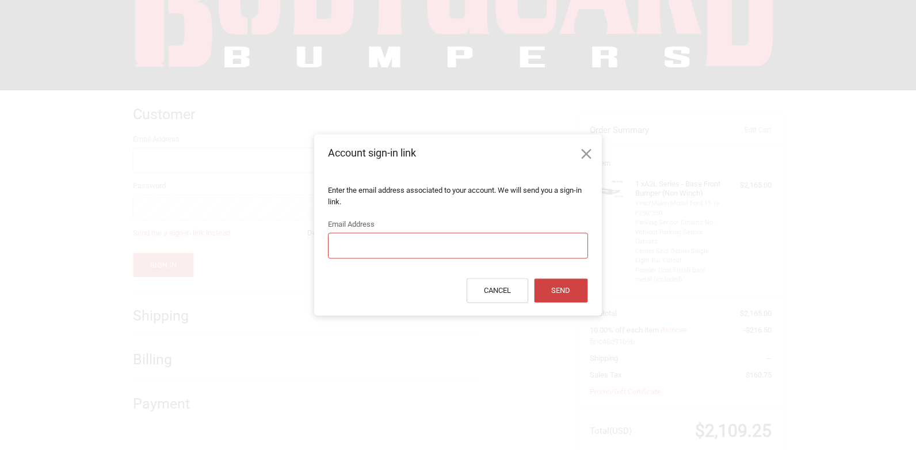
click at [388, 244] on input "Email Address" at bounding box center [457, 246] width 259 height 26
type input "[EMAIL_ADDRESS][DOMAIN_NAME]"
click at [581, 150] on icon at bounding box center [585, 154] width 17 height 17
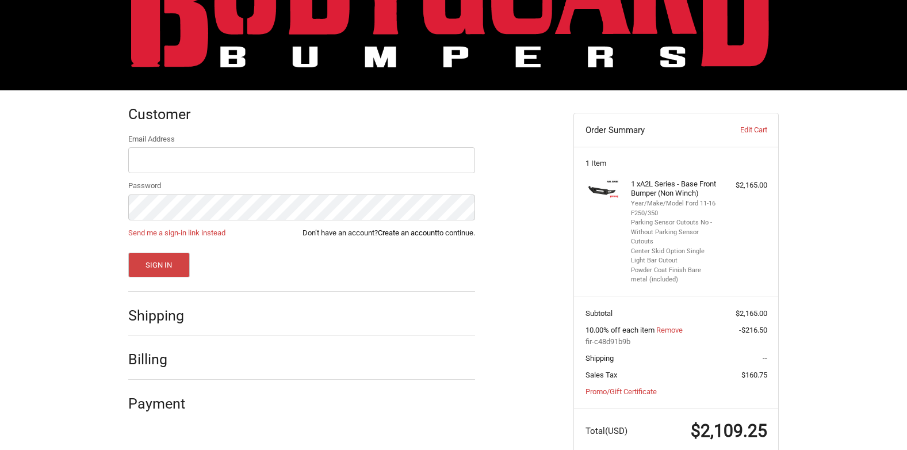
click at [411, 232] on link "Create an account" at bounding box center [407, 232] width 59 height 9
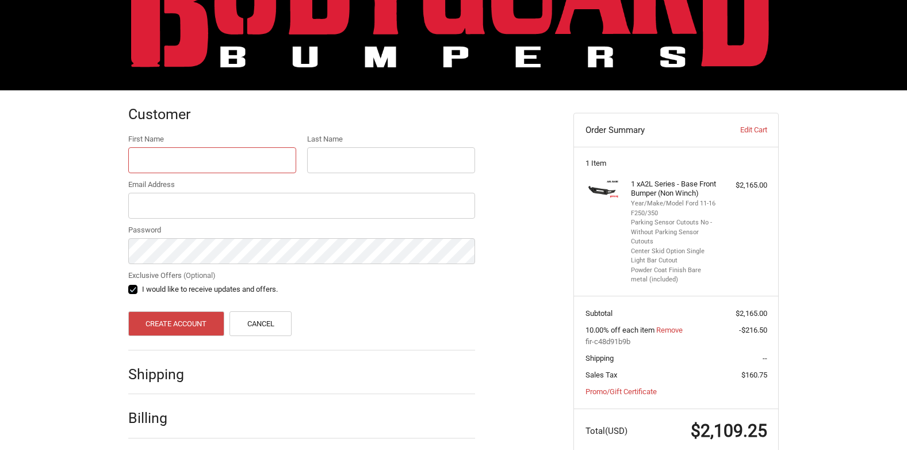
click at [239, 153] on input "First Name" at bounding box center [212, 160] width 168 height 26
type input "[PERSON_NAME]"
type input "[EMAIL_ADDRESS][DOMAIN_NAME]"
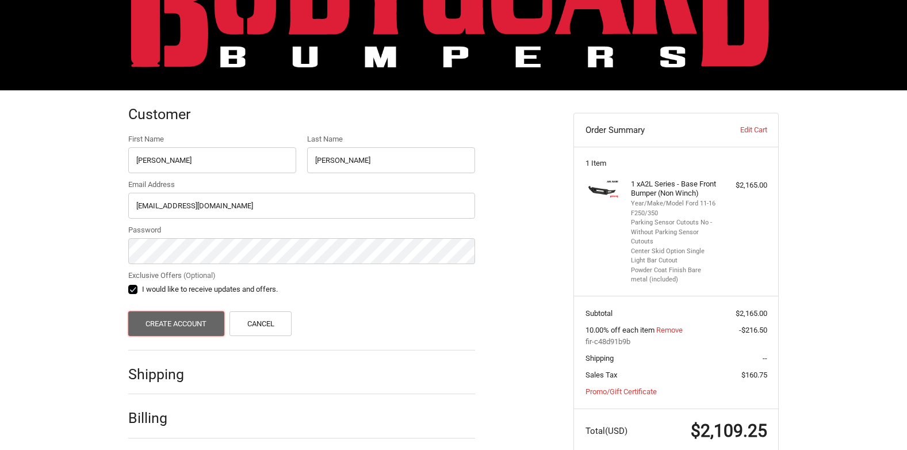
click at [186, 319] on button "Create Account" at bounding box center [176, 323] width 96 height 25
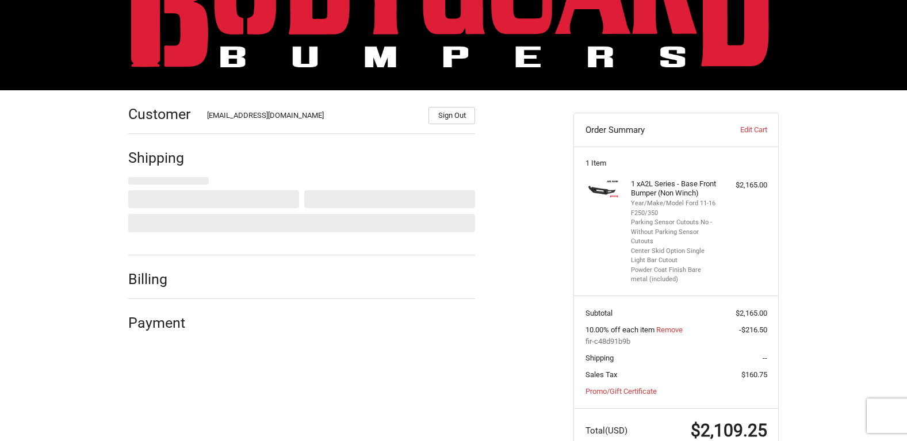
select select "US"
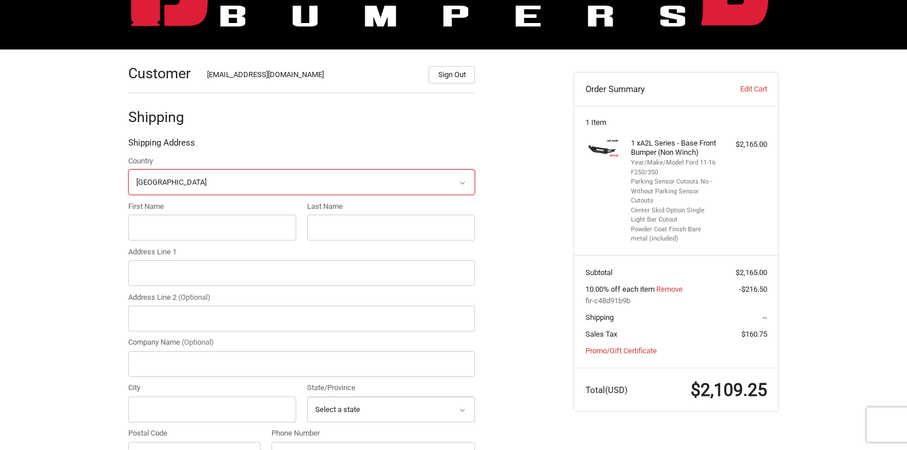
scroll to position [127, 0]
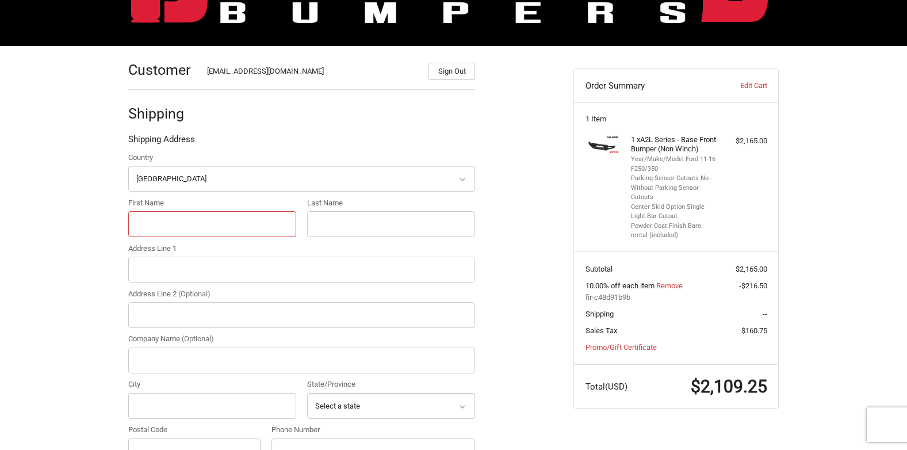
click at [166, 225] on input "First Name" at bounding box center [212, 224] width 168 height 26
type input "[PERSON_NAME]"
type input "[STREET_ADDRESS]"
type input "[GEOGRAPHIC_DATA]"
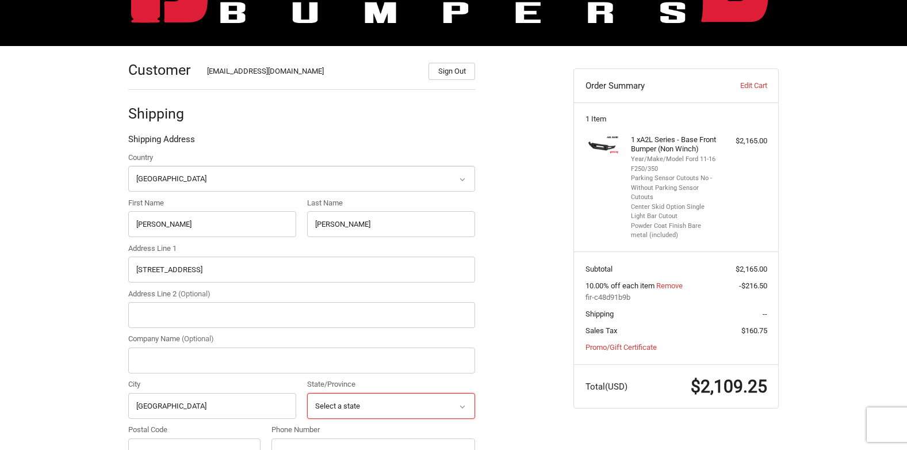
select select "FL"
type input "33884"
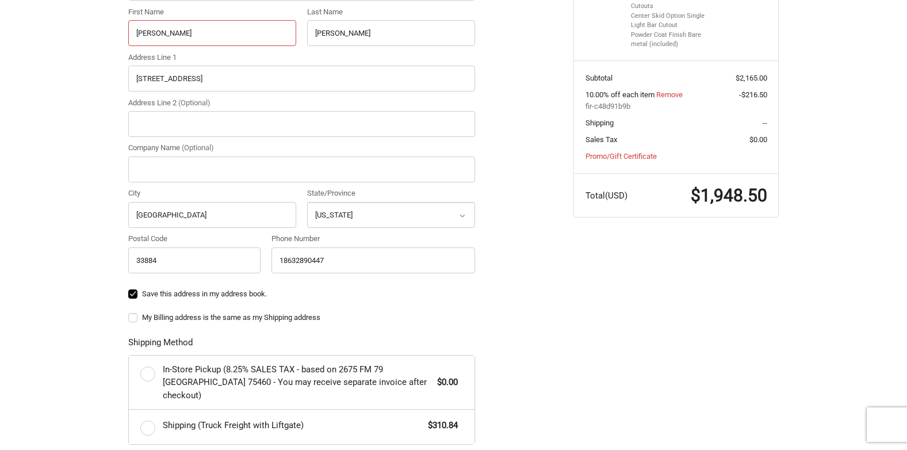
scroll to position [299, 0]
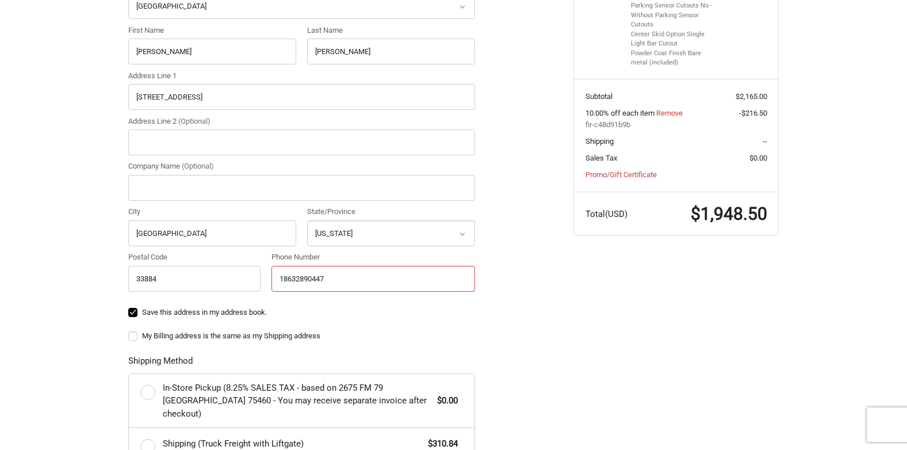
drag, startPoint x: 382, startPoint y: 281, endPoint x: 164, endPoint y: 273, distance: 218.7
click at [163, 273] on div "Country Select a country [GEOGRAPHIC_DATA] [GEOGRAPHIC_DATA] [GEOGRAPHIC_DATA] …" at bounding box center [301, 138] width 358 height 318
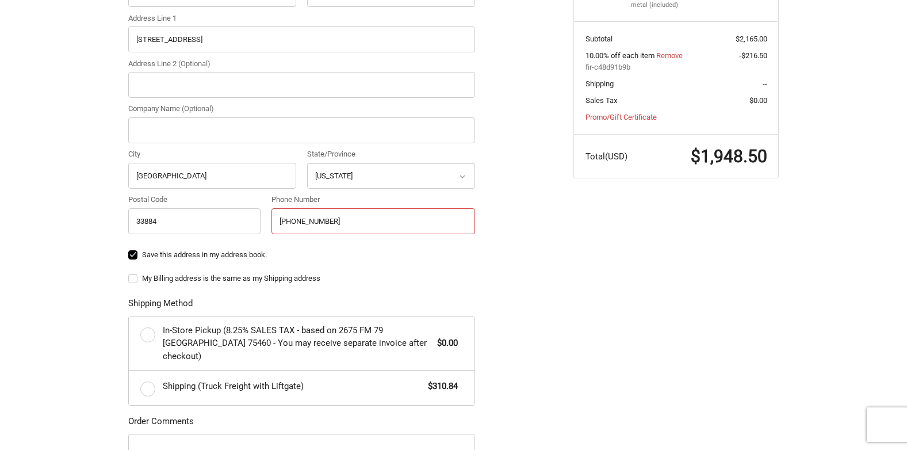
scroll to position [414, 0]
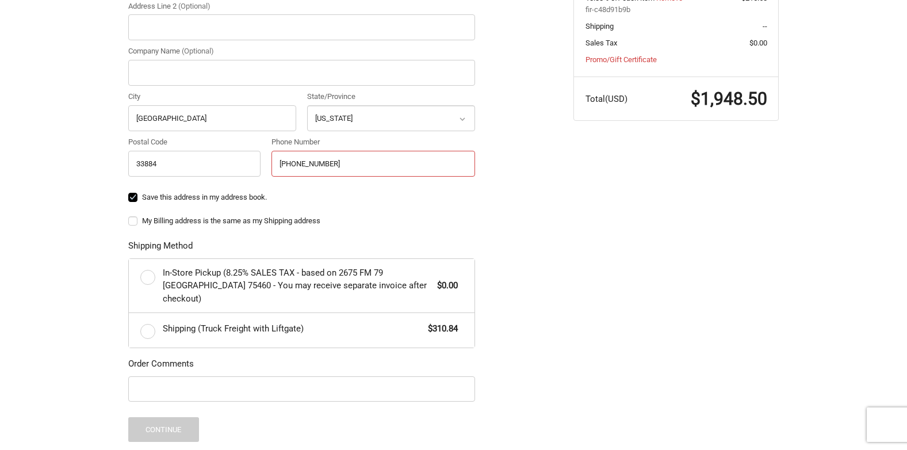
type input "[PHONE_NUMBER]"
click at [137, 219] on label "My Billing address is the same as my Shipping address" at bounding box center [301, 220] width 347 height 9
click at [129, 216] on input "My Billing address is the same as my Shipping address" at bounding box center [128, 215] width 1 height 1
checkbox input "true"
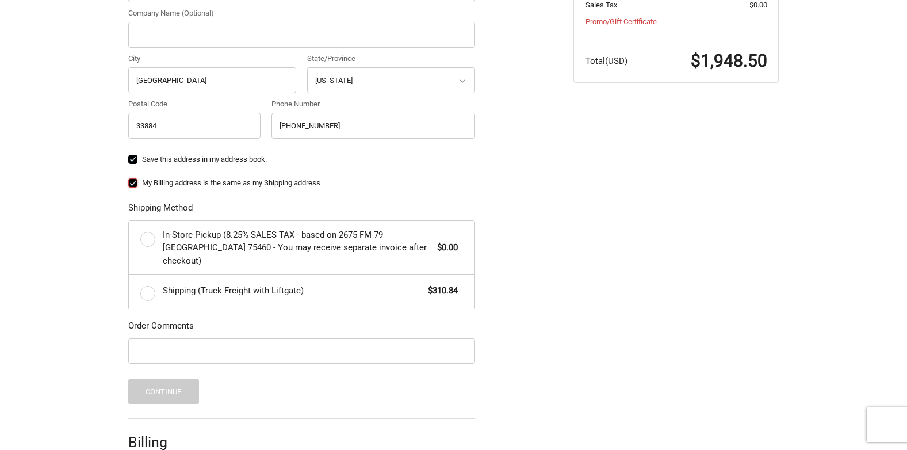
scroll to position [472, 0]
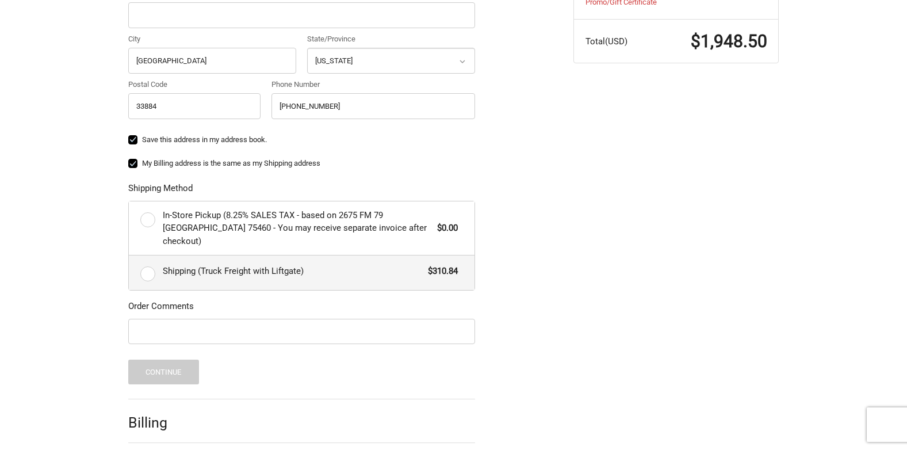
click at [154, 257] on label "Shipping (Truck Freight with Liftgate) $310.84" at bounding box center [302, 272] width 346 height 35
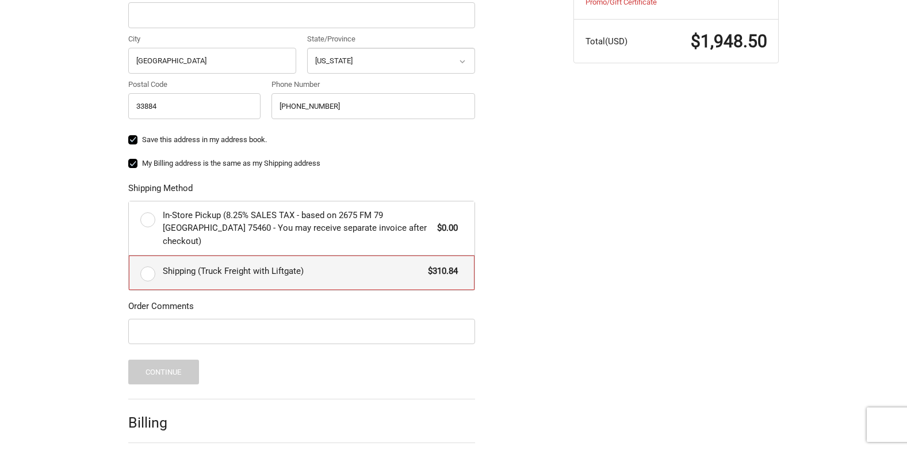
click at [129, 256] on input "Shipping (Truck Freight with Liftgate) $310.84" at bounding box center [129, 255] width 1 height 1
radio input "true"
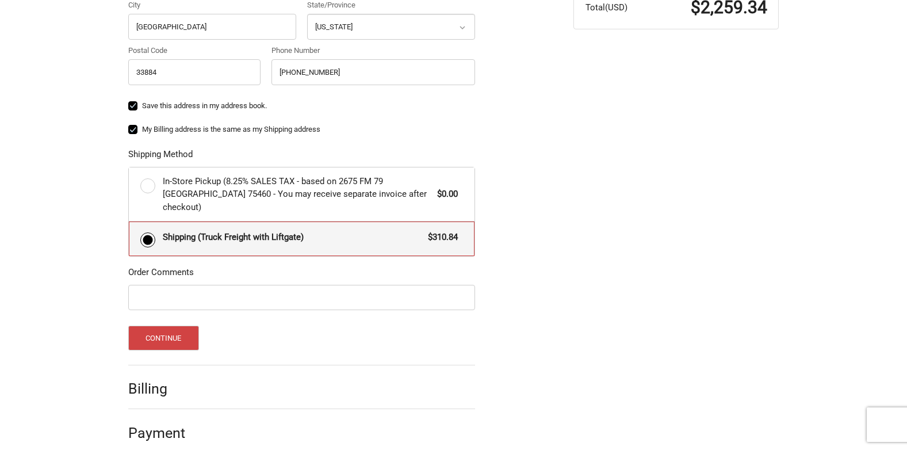
scroll to position [506, 0]
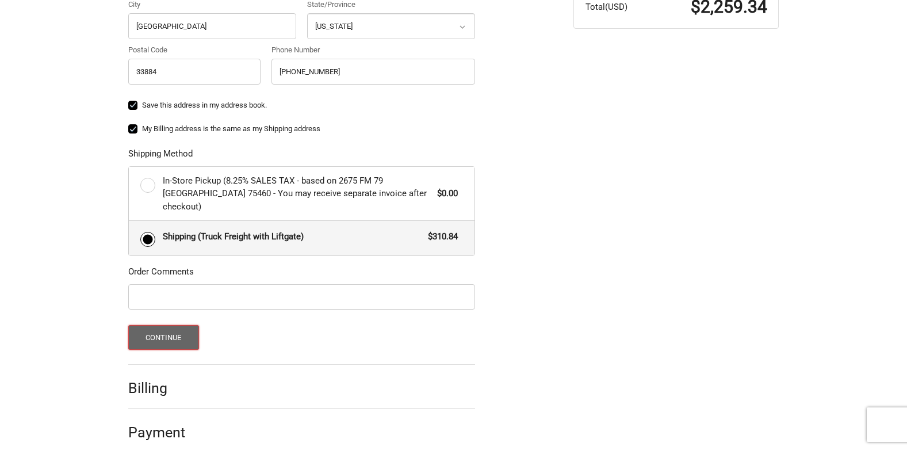
click at [182, 326] on button "Continue" at bounding box center [163, 337] width 71 height 25
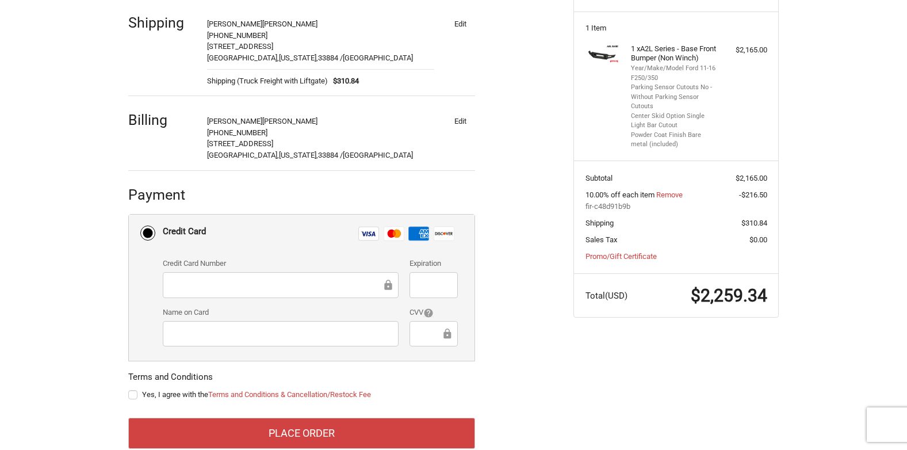
scroll to position [242, 0]
